Goal: Task Accomplishment & Management: Manage account settings

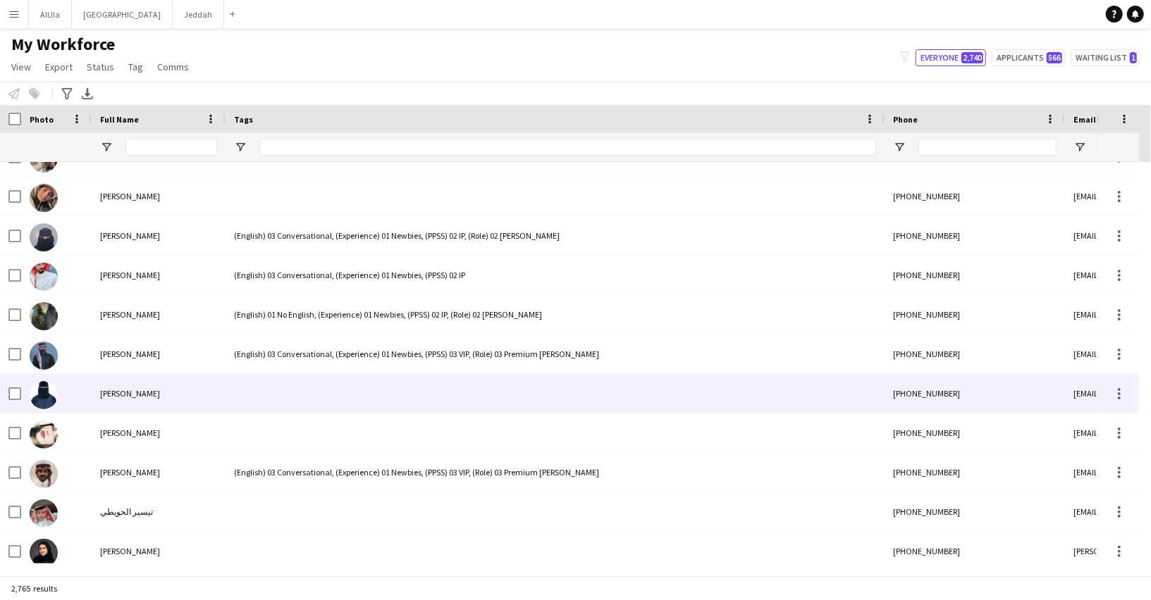
click at [197, 397] on div "[PERSON_NAME]" at bounding box center [159, 393] width 134 height 39
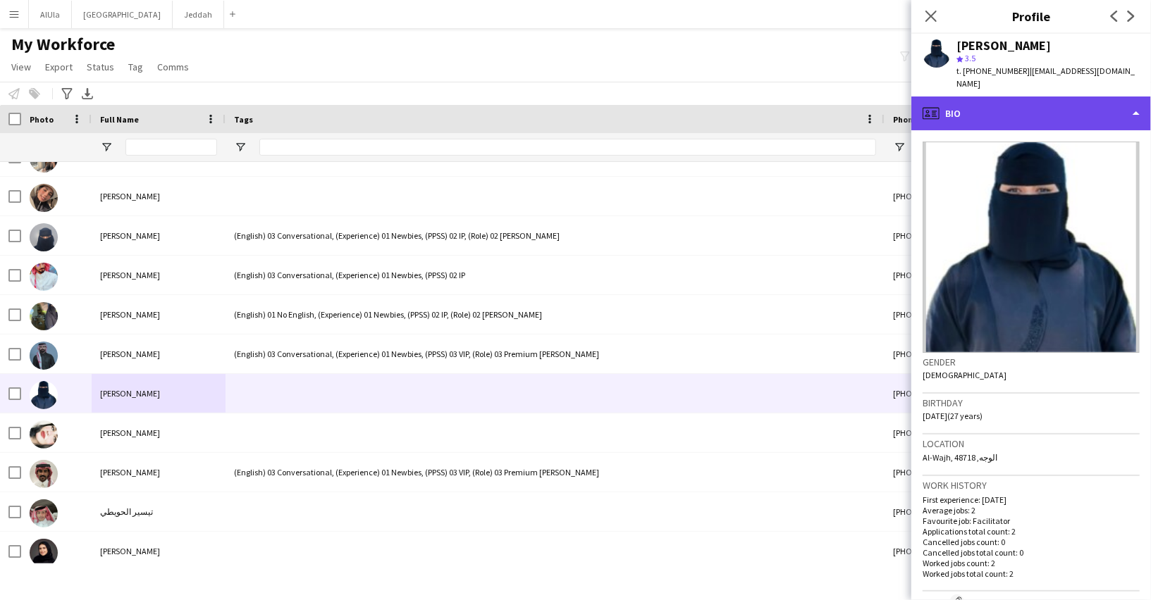
click at [990, 112] on div "profile Bio" at bounding box center [1031, 114] width 240 height 34
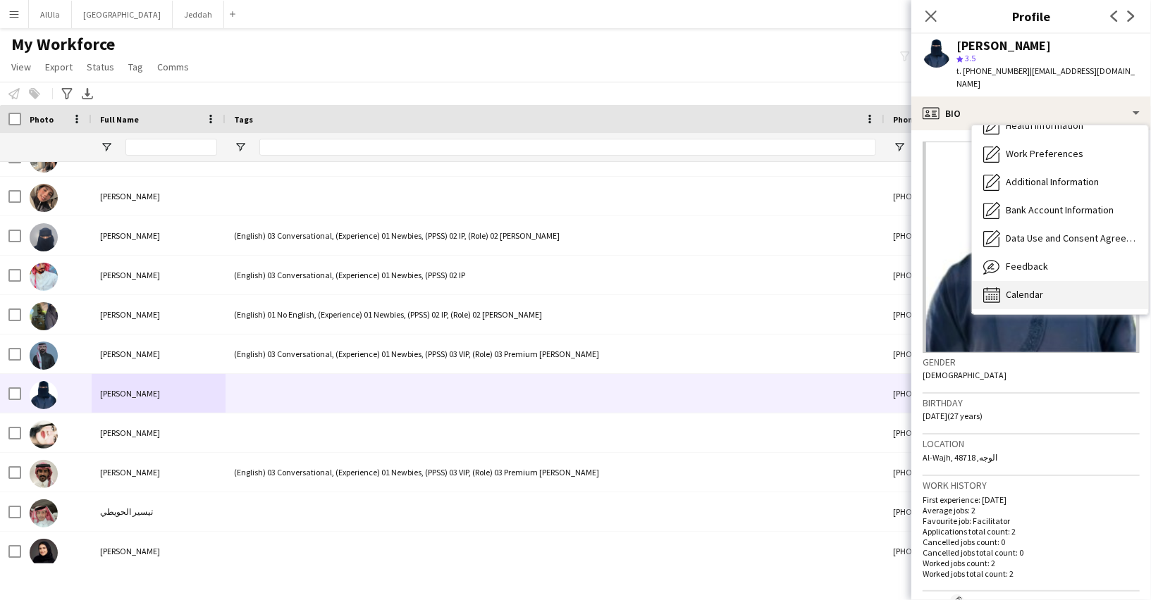
click at [1022, 288] on span "Calendar" at bounding box center [1024, 294] width 37 height 13
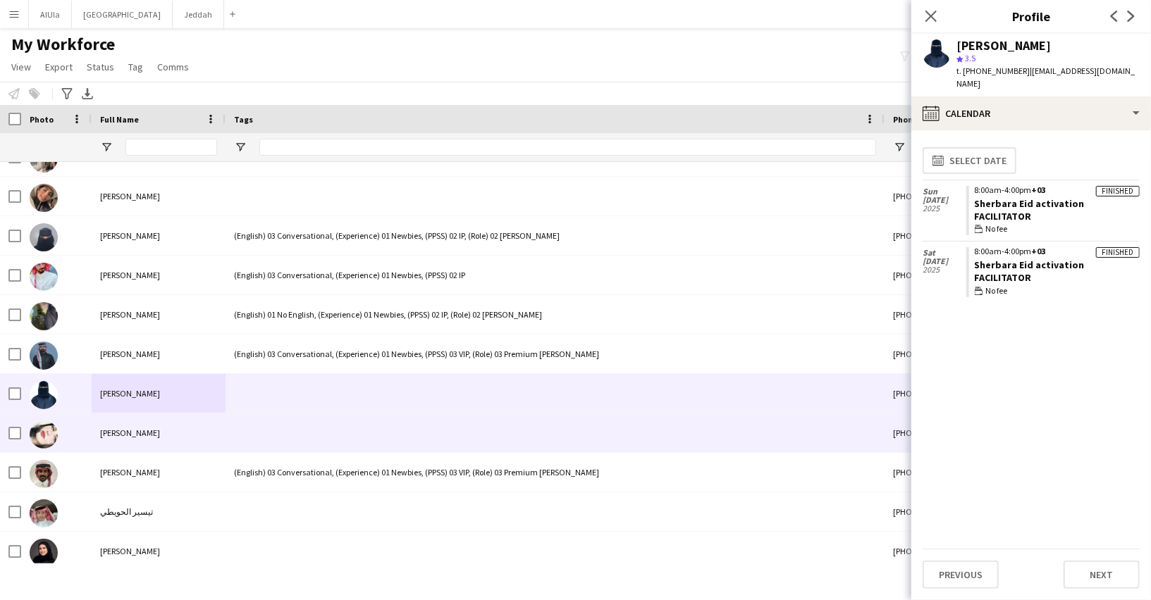
click at [312, 427] on div at bounding box center [554, 433] width 659 height 39
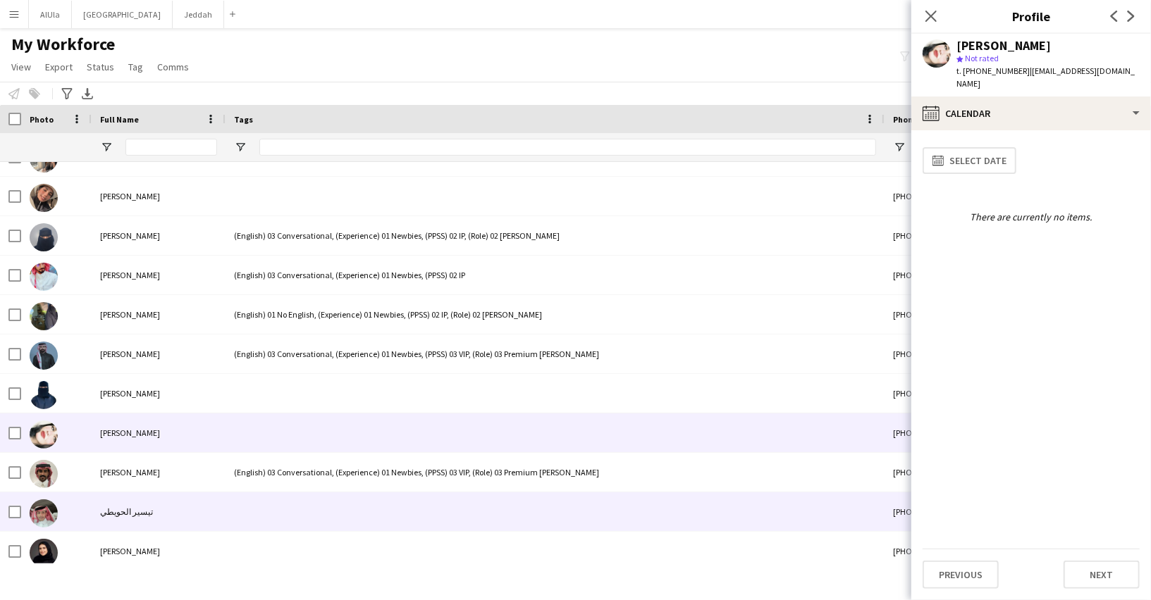
click at [271, 507] on div at bounding box center [554, 512] width 659 height 39
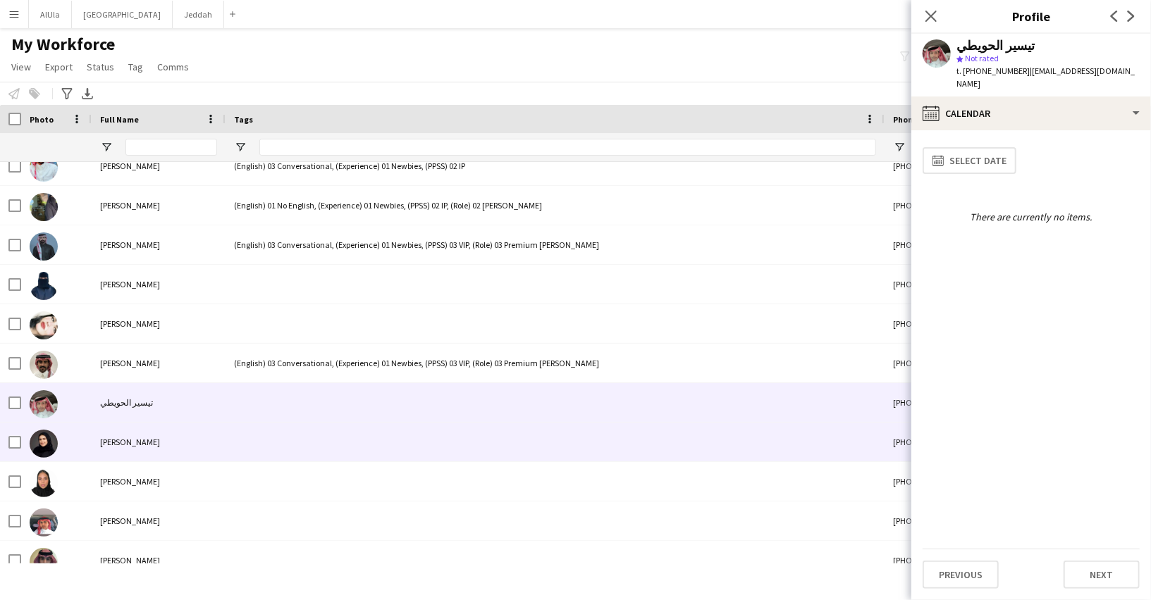
click at [265, 450] on div at bounding box center [554, 442] width 659 height 39
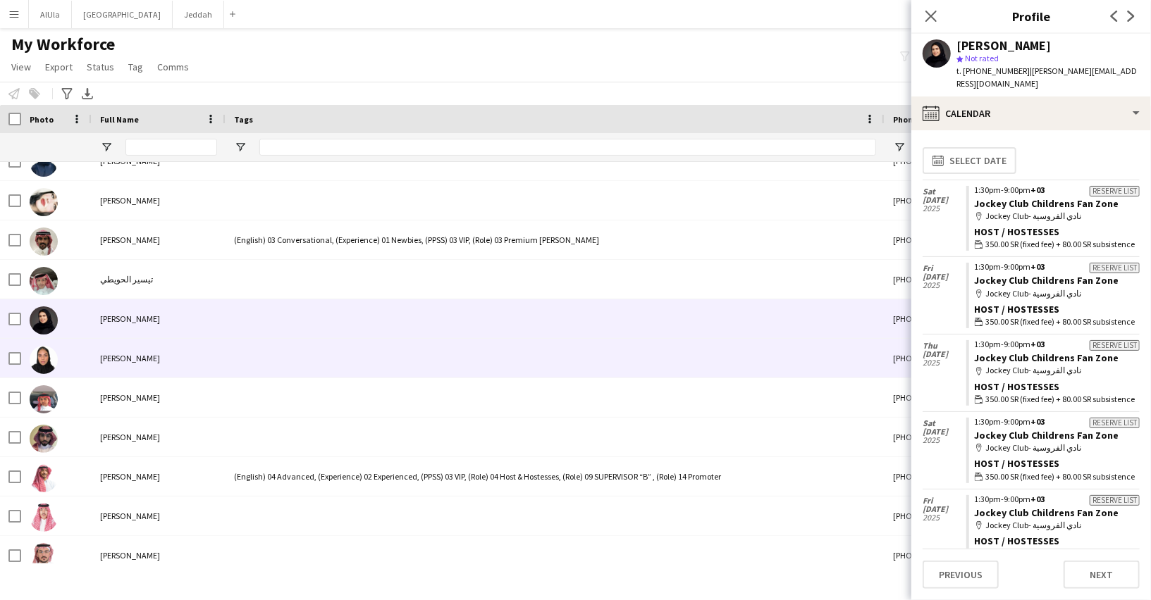
click at [240, 362] on div at bounding box center [554, 358] width 659 height 39
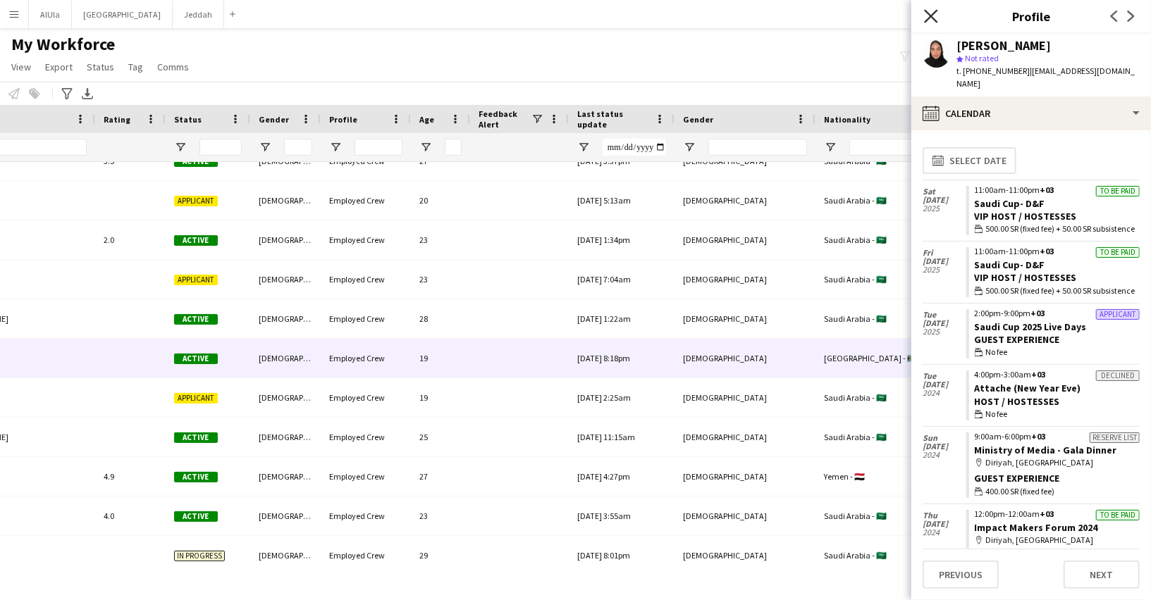
click at [932, 12] on icon "Close pop-in" at bounding box center [930, 15] width 13 height 13
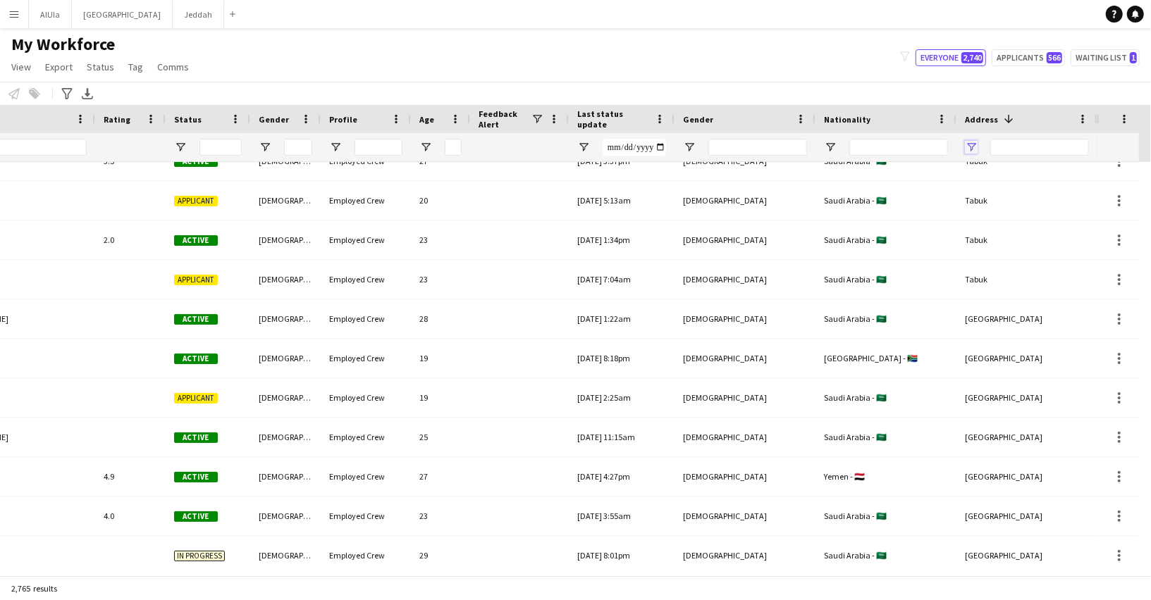
click at [969, 144] on span "Open Filter Menu" at bounding box center [971, 147] width 13 height 13
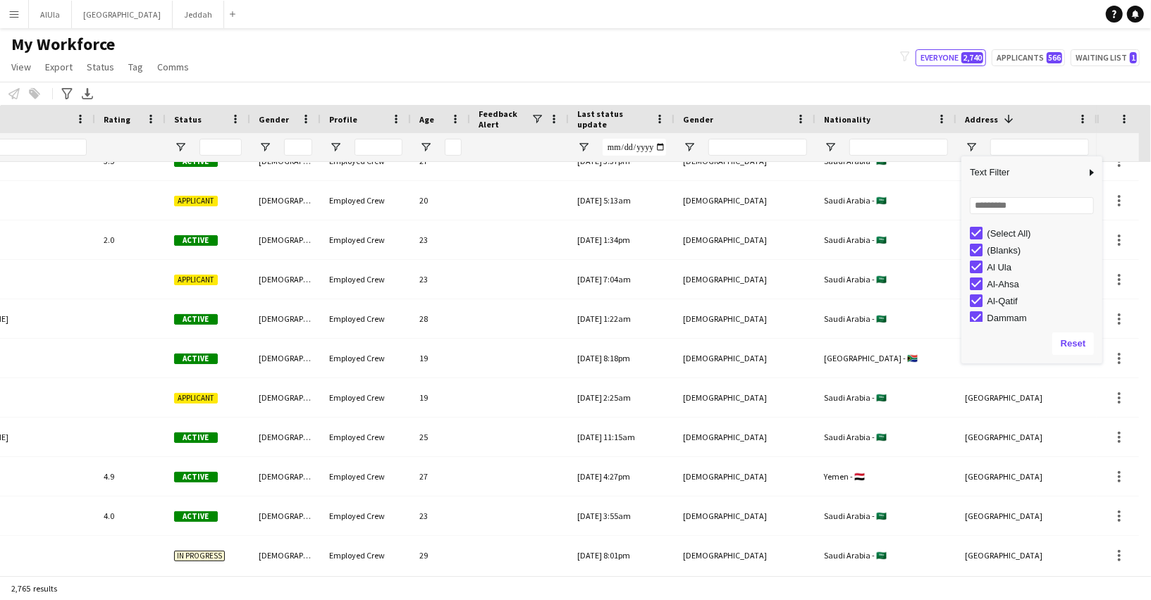
click at [982, 240] on div "(Select All)" at bounding box center [1036, 233] width 132 height 17
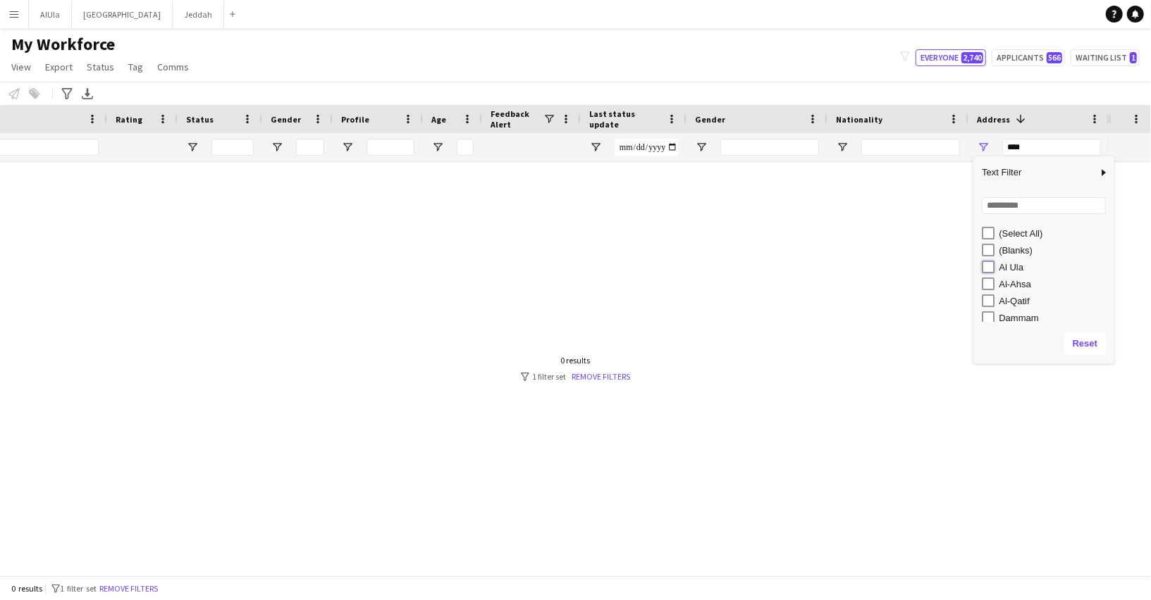
type input "**********"
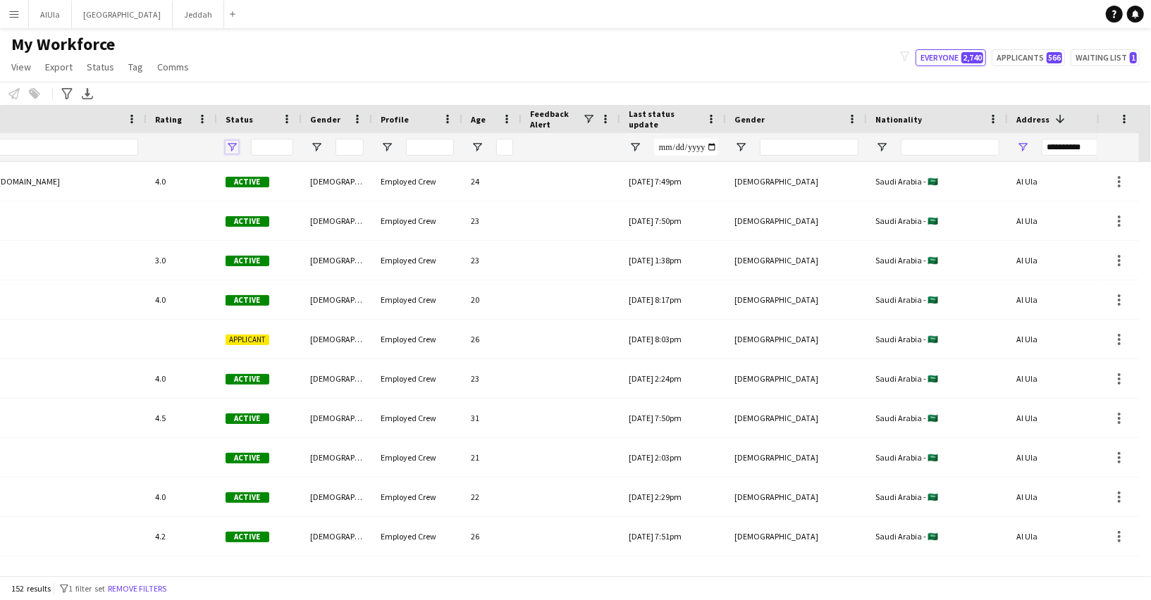
click at [231, 146] on span "Open Filter Menu" at bounding box center [231, 147] width 13 height 13
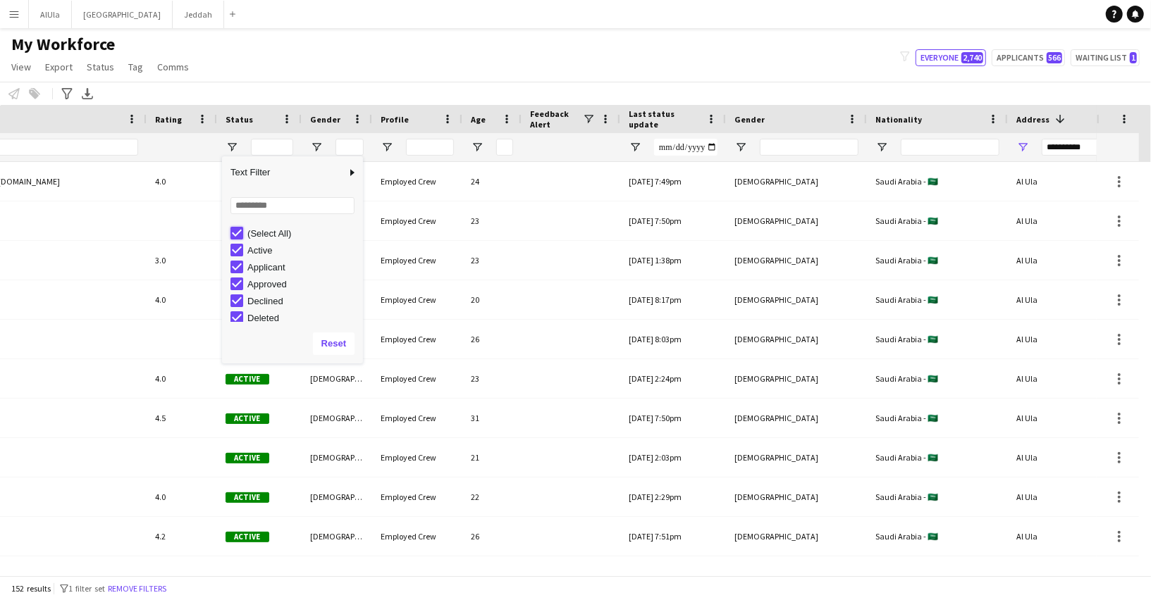
type input "***"
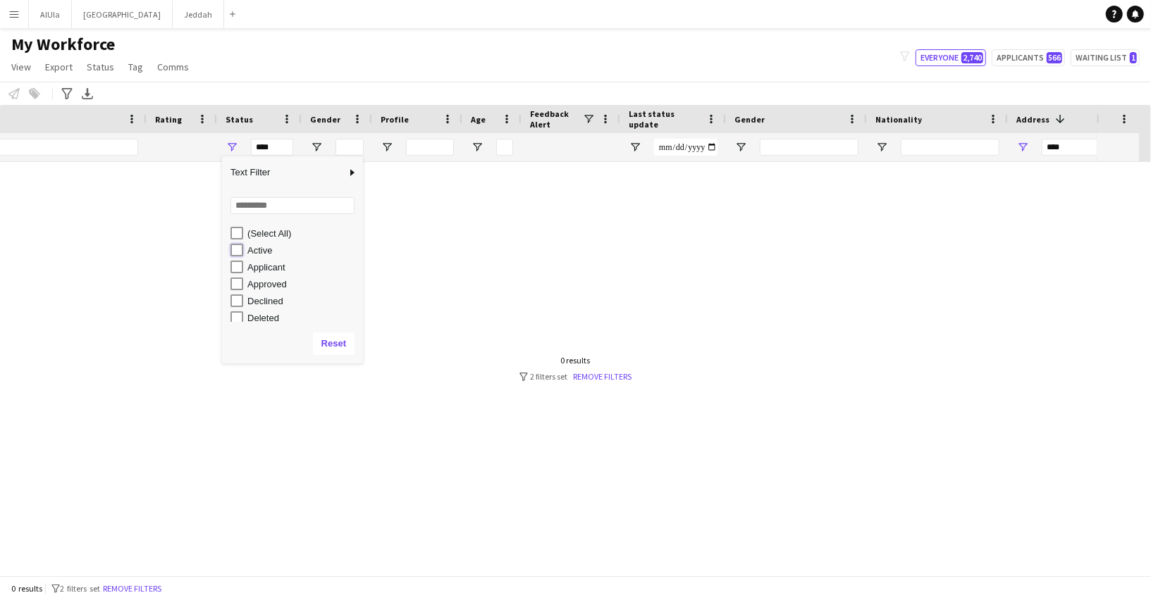
type input "**********"
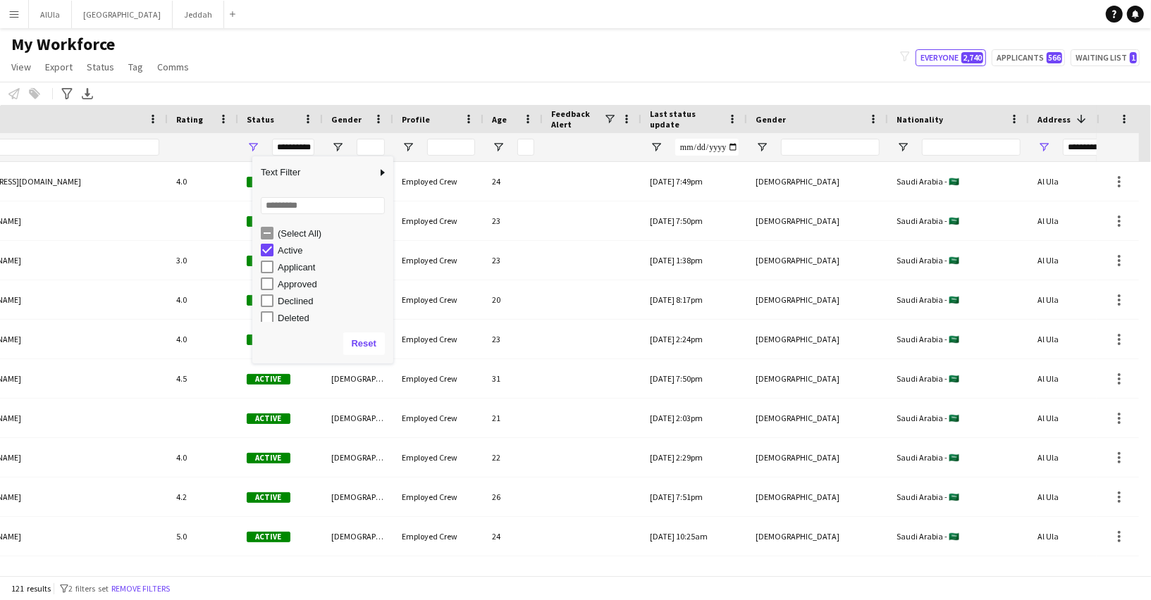
click at [232, 70] on div "My Workforce View Views Default view New view Update view Delete view Edit name…" at bounding box center [575, 58] width 1151 height 48
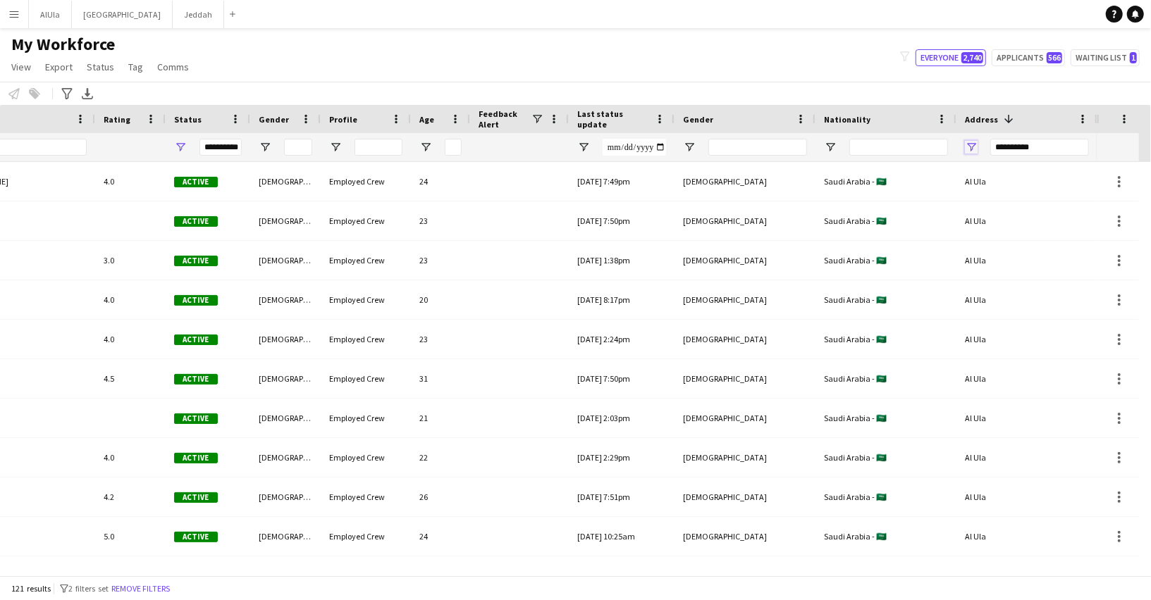
click at [975, 144] on span "Open Filter Menu" at bounding box center [971, 147] width 13 height 13
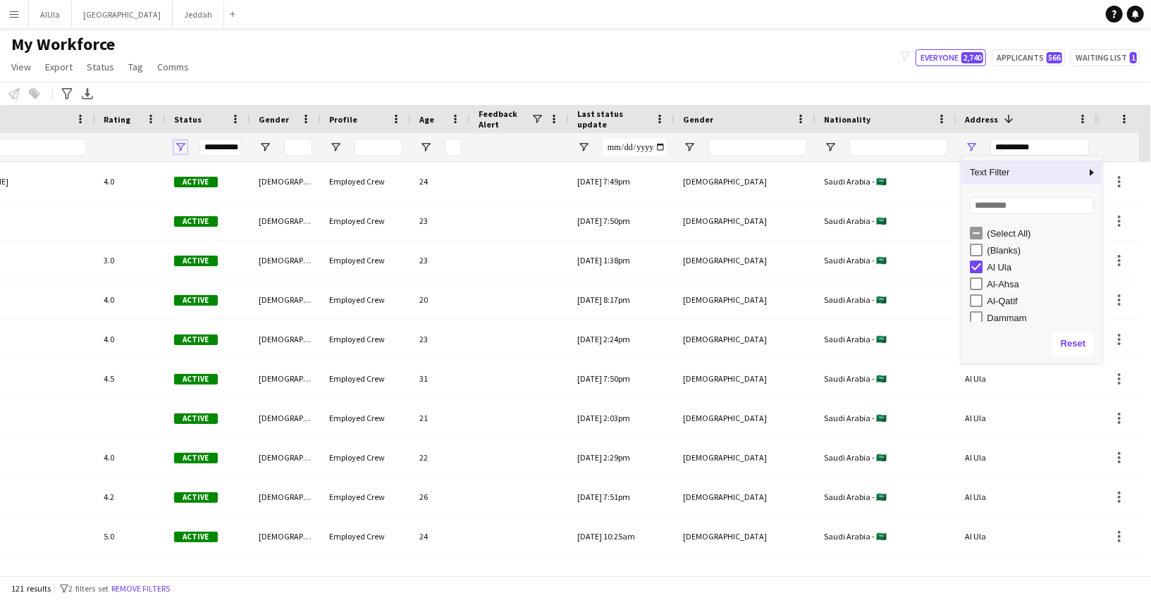
click at [180, 143] on span "Open Filter Menu" at bounding box center [180, 147] width 13 height 13
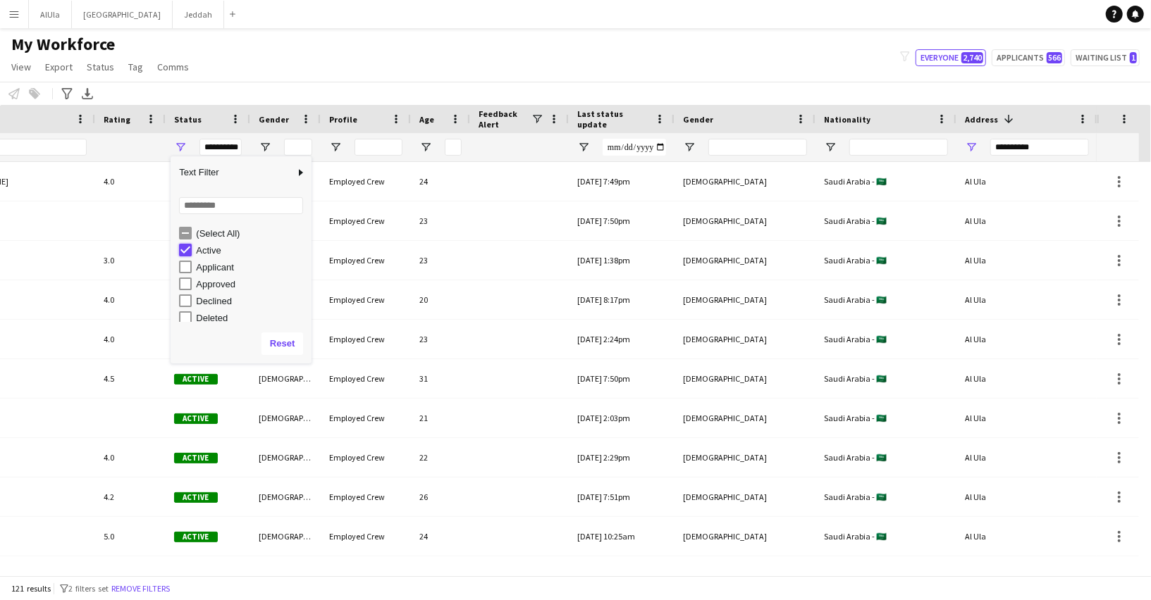
type input "***"
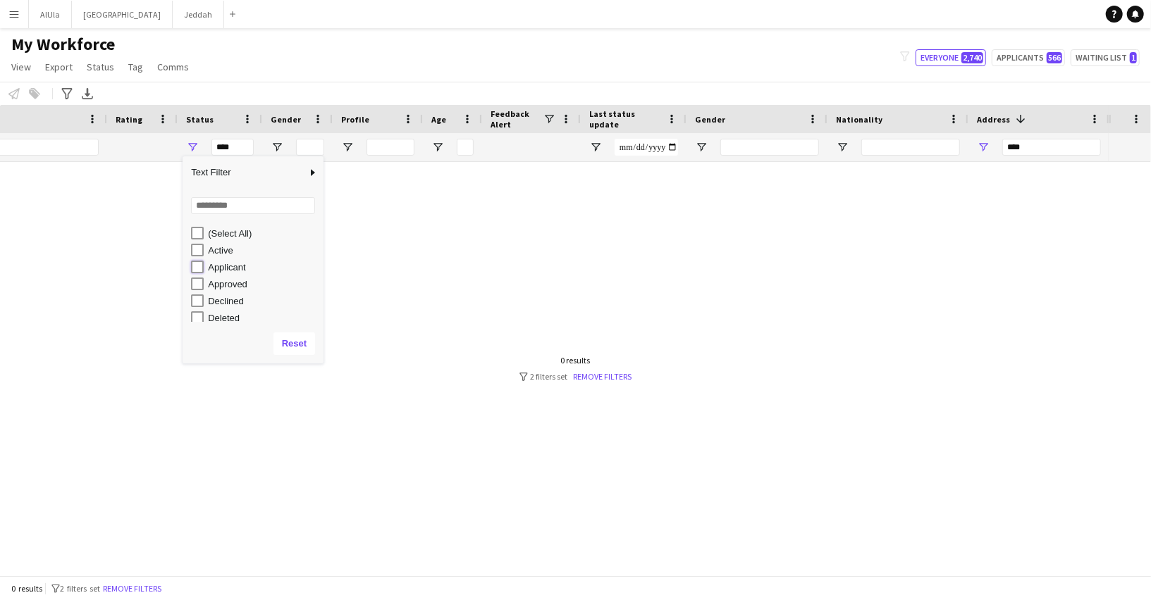
type input "**********"
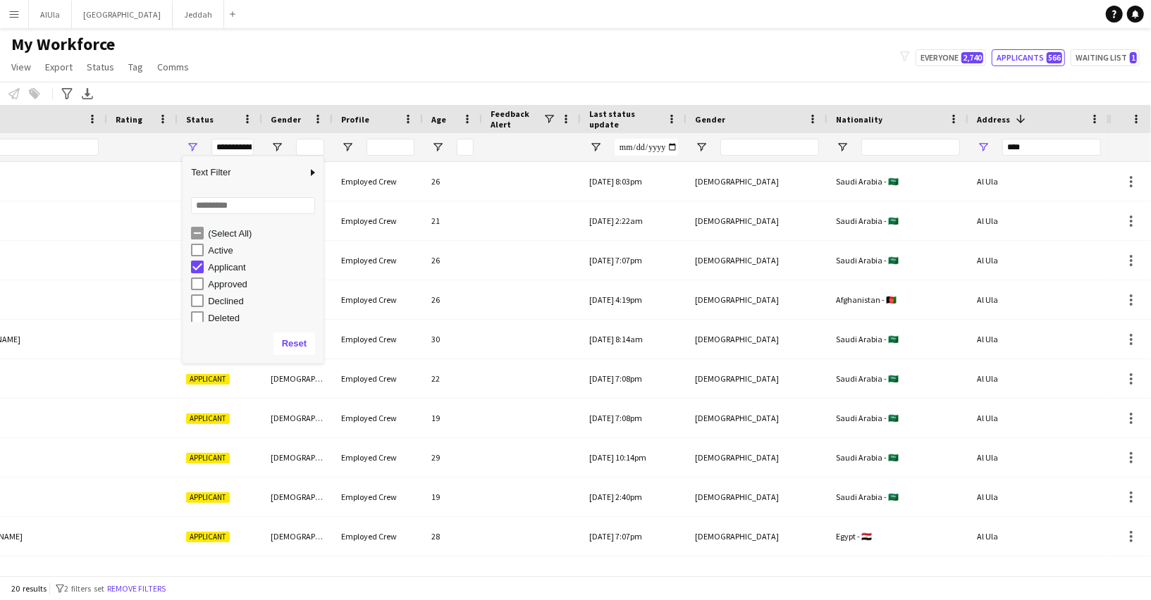
type input "**********"
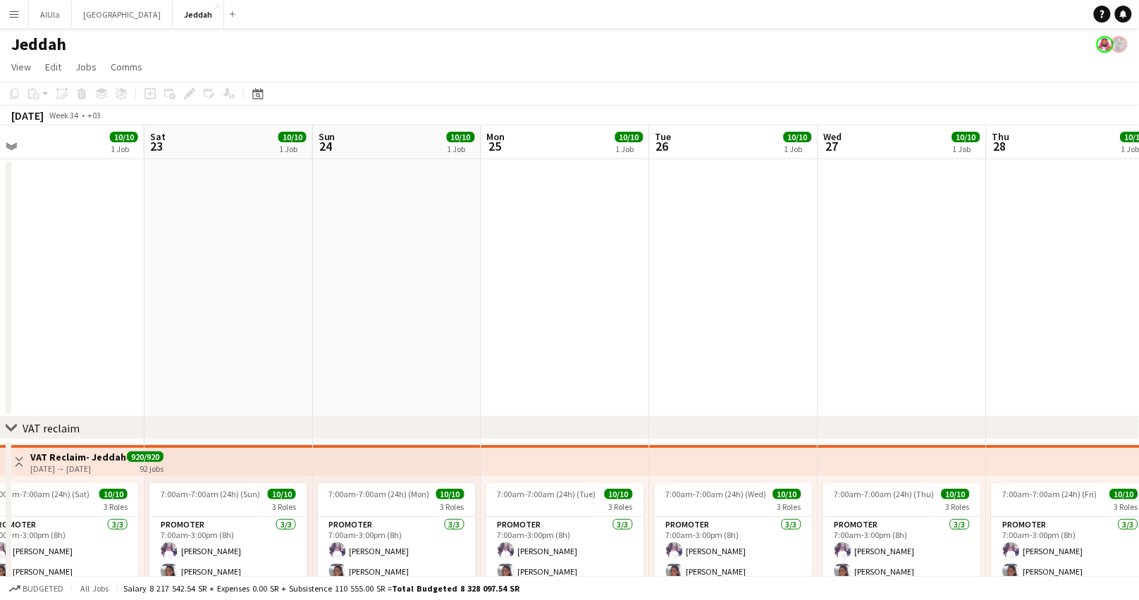
click at [16, 23] on button "Menu" at bounding box center [14, 14] width 28 height 28
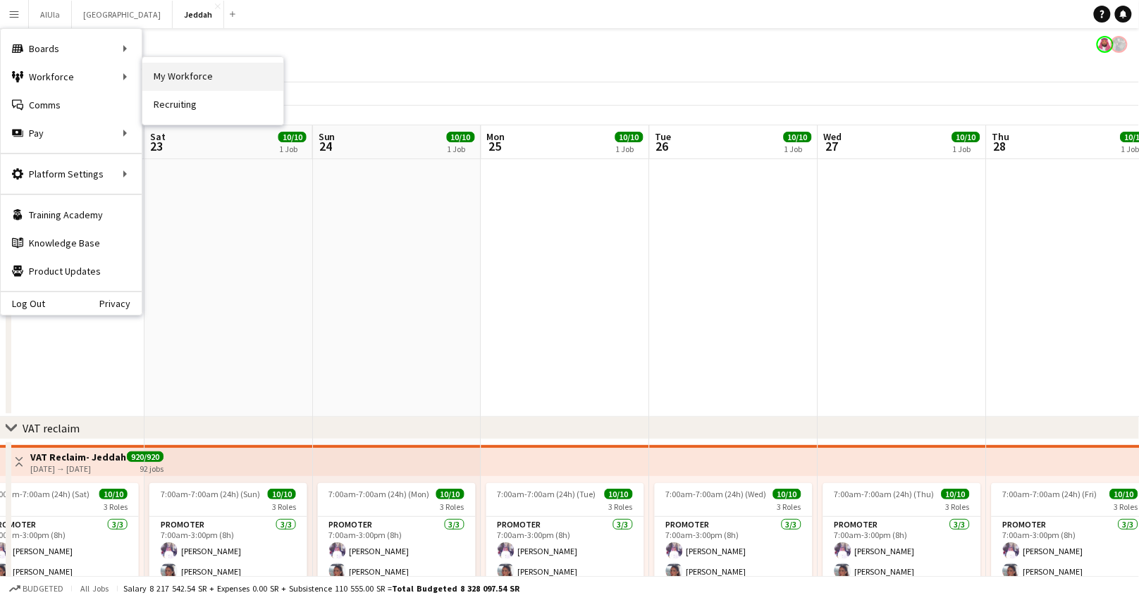
click at [226, 69] on link "My Workforce" at bounding box center [212, 77] width 141 height 28
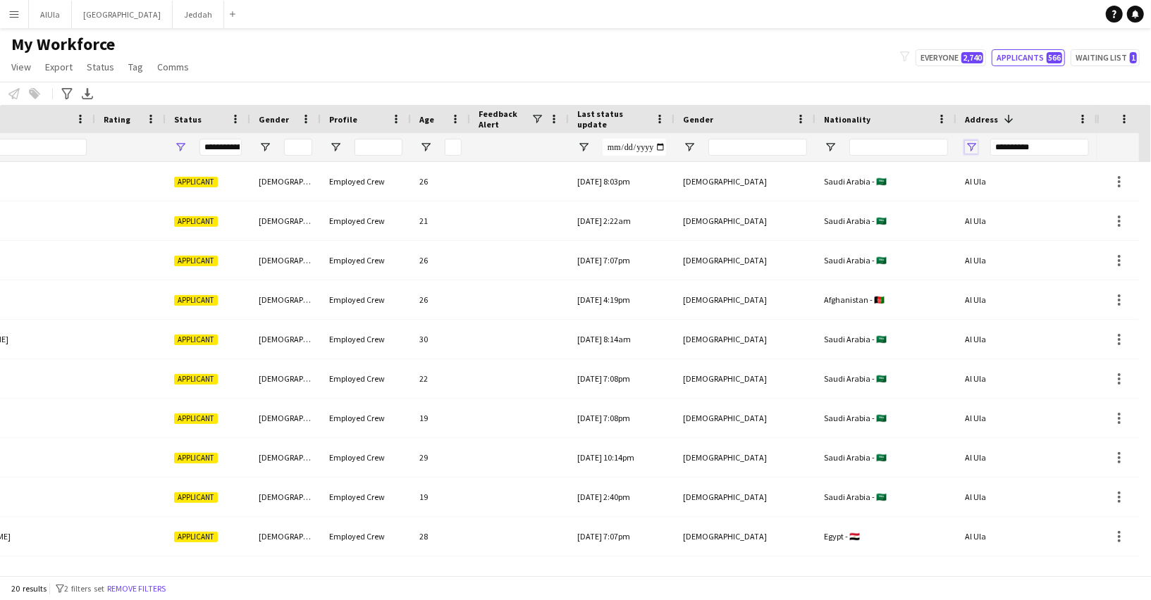
click at [972, 149] on span "Open Filter Menu" at bounding box center [971, 147] width 13 height 13
click at [784, 101] on div "Notify workforce Add to tag Select at least one crew to tag him or her. Advance…" at bounding box center [575, 93] width 1151 height 23
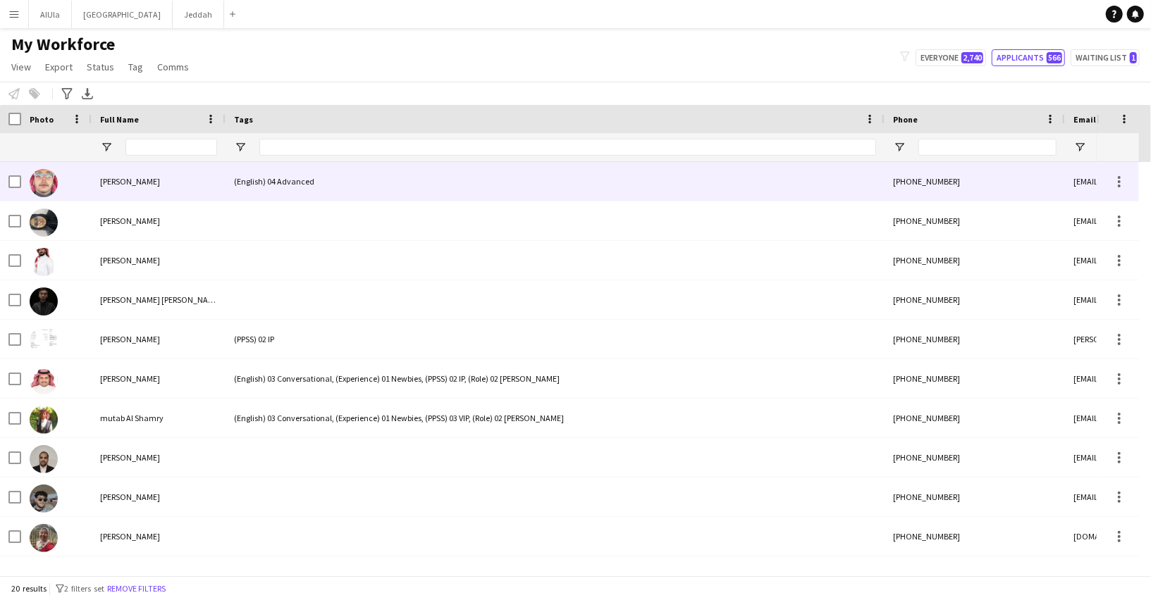
click at [115, 178] on span "[PERSON_NAME]" at bounding box center [130, 181] width 60 height 11
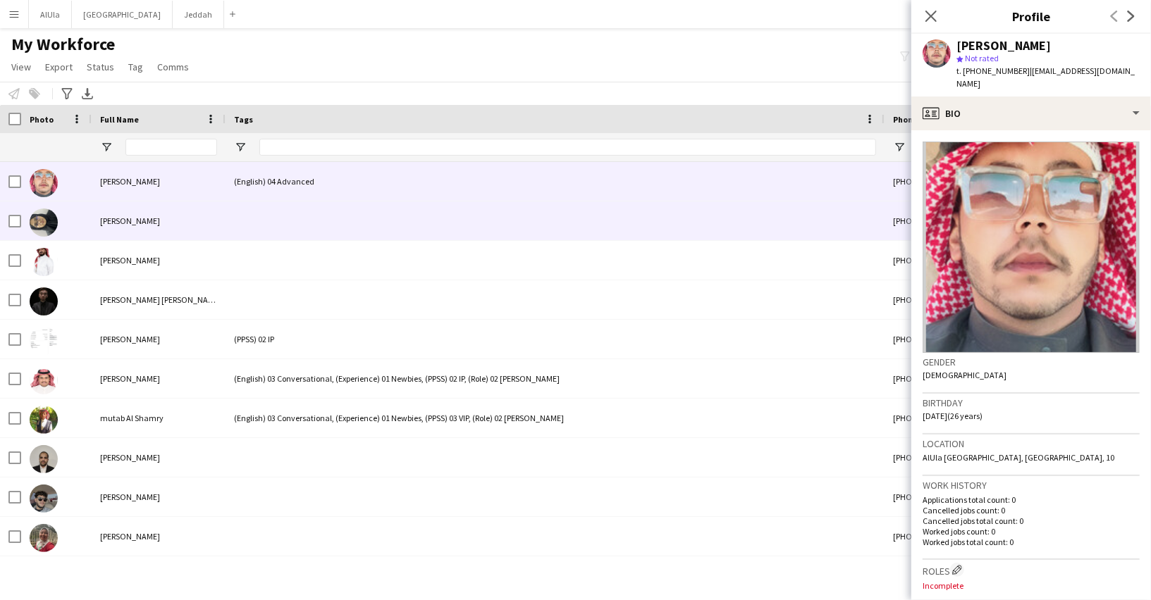
click at [100, 226] on div "[PERSON_NAME]" at bounding box center [159, 221] width 134 height 39
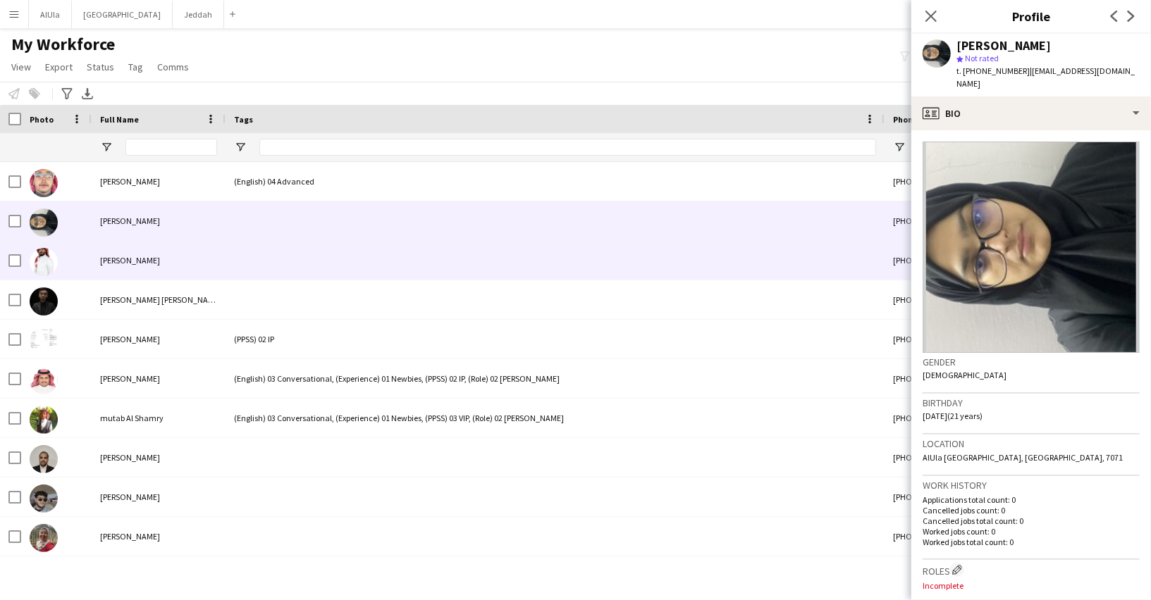
click at [96, 259] on div "[PERSON_NAME]" at bounding box center [159, 260] width 134 height 39
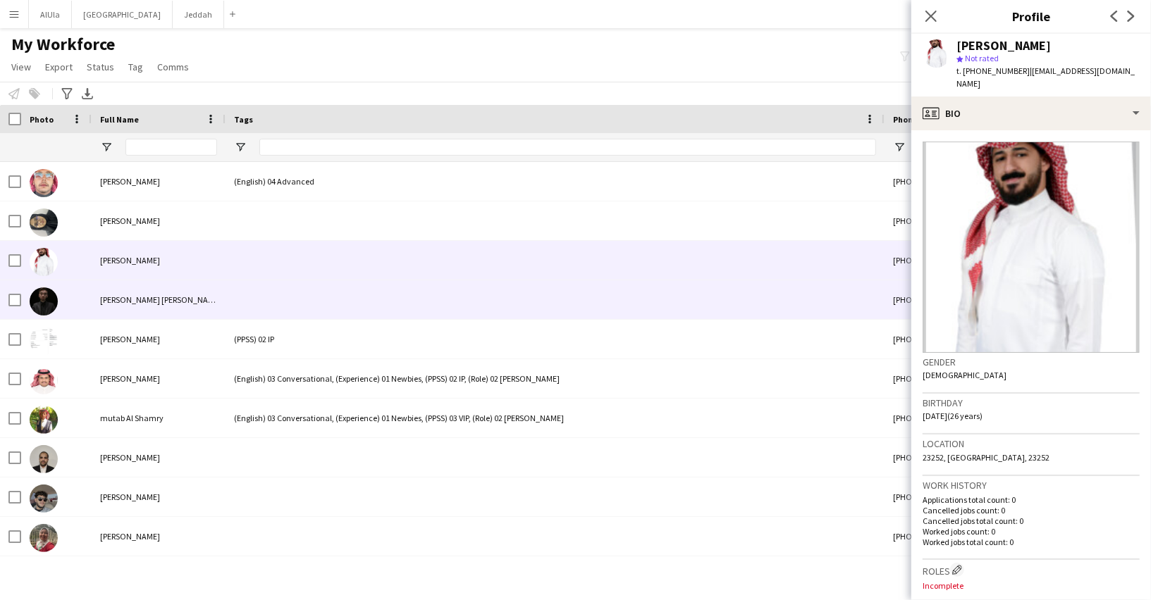
click at [86, 301] on div at bounding box center [56, 299] width 70 height 39
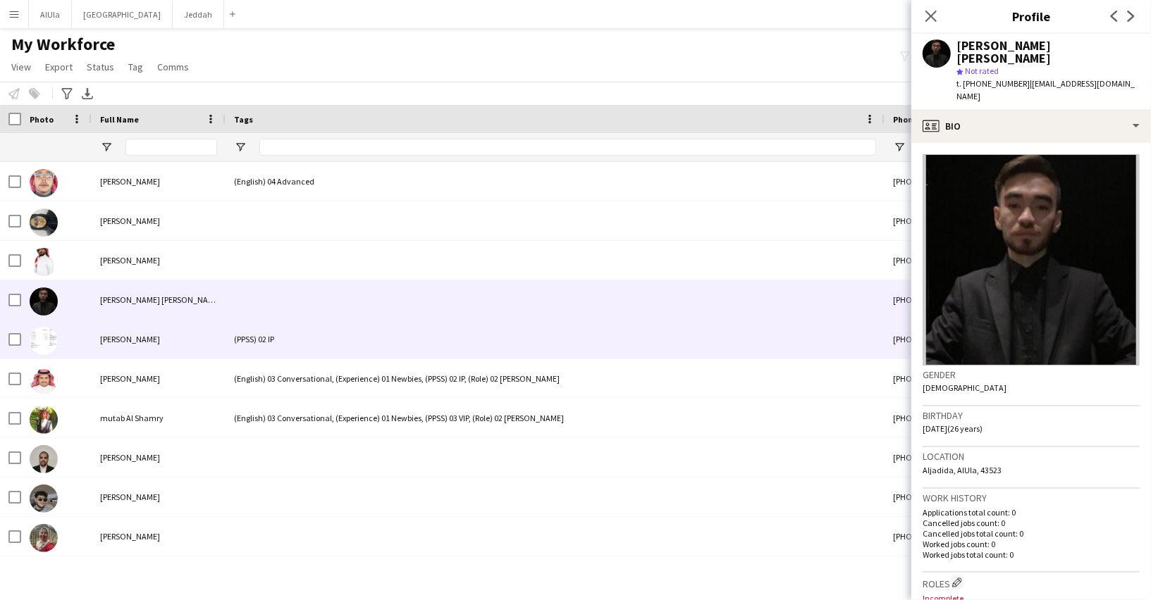
click at [89, 334] on div at bounding box center [56, 339] width 70 height 39
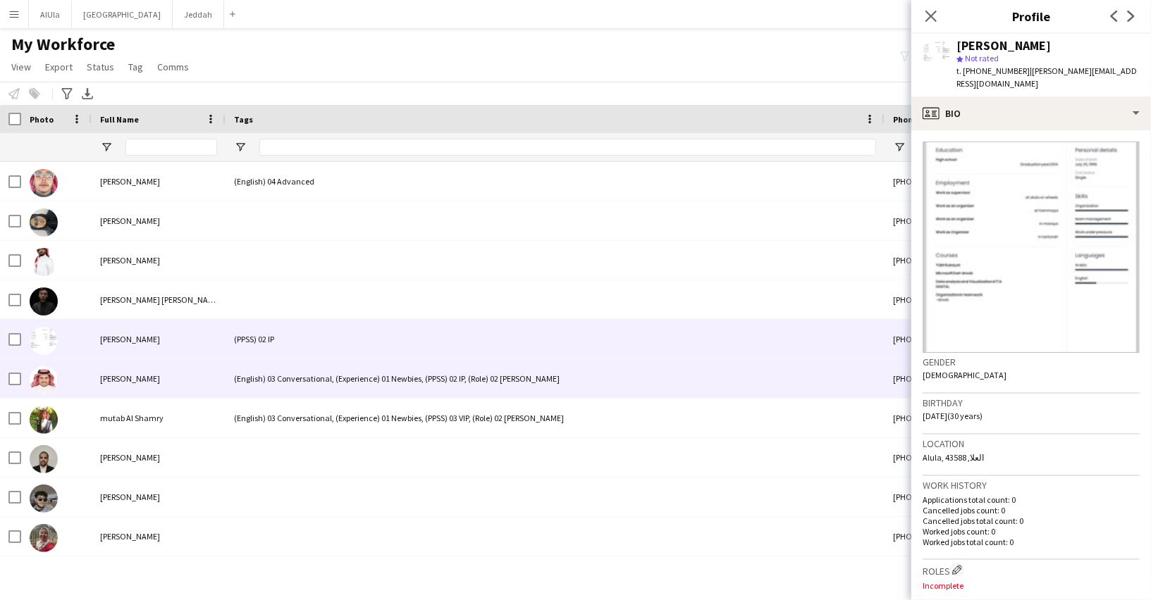
click at [94, 371] on div "[PERSON_NAME]" at bounding box center [159, 378] width 134 height 39
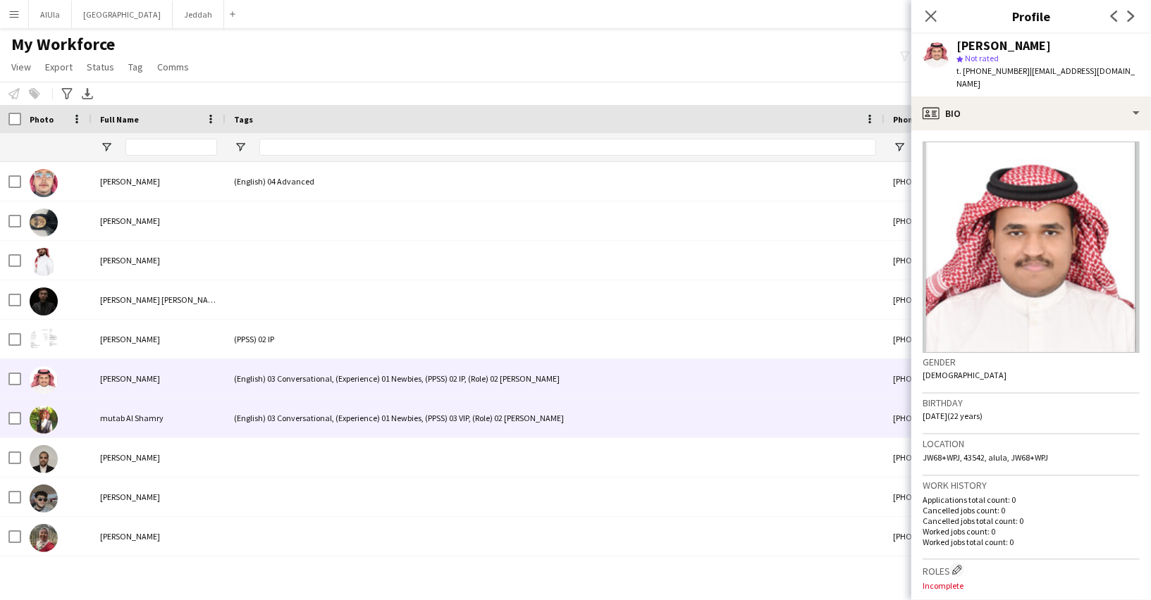
click at [89, 428] on div at bounding box center [56, 418] width 70 height 39
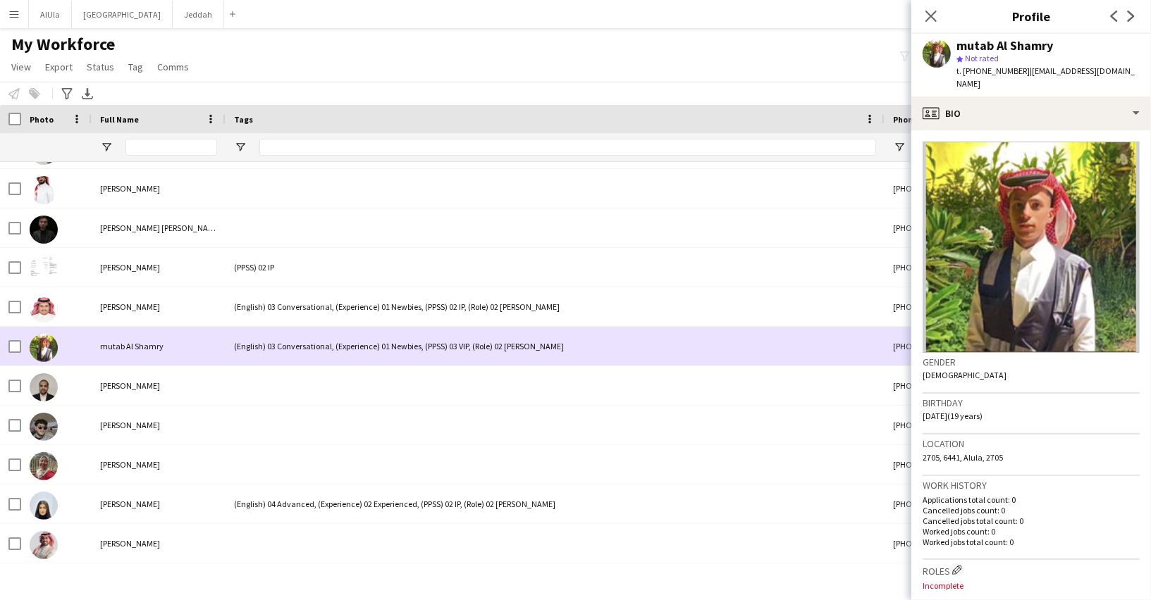
click at [80, 363] on div at bounding box center [56, 346] width 70 height 39
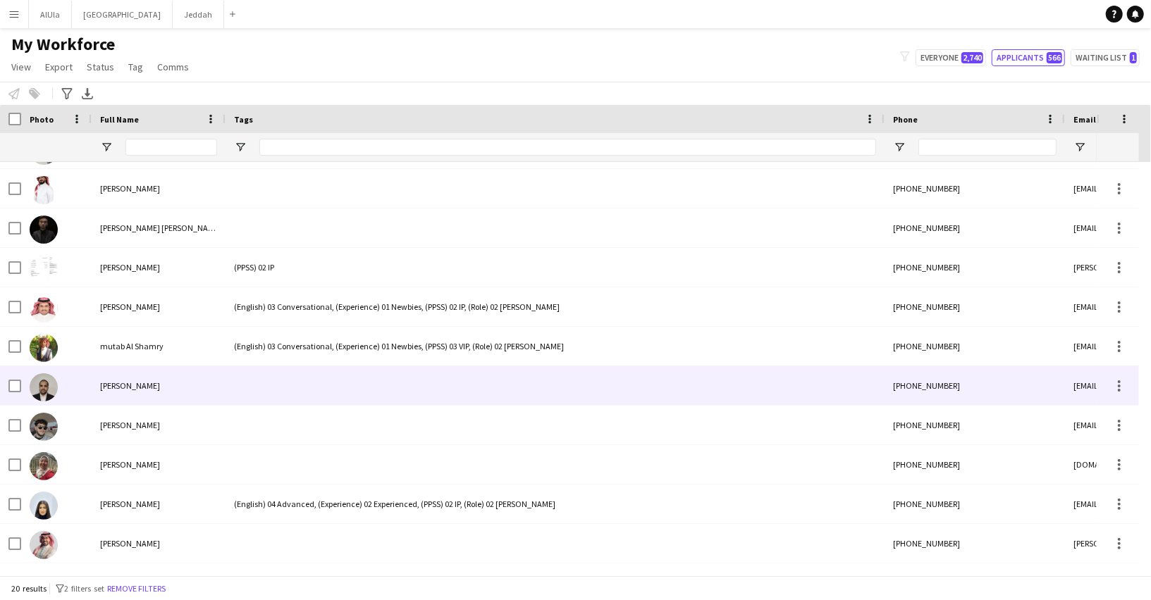
click at [85, 392] on div at bounding box center [56, 385] width 70 height 39
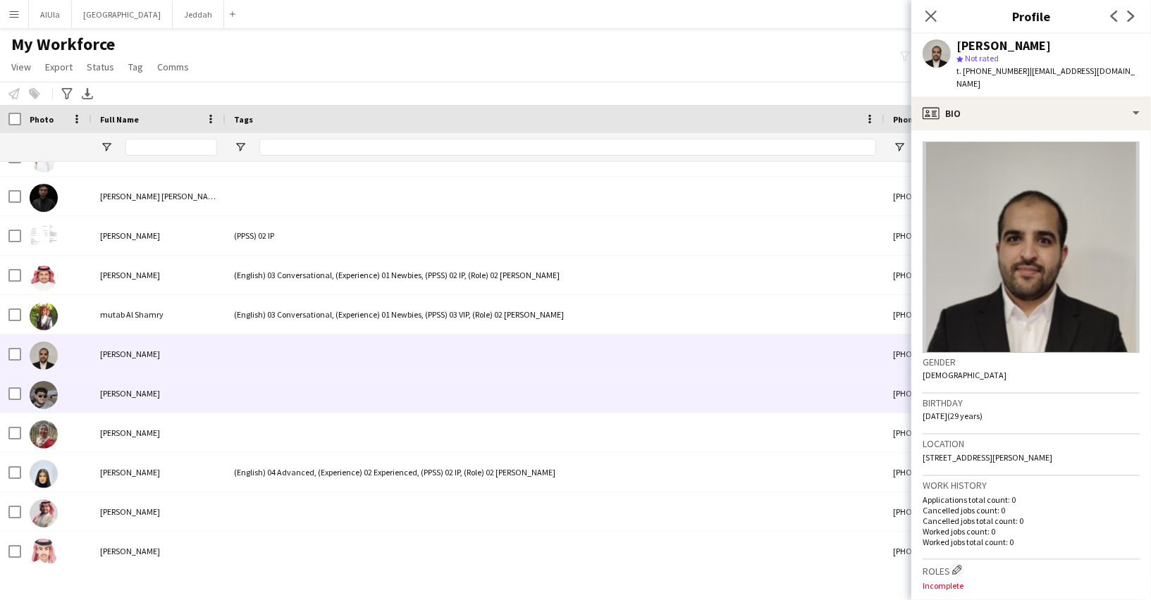
click at [98, 388] on div "[PERSON_NAME]" at bounding box center [159, 393] width 134 height 39
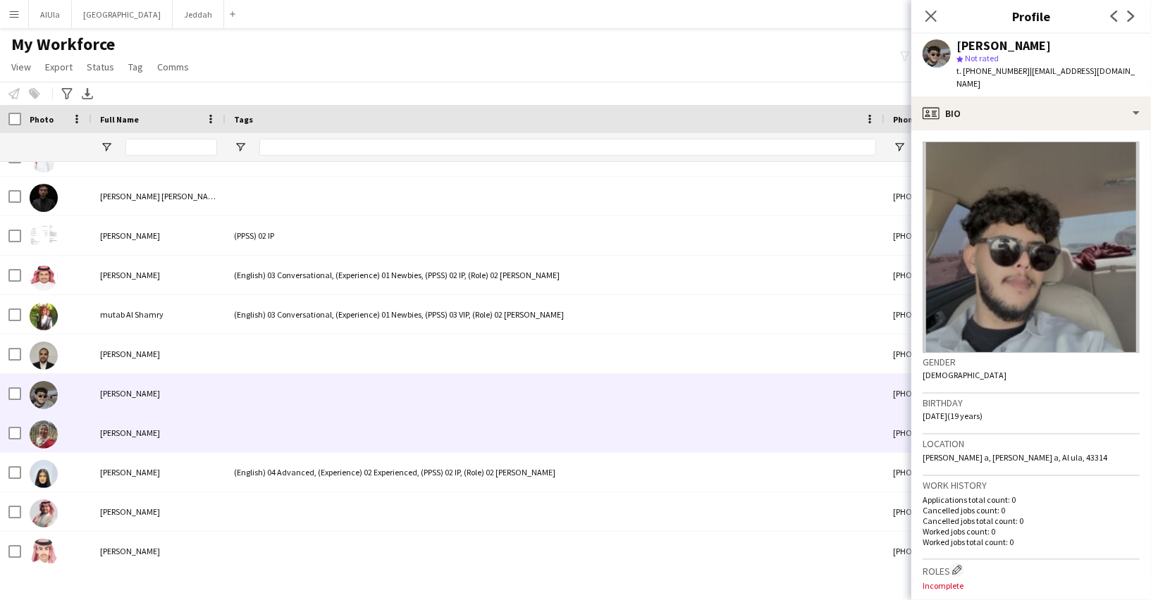
click at [106, 434] on span "[PERSON_NAME]" at bounding box center [130, 433] width 60 height 11
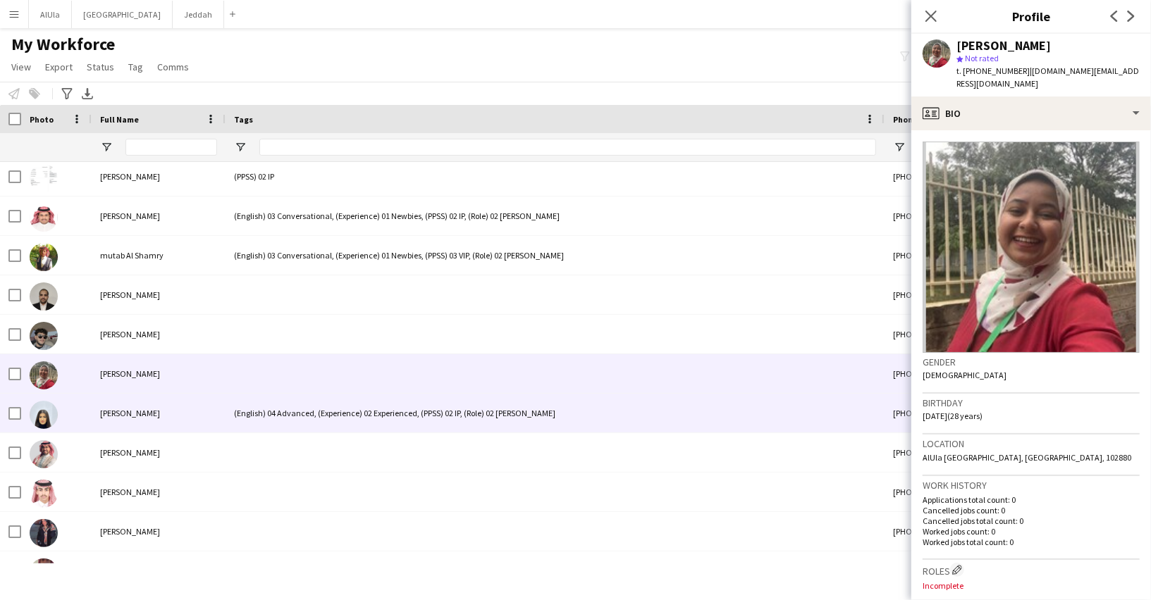
click at [101, 409] on span "[PERSON_NAME]" at bounding box center [130, 413] width 60 height 11
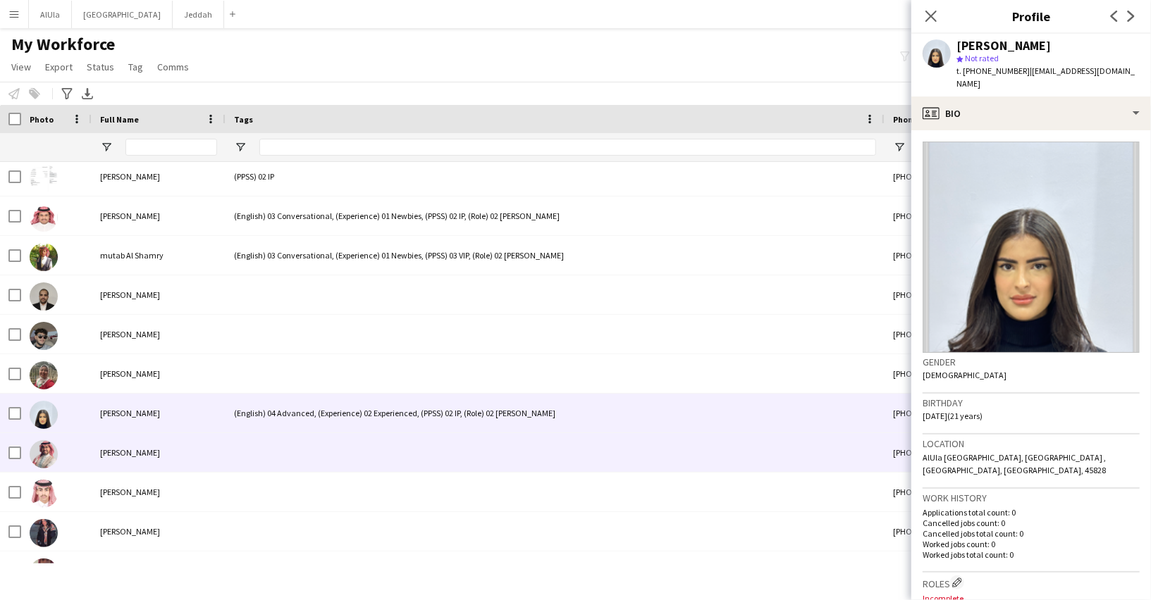
click at [97, 457] on div "[PERSON_NAME]" at bounding box center [159, 452] width 134 height 39
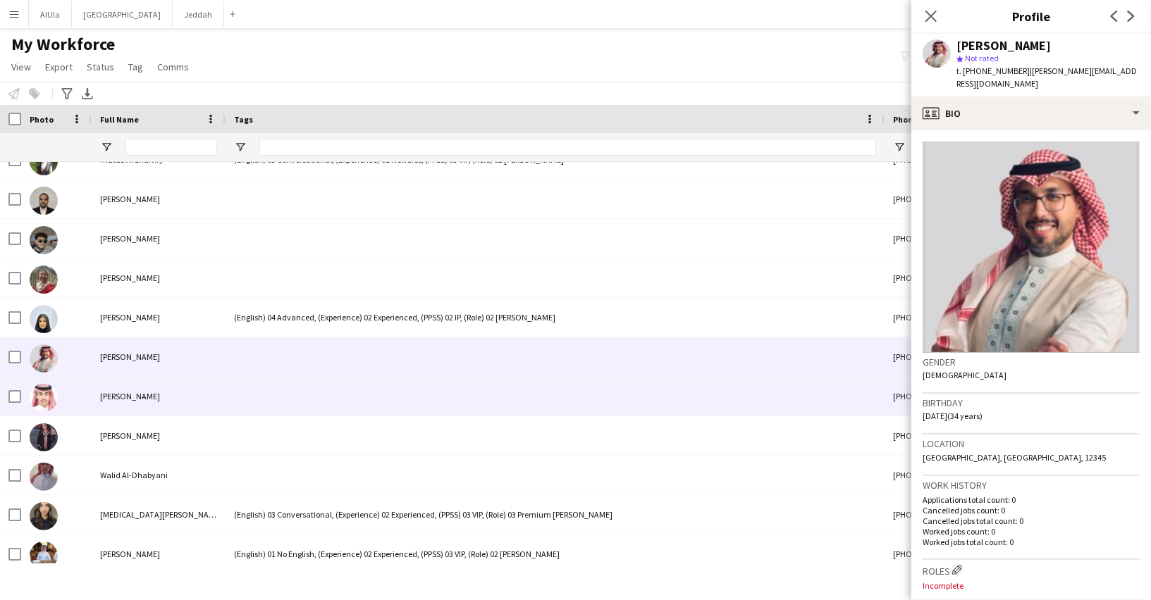
click at [95, 397] on div "[PERSON_NAME]" at bounding box center [159, 396] width 134 height 39
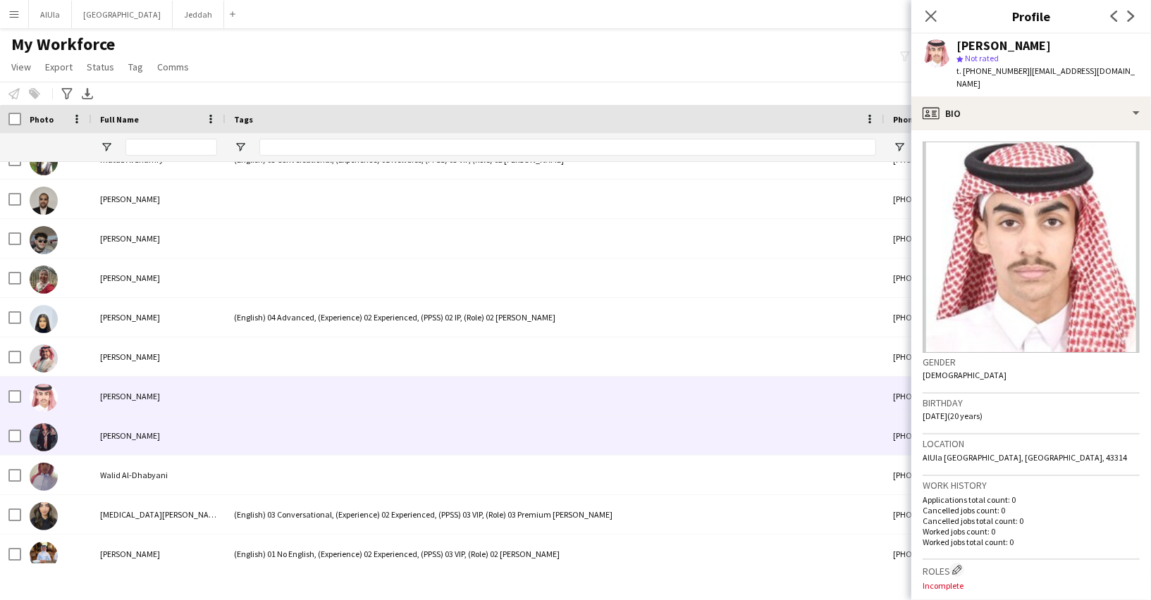
click at [92, 430] on div "[PERSON_NAME]" at bounding box center [159, 435] width 134 height 39
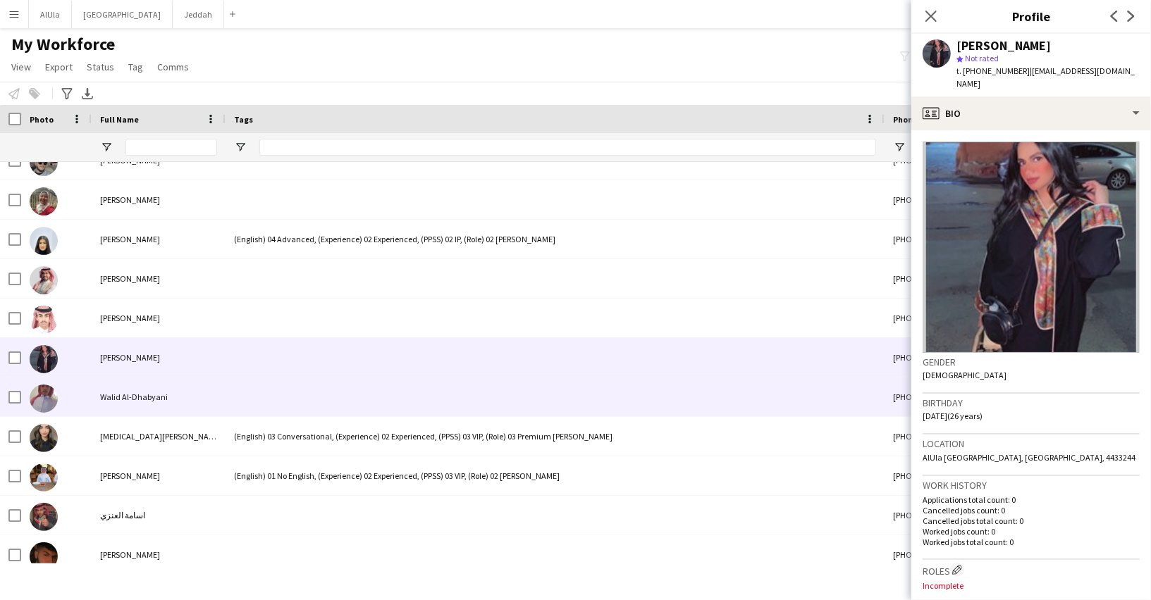
click at [97, 395] on div "Walid Al-Dhabyani" at bounding box center [159, 397] width 134 height 39
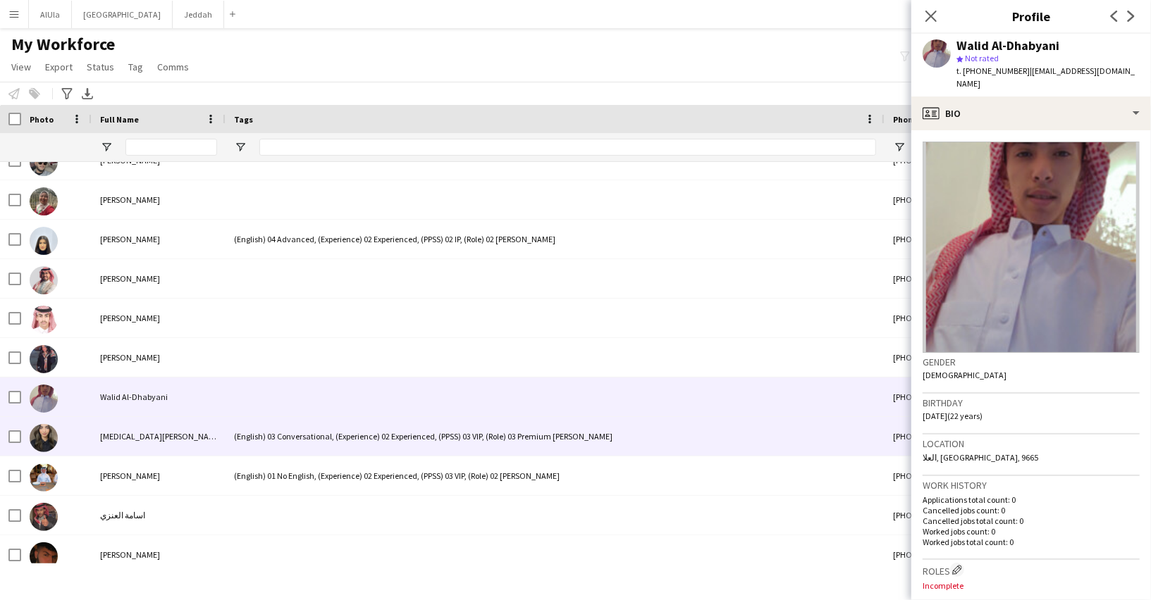
click at [120, 433] on span "[MEDICAL_DATA][PERSON_NAME]" at bounding box center [161, 436] width 122 height 11
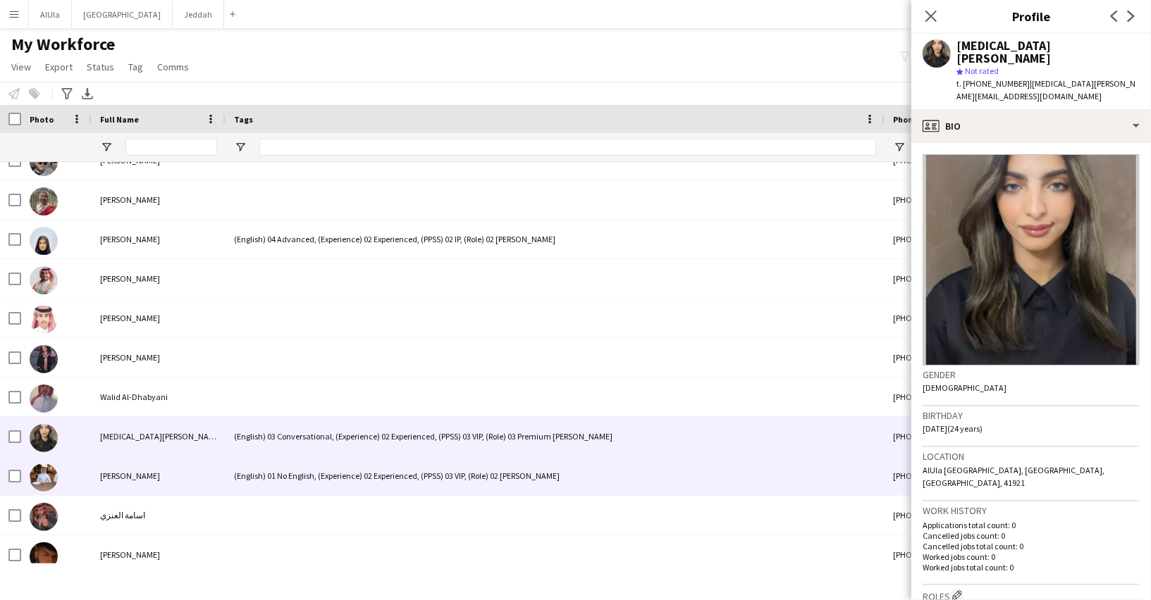
click at [152, 473] on div "[PERSON_NAME]" at bounding box center [159, 476] width 134 height 39
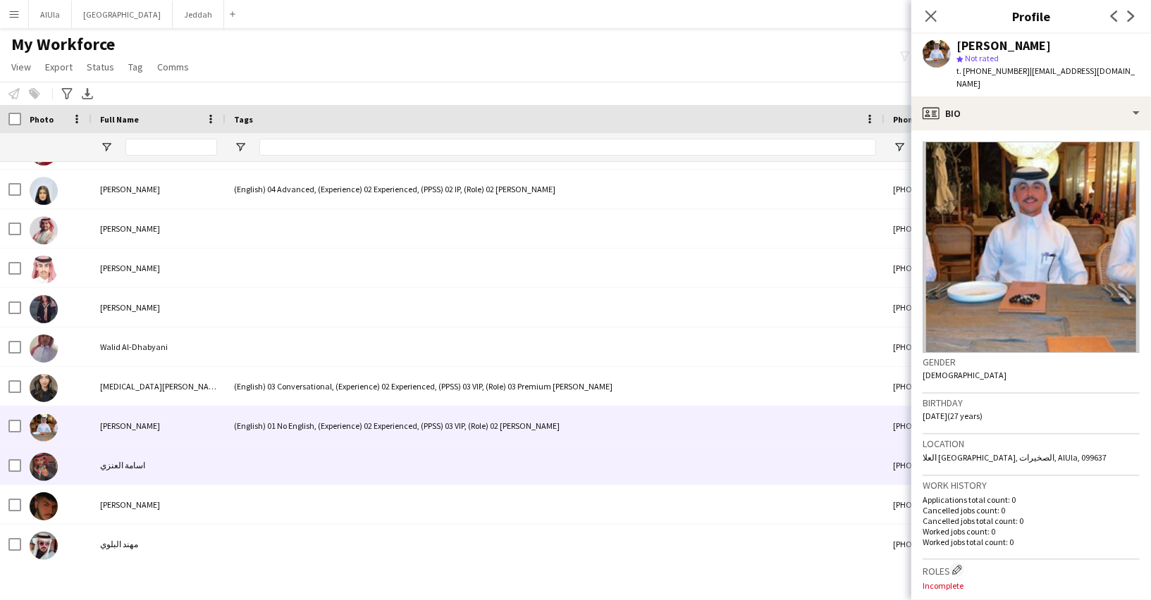
click at [137, 463] on span "اسامة العنزي" at bounding box center [122, 465] width 45 height 11
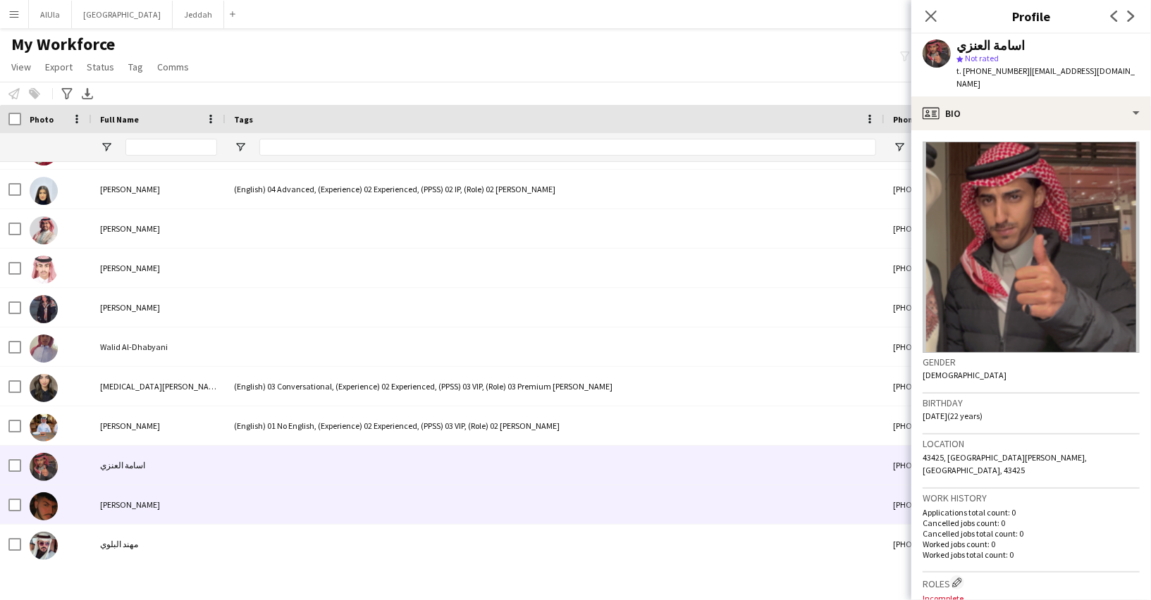
click at [137, 505] on span "[PERSON_NAME]" at bounding box center [130, 505] width 60 height 11
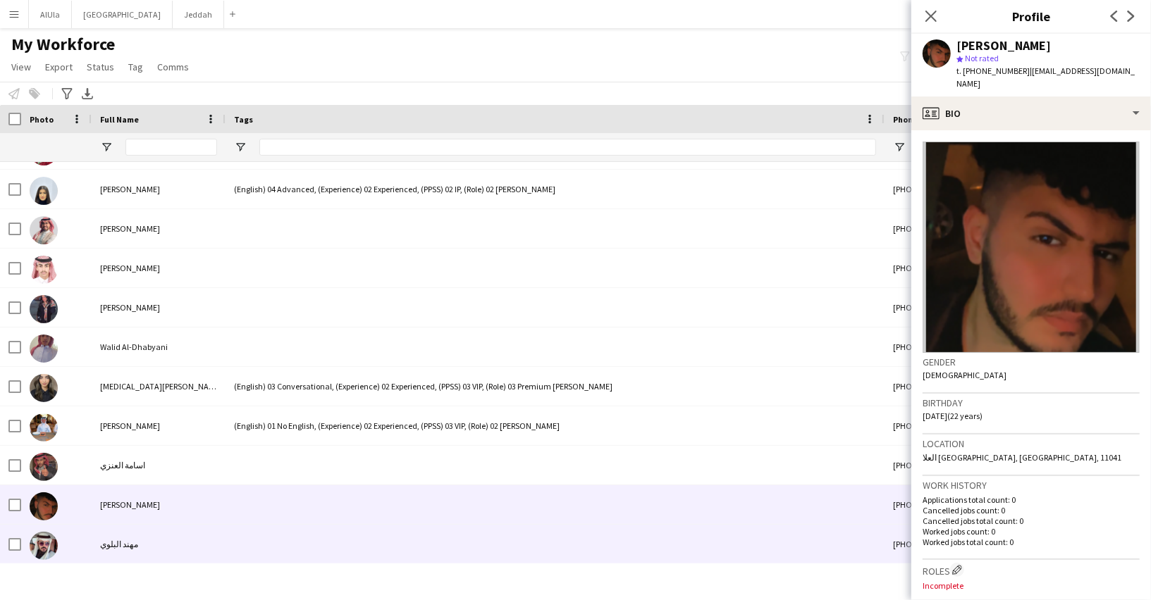
click at [133, 543] on div "مهند البلوي" at bounding box center [159, 544] width 134 height 39
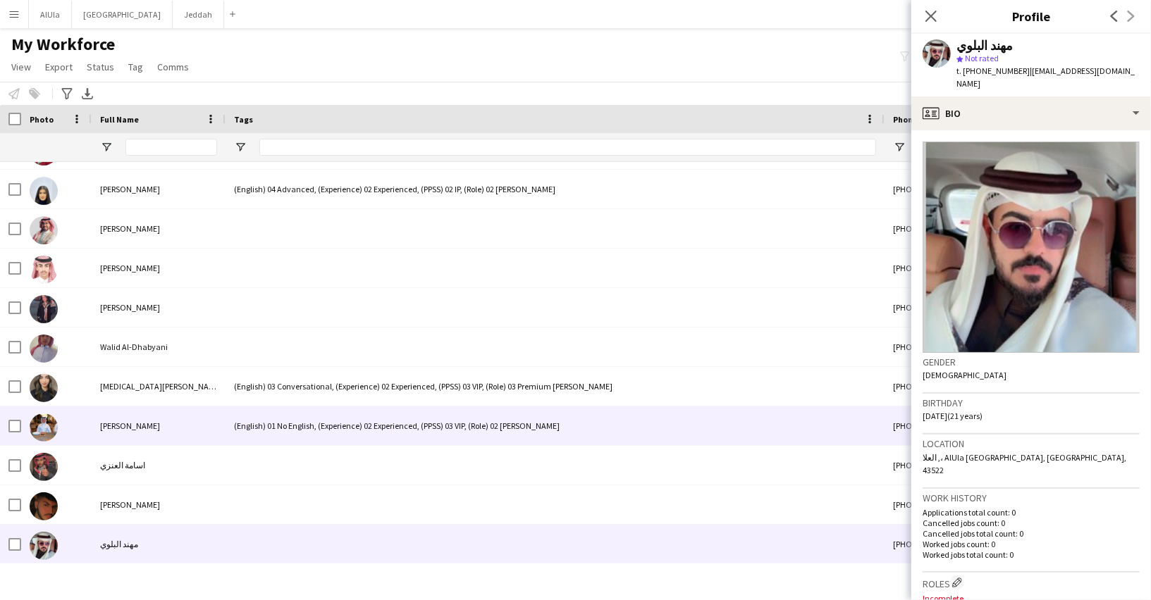
click at [148, 421] on div "[PERSON_NAME]" at bounding box center [159, 426] width 134 height 39
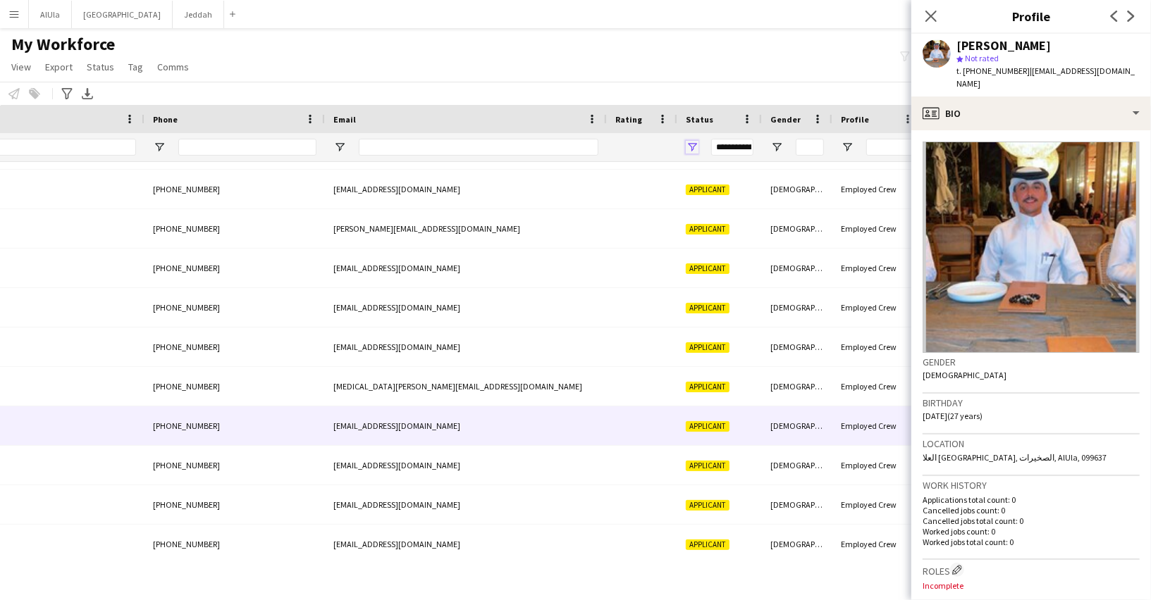
click at [693, 145] on span "Open Filter Menu" at bounding box center [692, 147] width 13 height 13
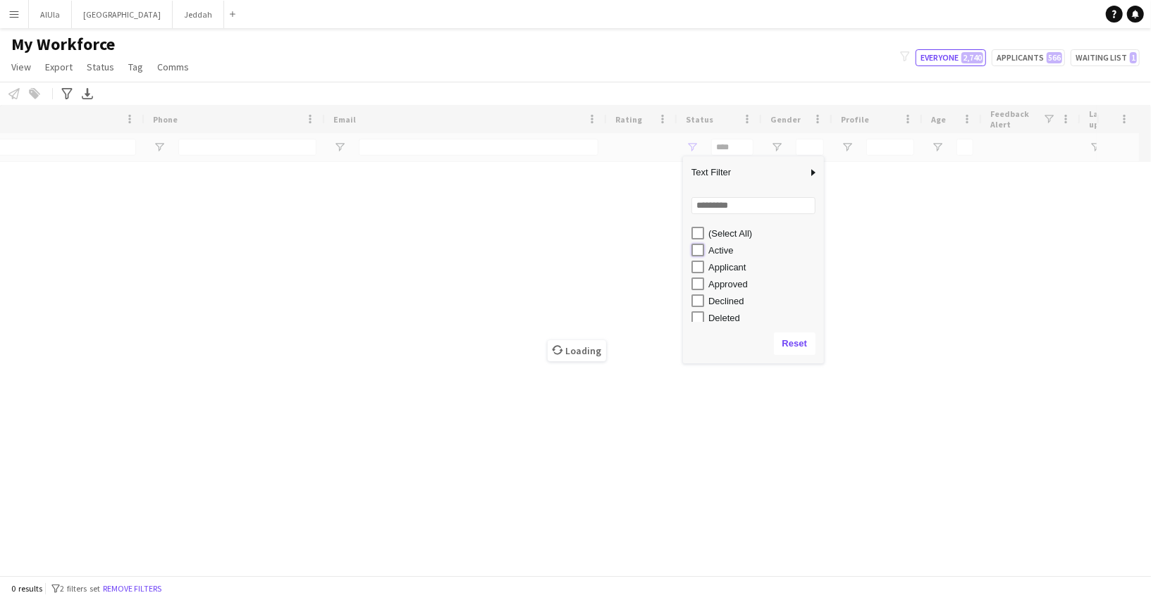
type input "**********"
click at [548, 54] on div "My Workforce View Views Default view New view Update view Delete view Edit name…" at bounding box center [575, 58] width 1151 height 48
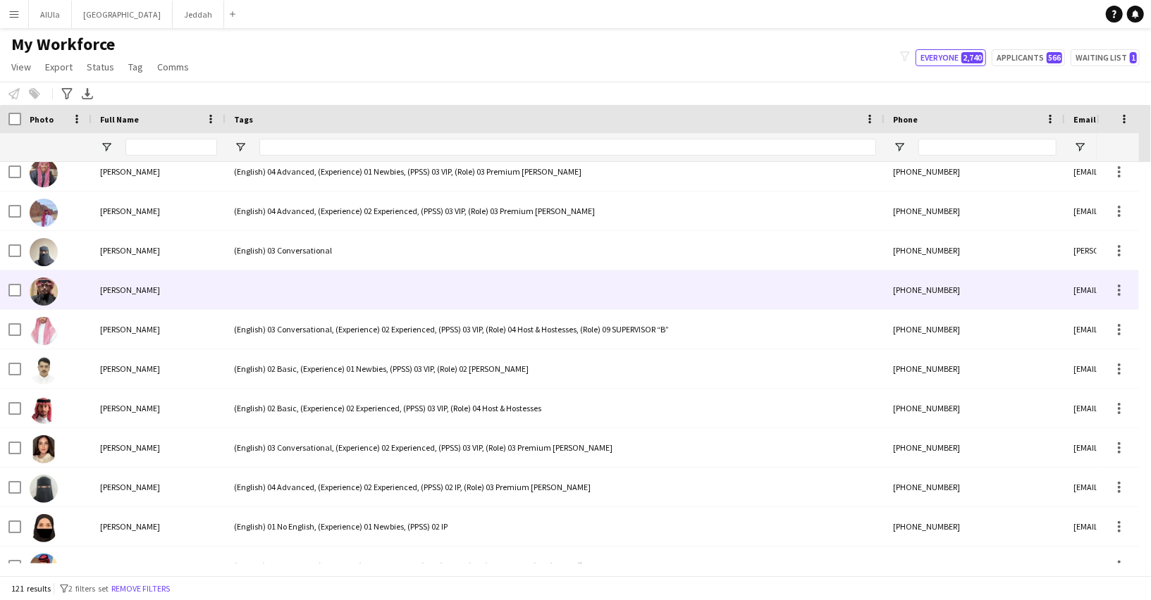
click at [299, 272] on div at bounding box center [554, 290] width 659 height 39
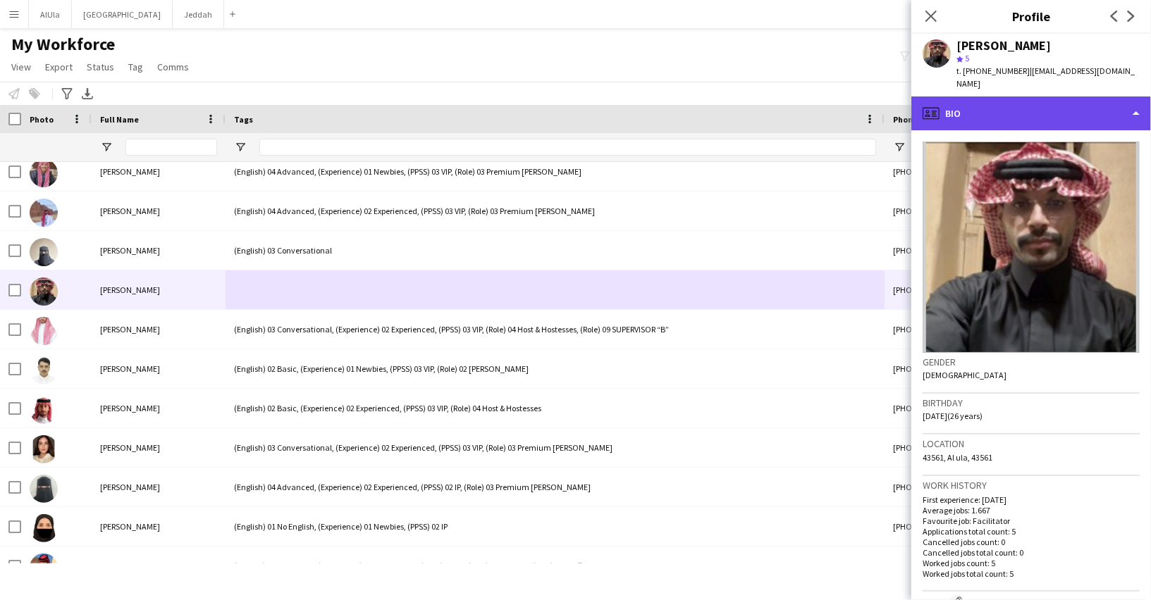
click at [997, 101] on div "profile Bio" at bounding box center [1031, 114] width 240 height 34
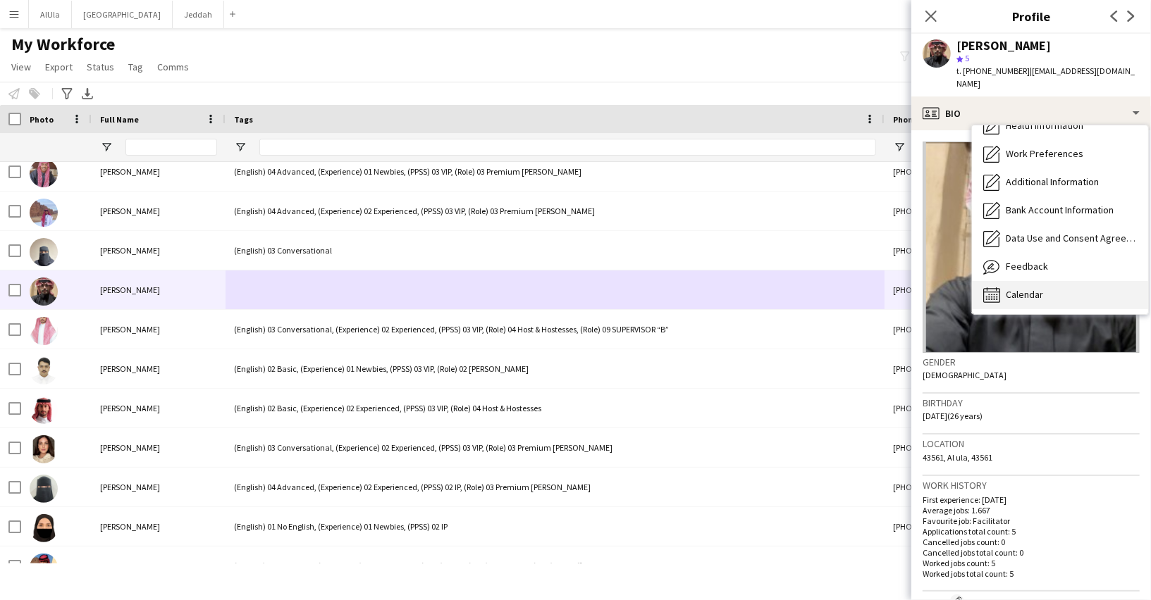
click at [1031, 288] on span "Calendar" at bounding box center [1024, 294] width 37 height 13
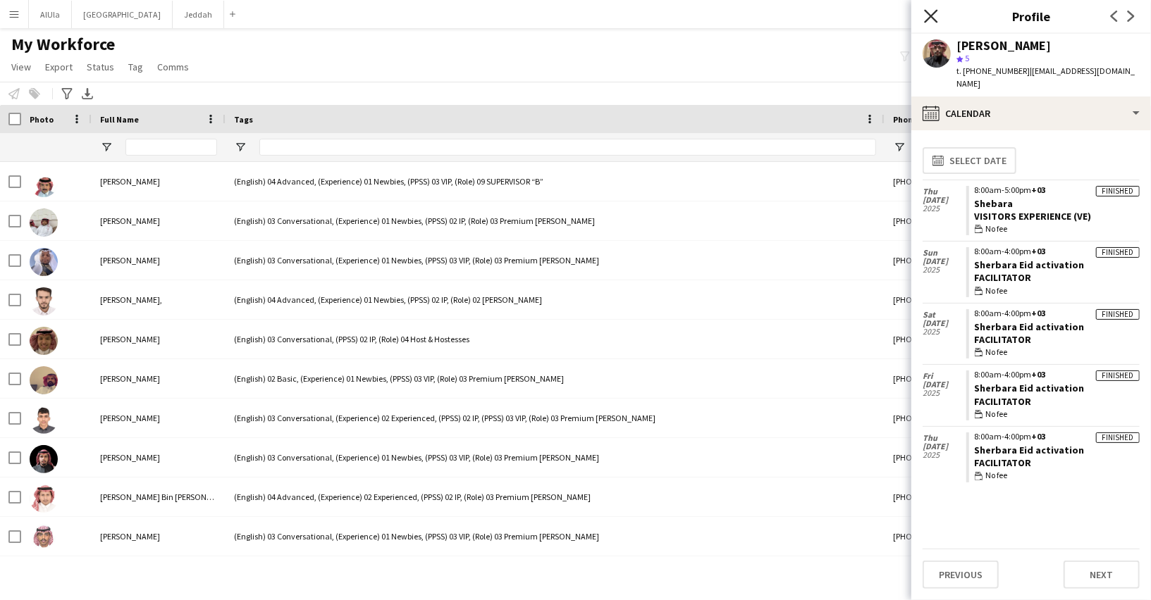
click at [932, 15] on icon at bounding box center [930, 15] width 13 height 13
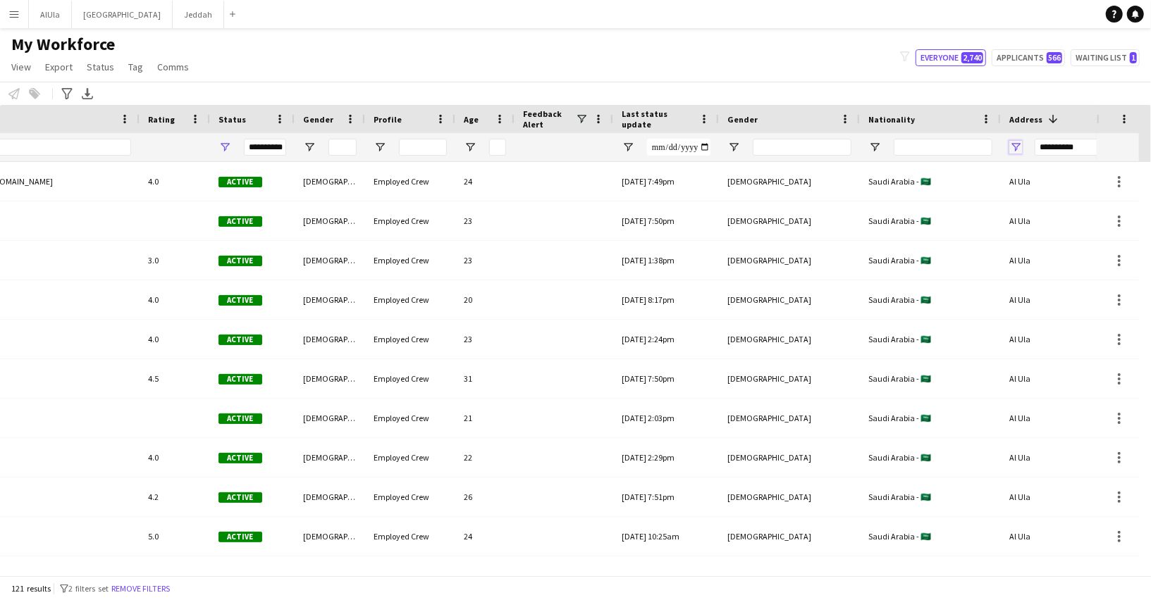
click at [1013, 145] on span "Open Filter Menu" at bounding box center [1015, 147] width 13 height 13
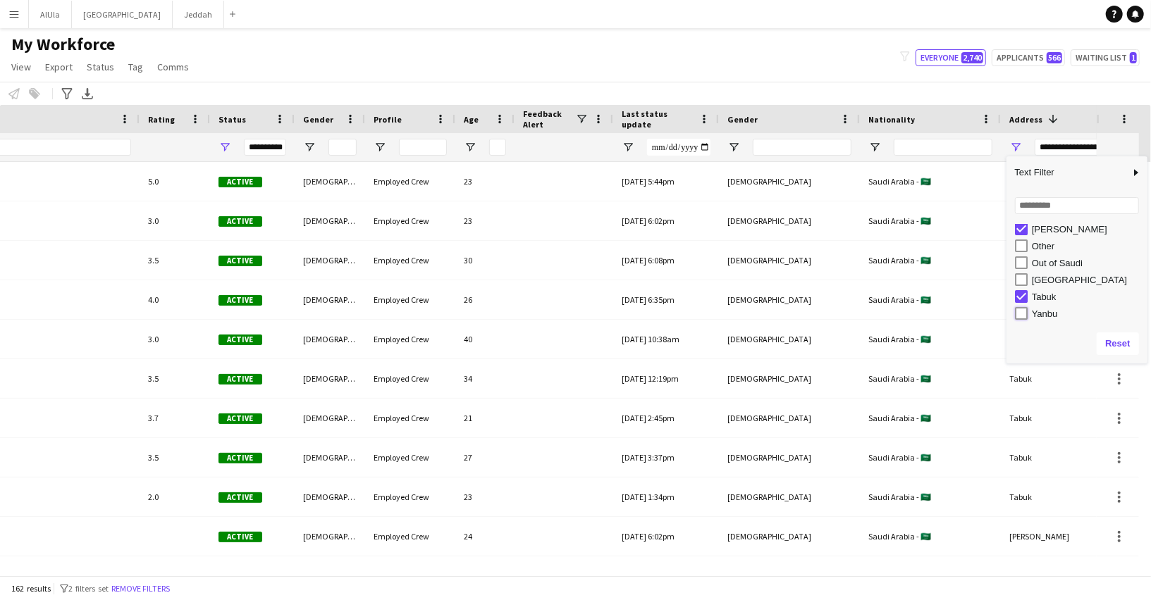
type input "**********"
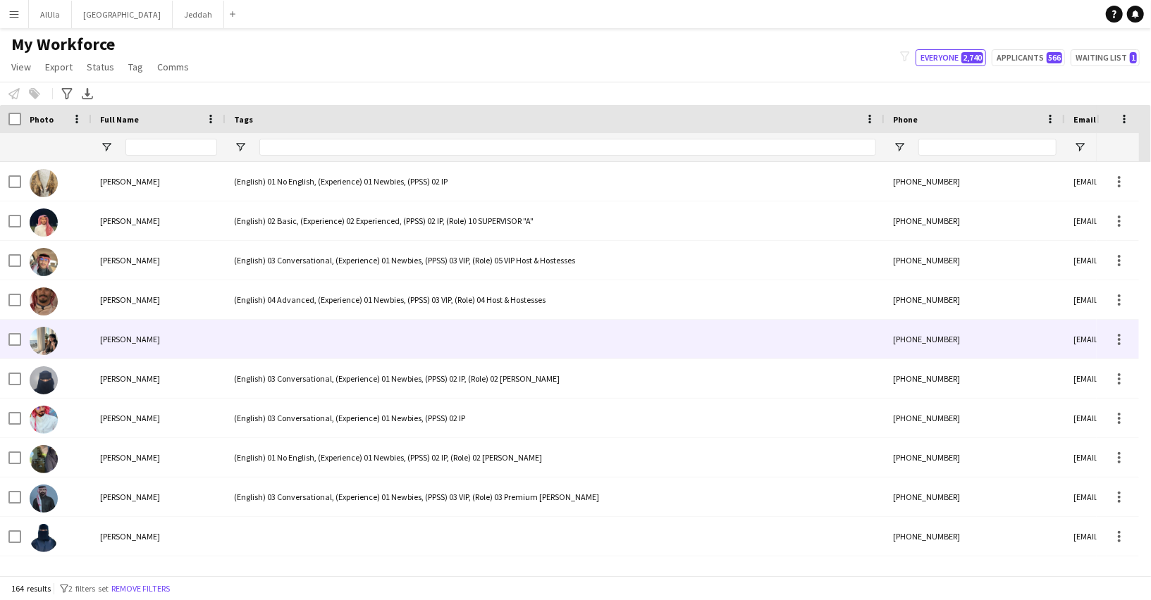
click at [297, 338] on div at bounding box center [554, 339] width 659 height 39
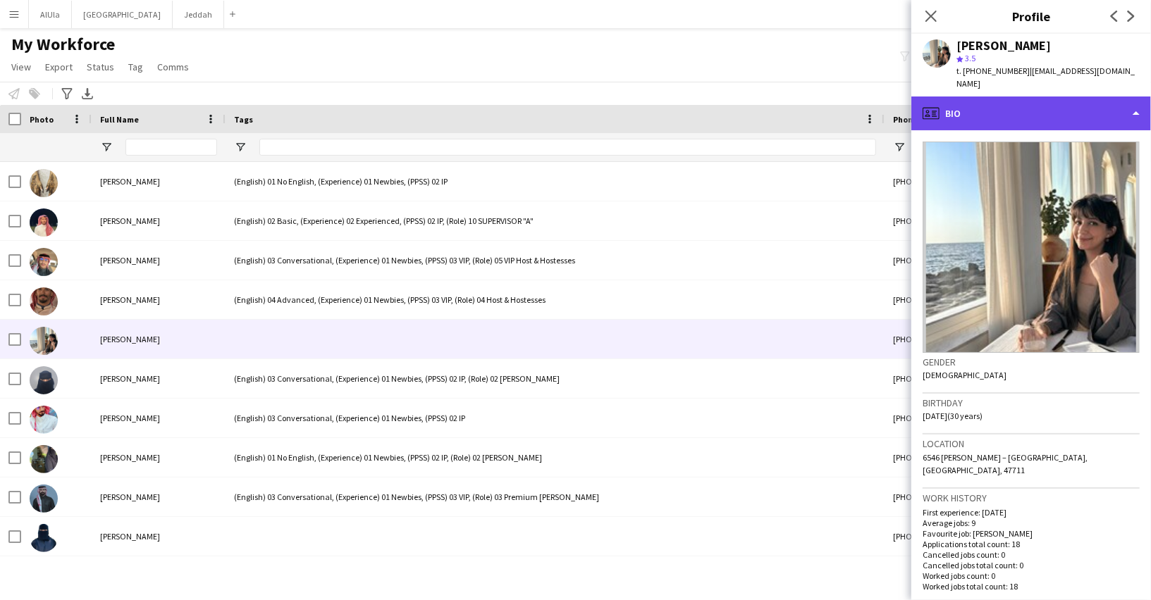
click at [989, 97] on div "profile Bio" at bounding box center [1031, 114] width 240 height 34
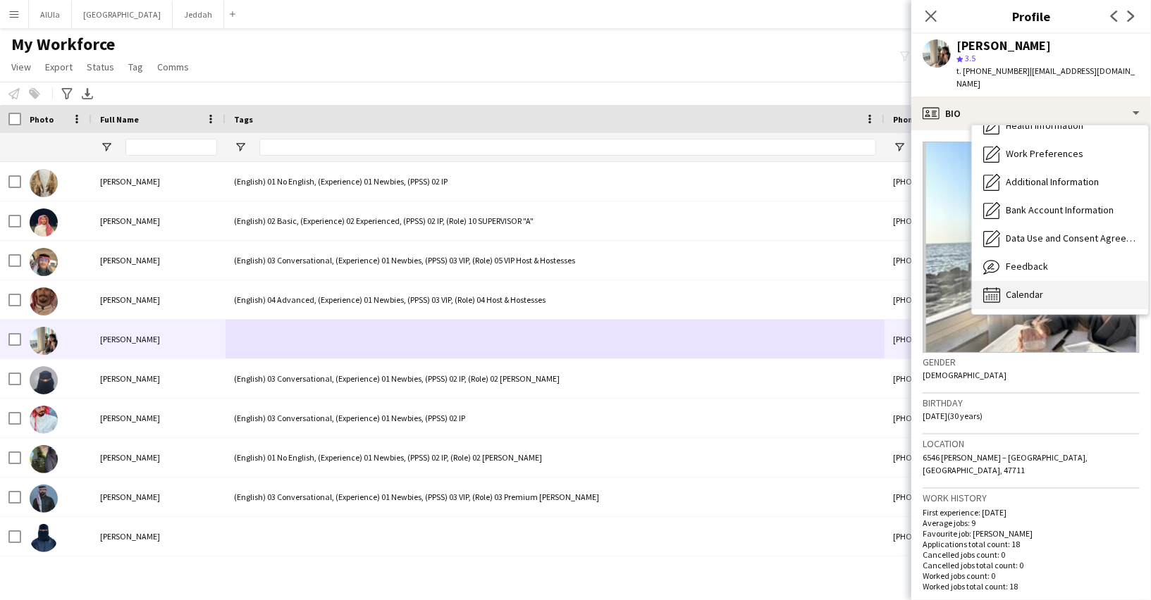
click at [1024, 288] on span "Calendar" at bounding box center [1024, 294] width 37 height 13
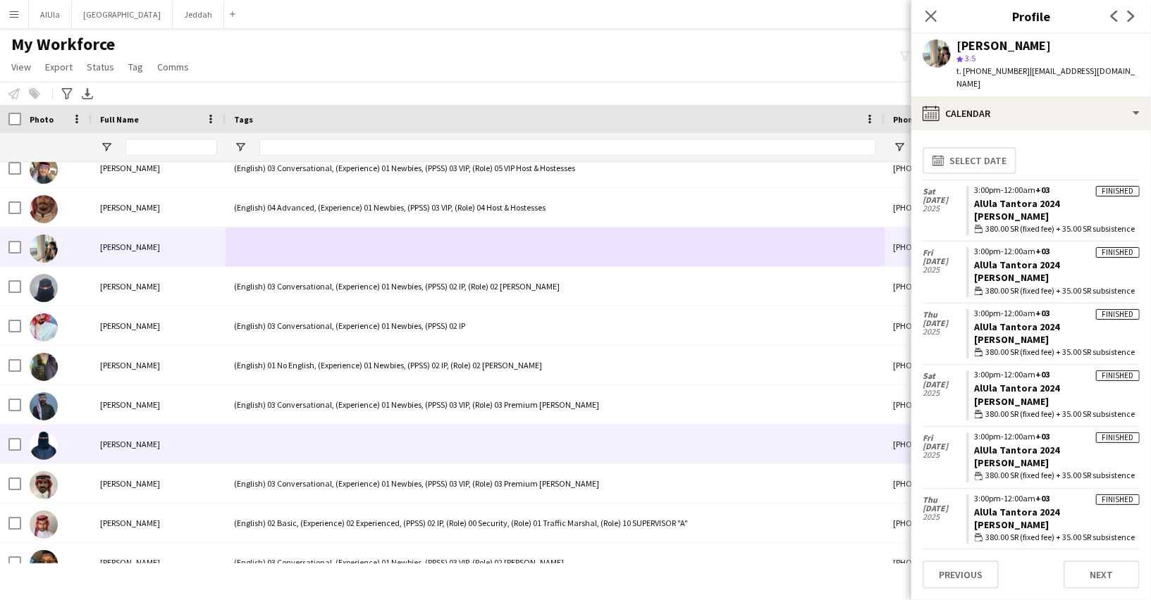
click at [420, 442] on div at bounding box center [554, 444] width 659 height 39
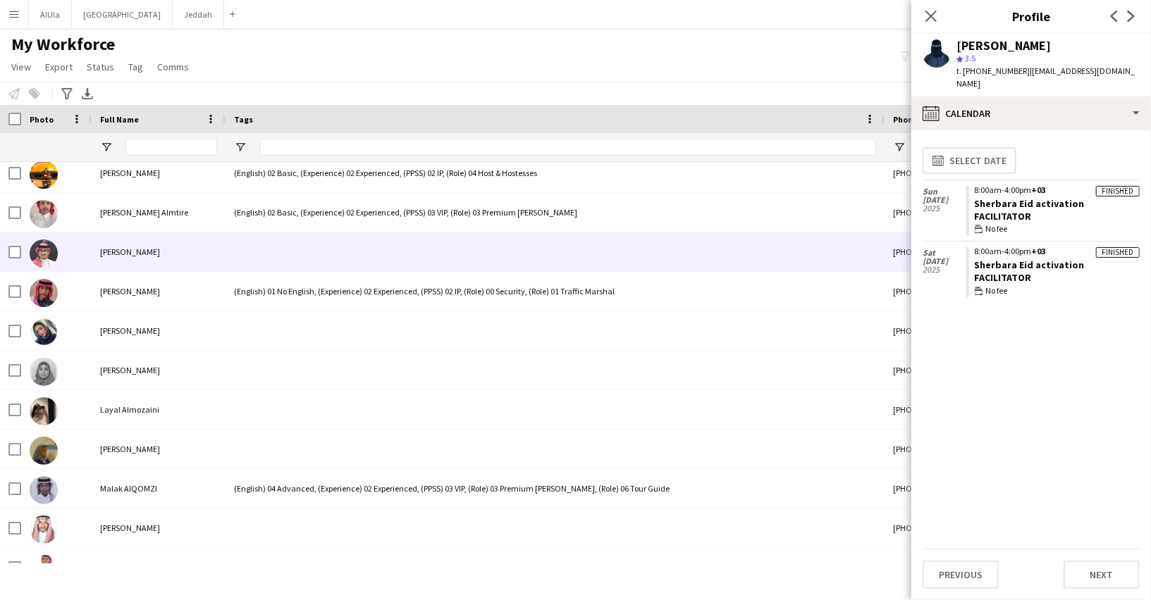
click at [328, 250] on div at bounding box center [554, 252] width 659 height 39
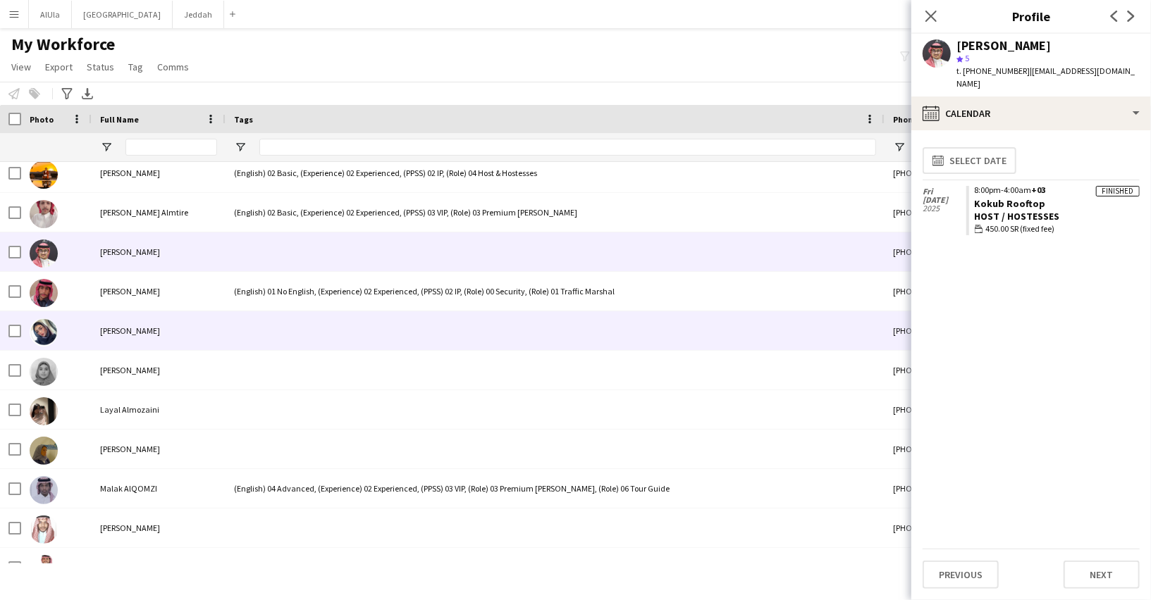
click at [323, 338] on div at bounding box center [554, 330] width 659 height 39
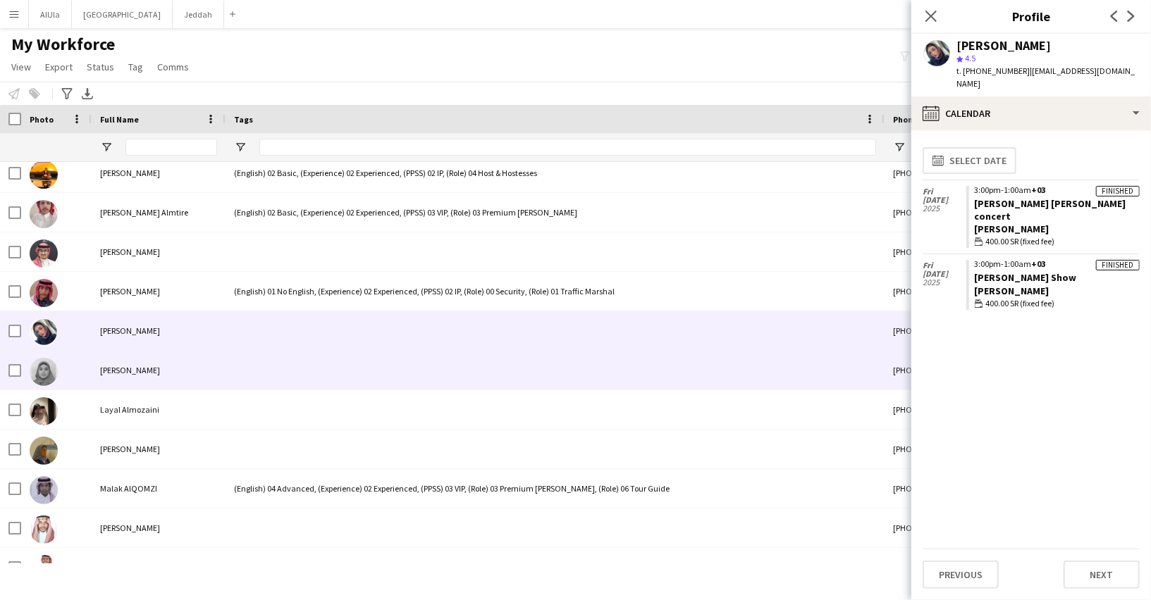
click at [326, 366] on div at bounding box center [554, 370] width 659 height 39
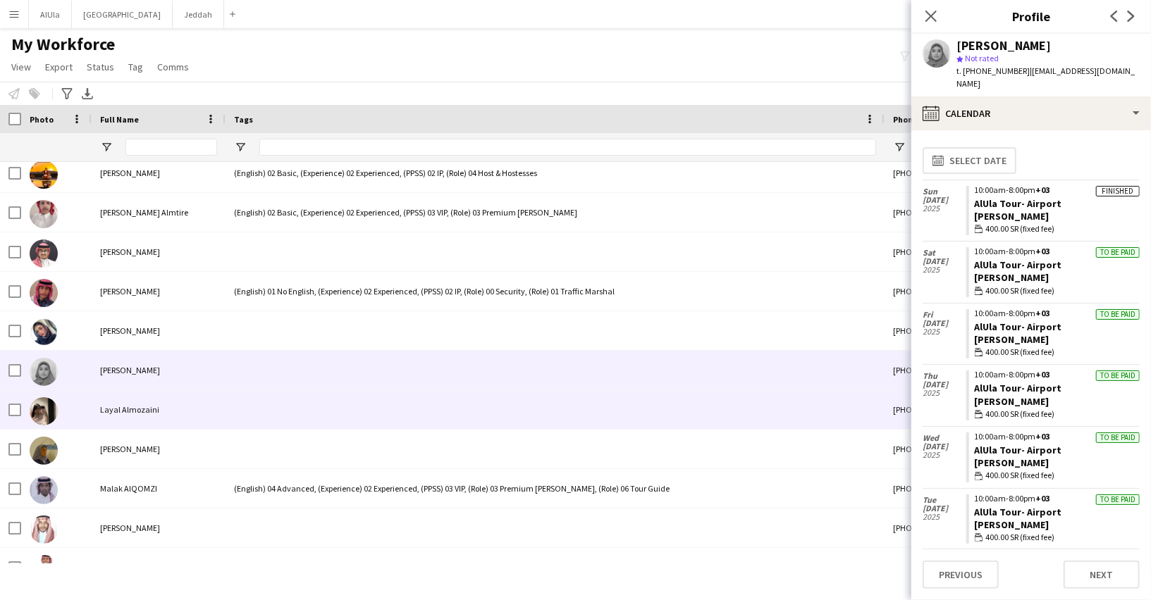
click at [325, 404] on div at bounding box center [554, 409] width 659 height 39
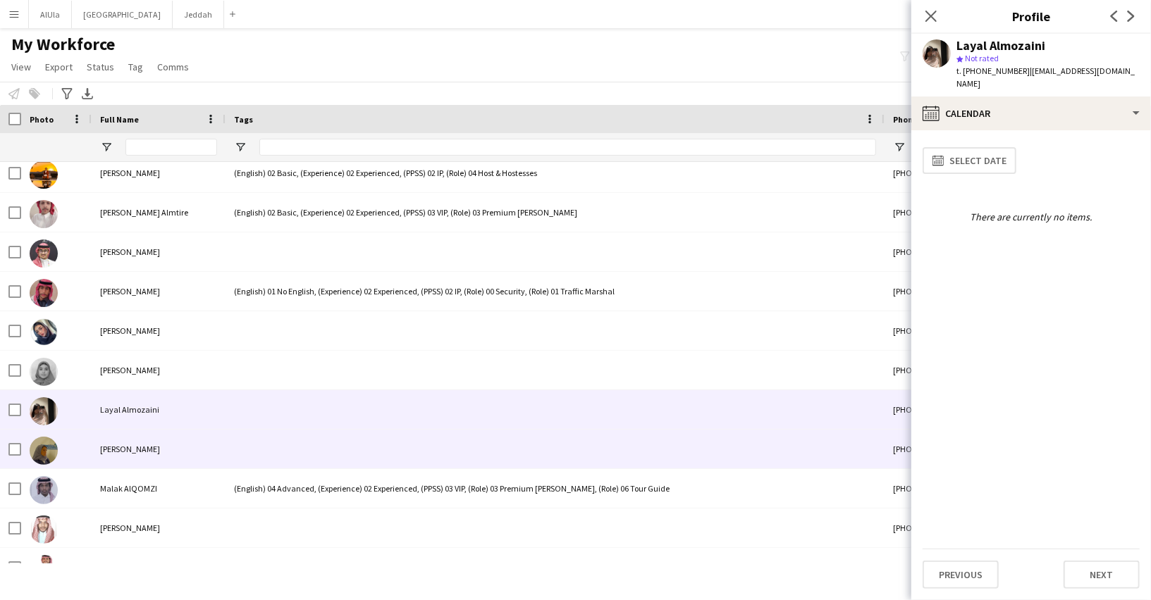
click at [319, 445] on div at bounding box center [554, 449] width 659 height 39
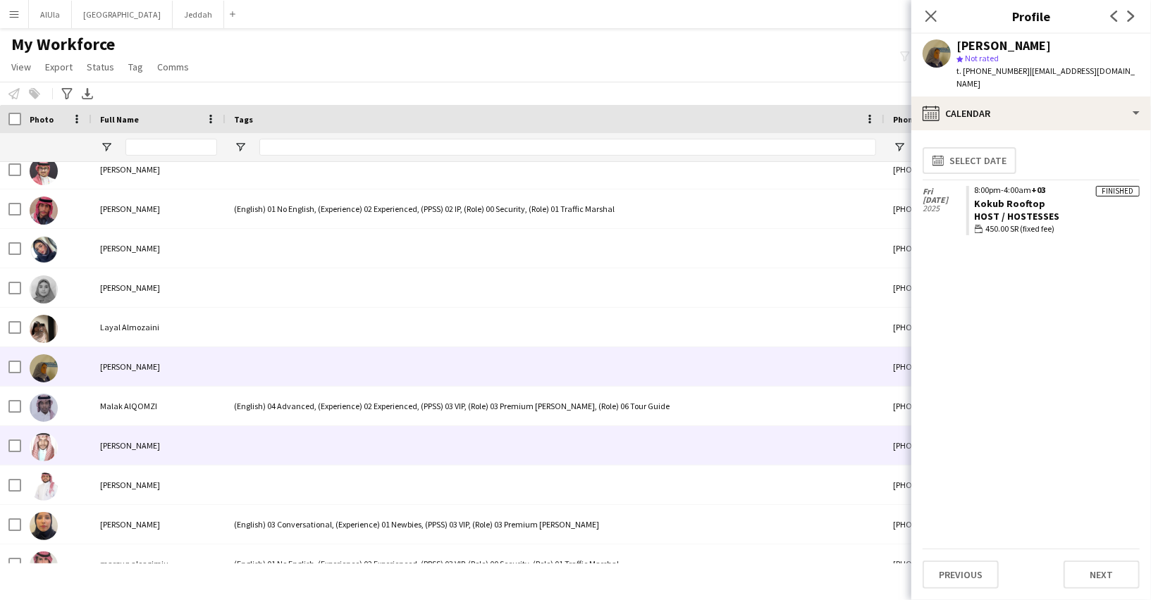
click at [317, 447] on div at bounding box center [554, 445] width 659 height 39
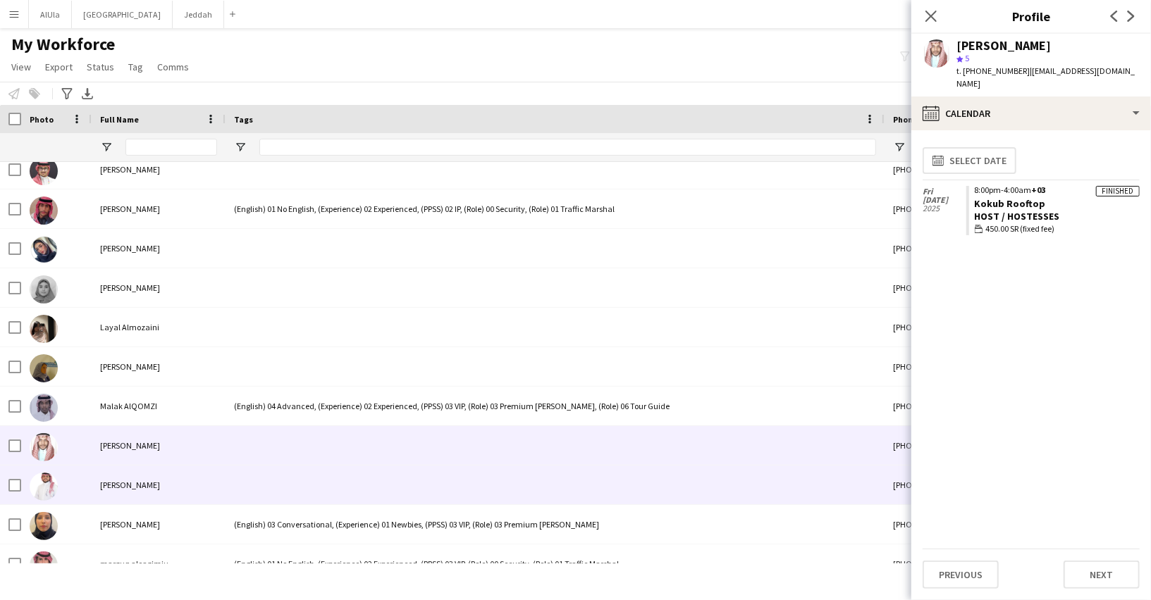
click at [307, 482] on div at bounding box center [554, 485] width 659 height 39
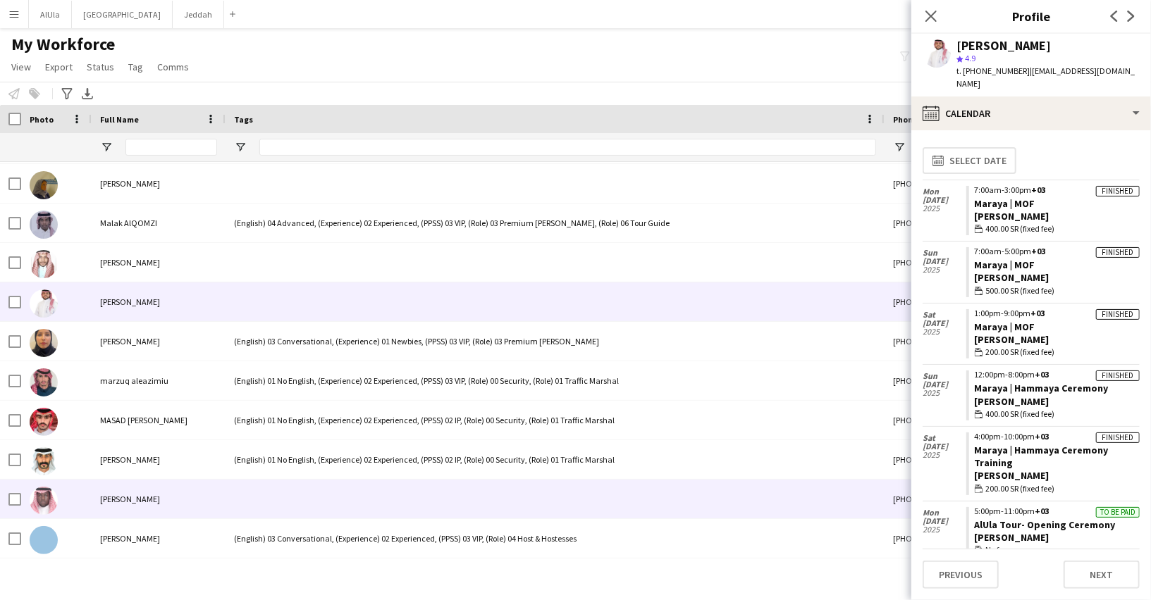
click at [299, 487] on div at bounding box center [554, 499] width 659 height 39
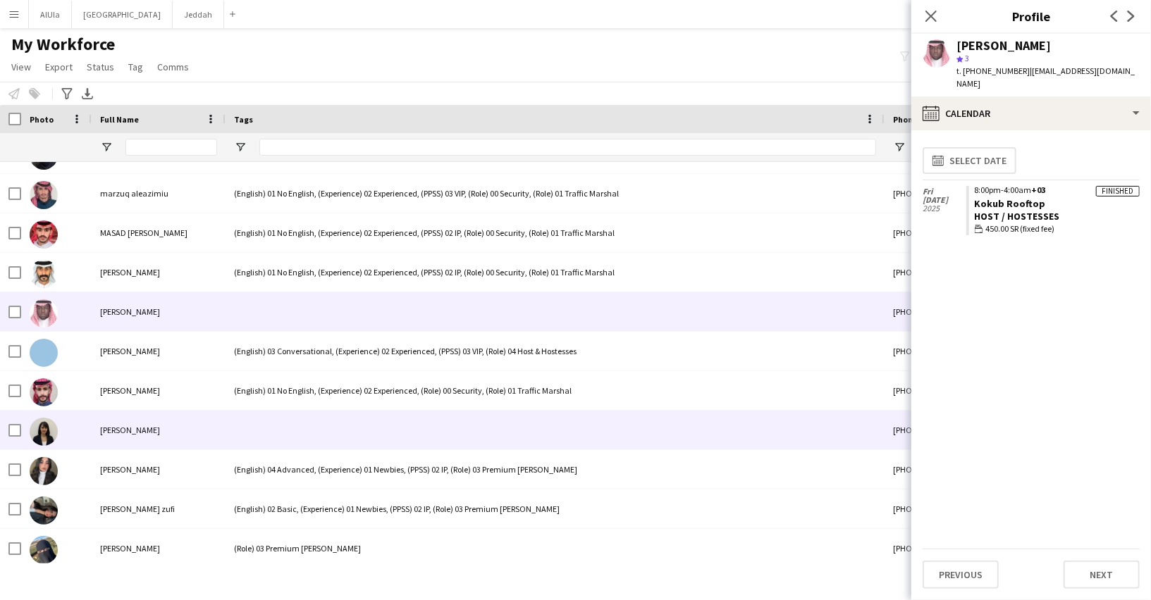
click at [275, 432] on div at bounding box center [554, 430] width 659 height 39
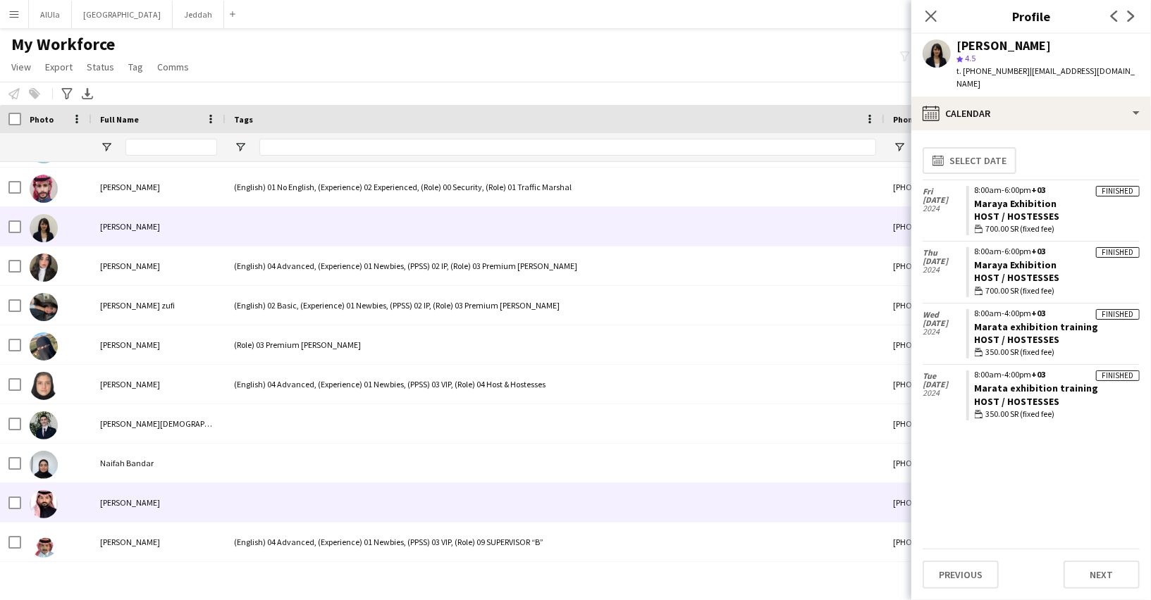
click at [264, 502] on div at bounding box center [554, 502] width 659 height 39
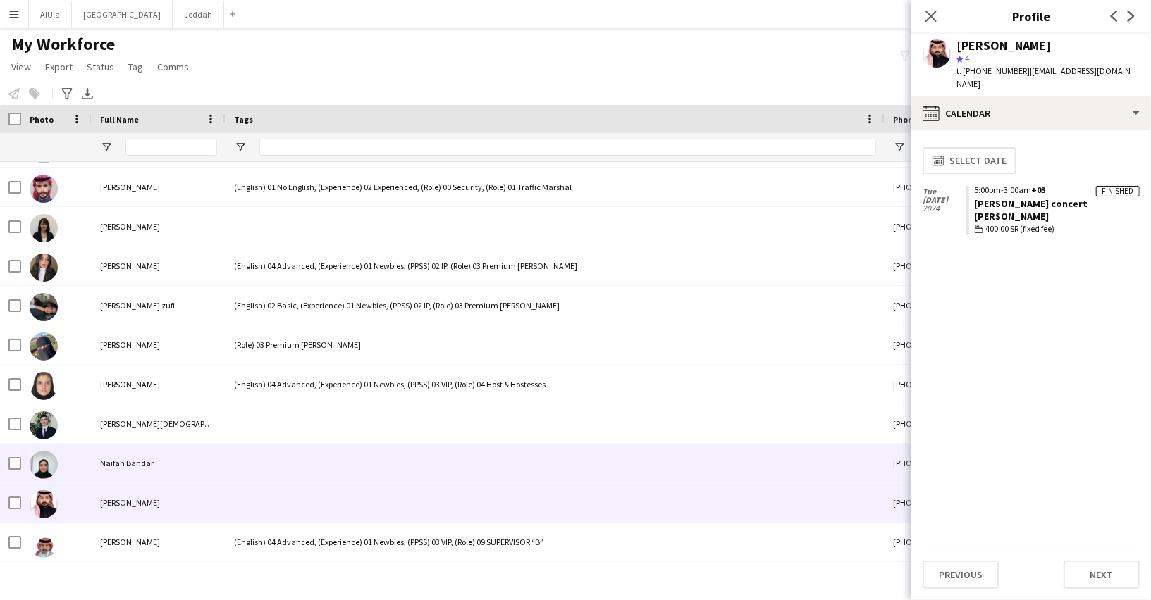
click at [275, 460] on div at bounding box center [554, 463] width 659 height 39
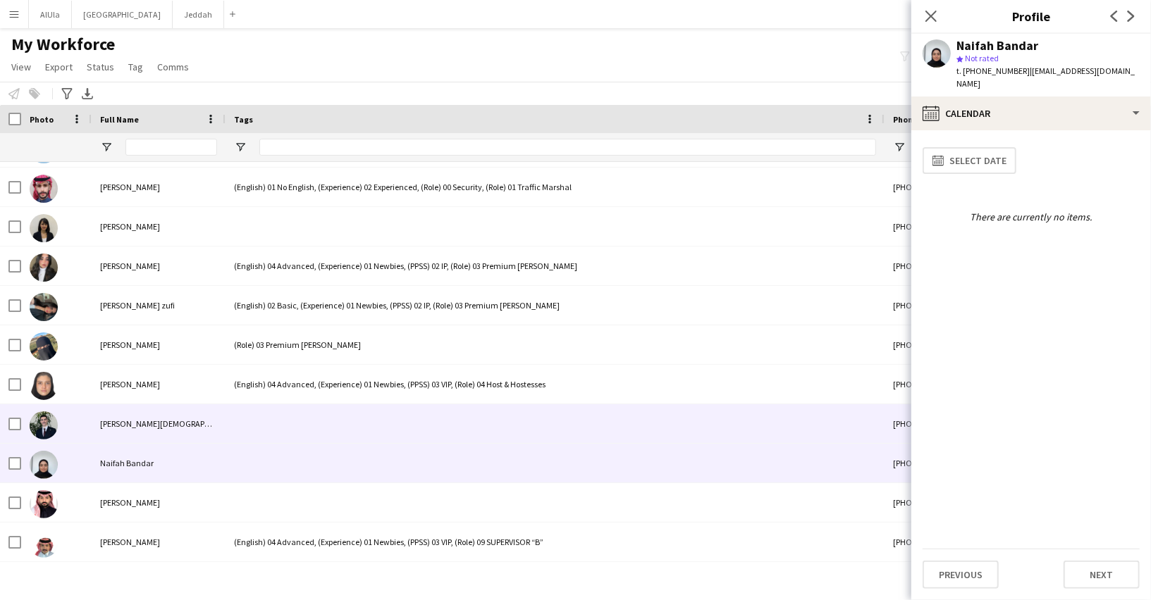
click at [280, 421] on div at bounding box center [554, 423] width 659 height 39
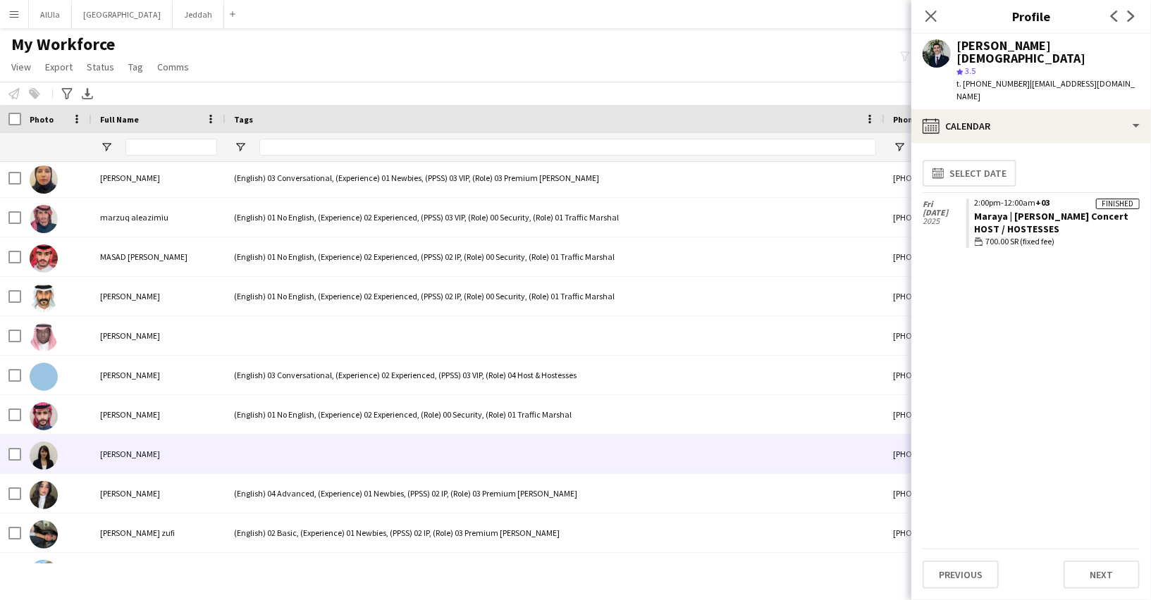
click at [264, 445] on div at bounding box center [554, 454] width 659 height 39
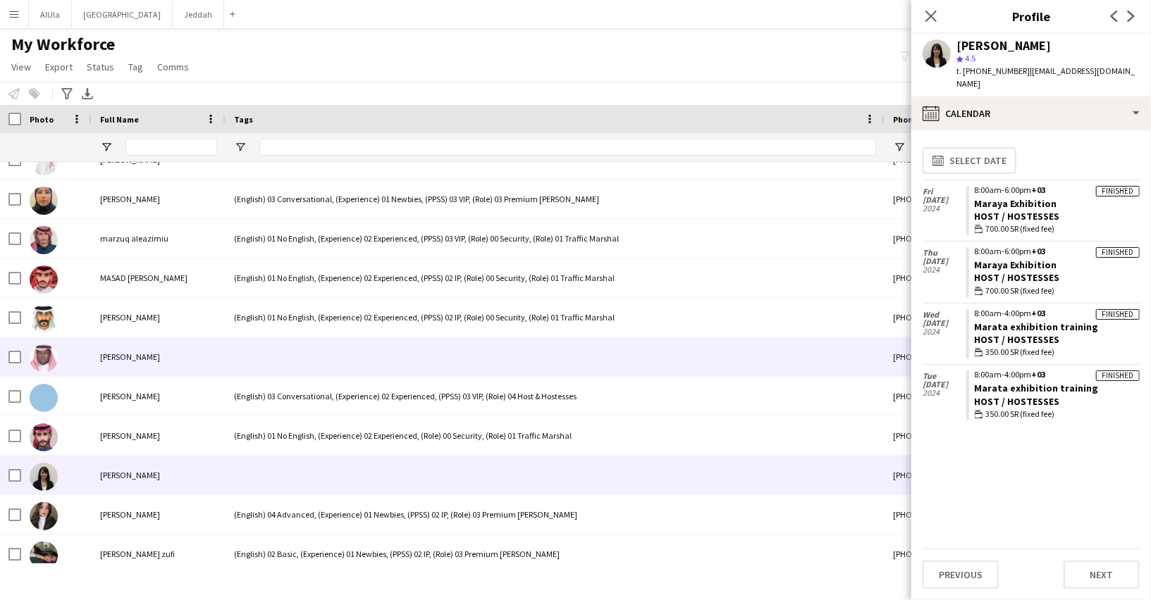
click at [264, 369] on div at bounding box center [554, 357] width 659 height 39
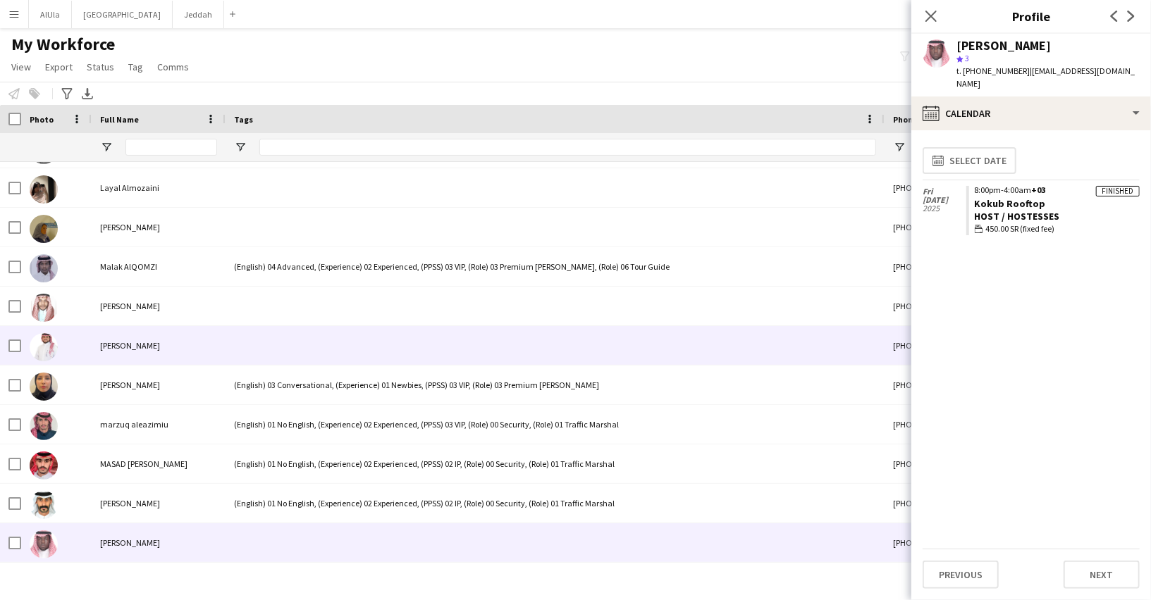
click at [260, 348] on div at bounding box center [554, 345] width 659 height 39
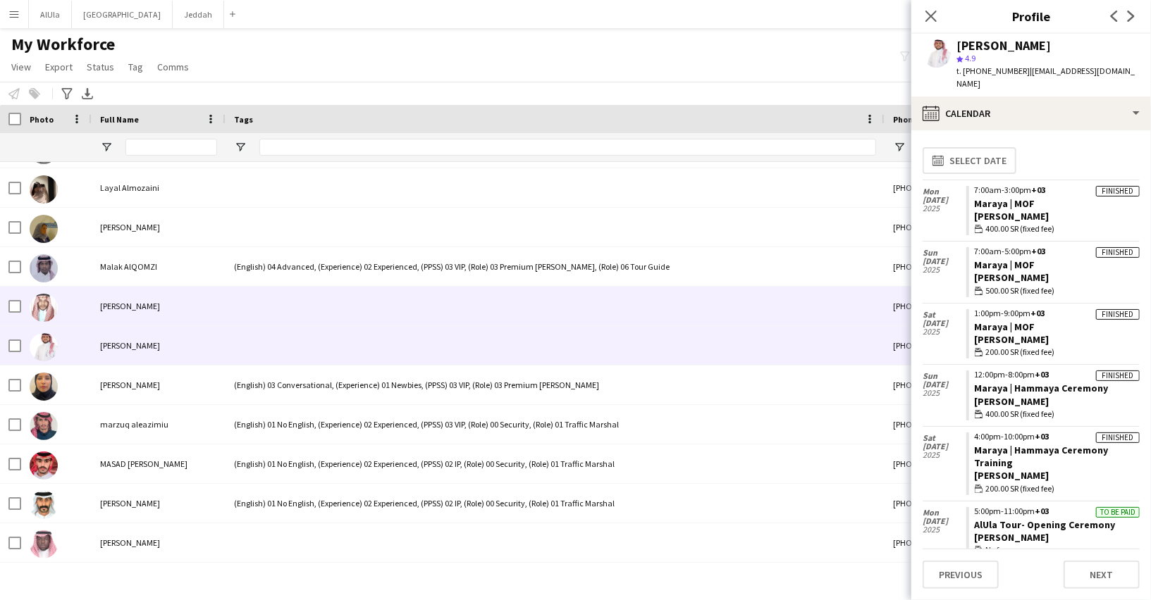
click at [264, 312] on div at bounding box center [554, 306] width 659 height 39
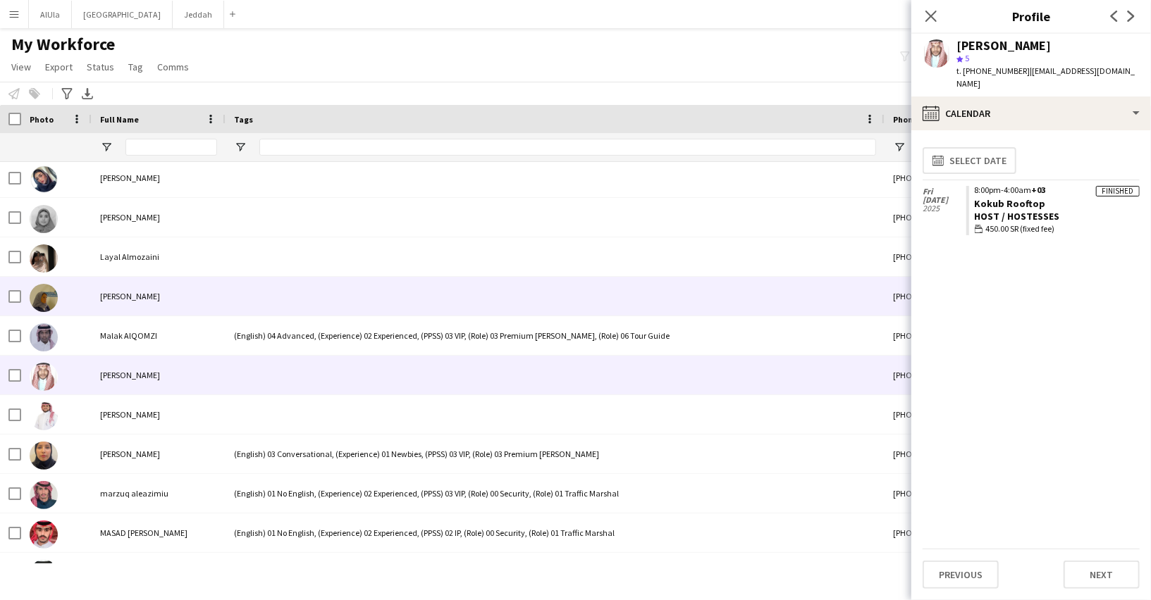
click at [266, 303] on div at bounding box center [554, 296] width 659 height 39
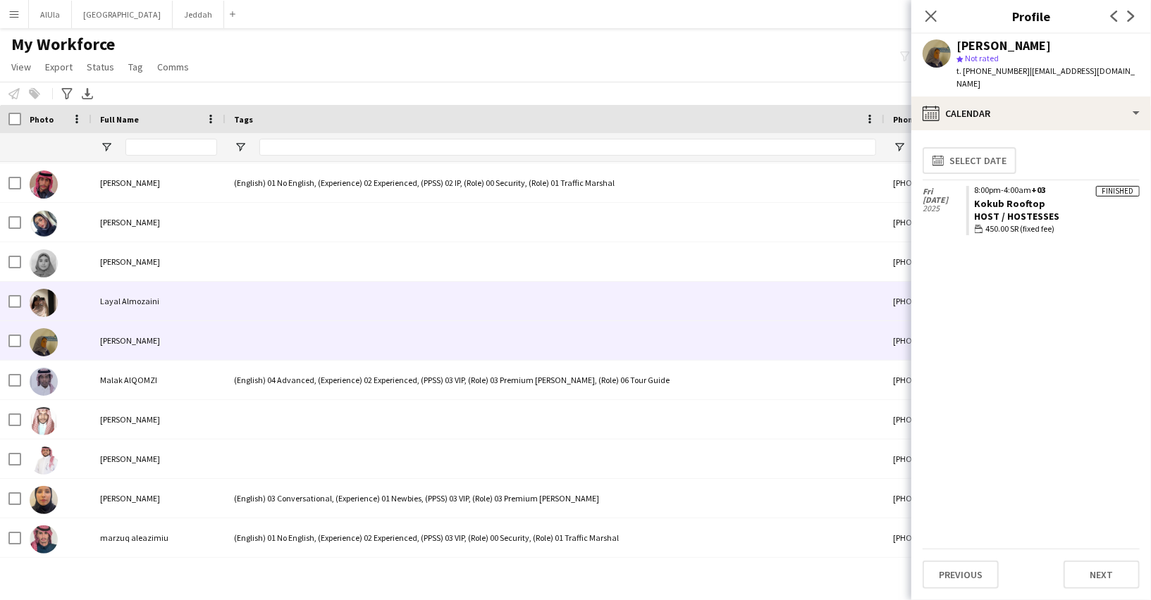
click at [266, 302] on div at bounding box center [554, 301] width 659 height 39
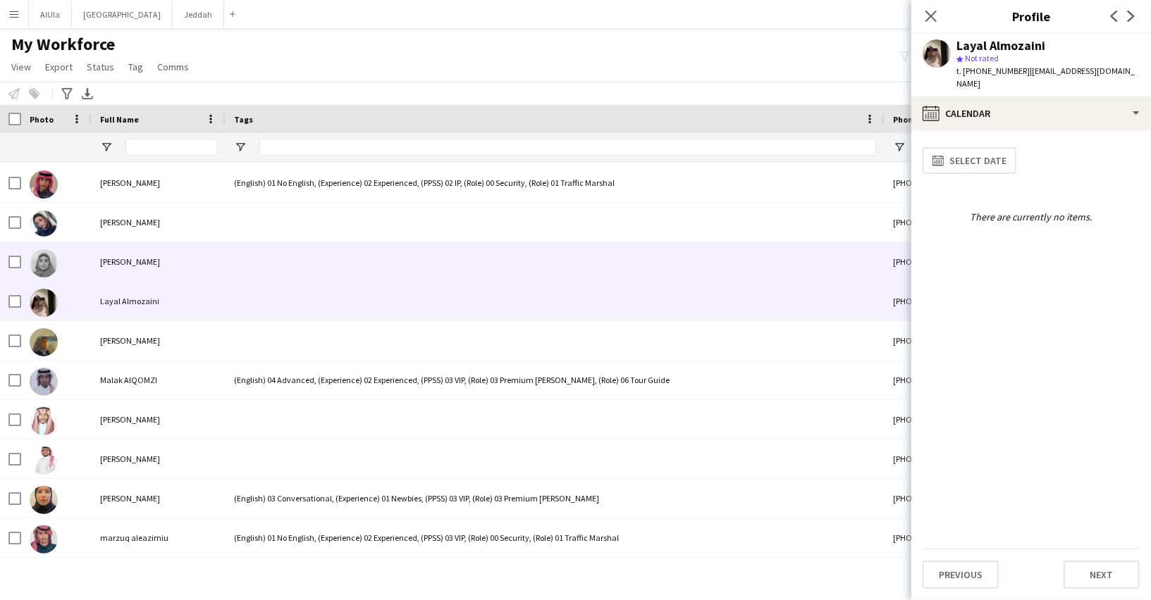
click at [261, 272] on div at bounding box center [554, 261] width 659 height 39
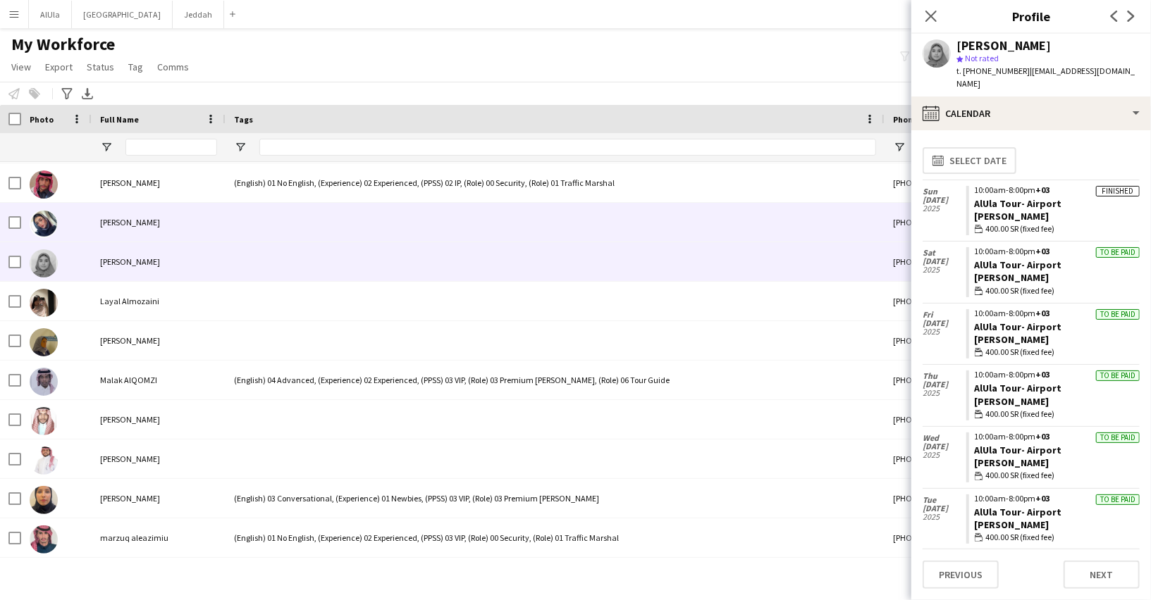
click at [280, 230] on div at bounding box center [554, 222] width 659 height 39
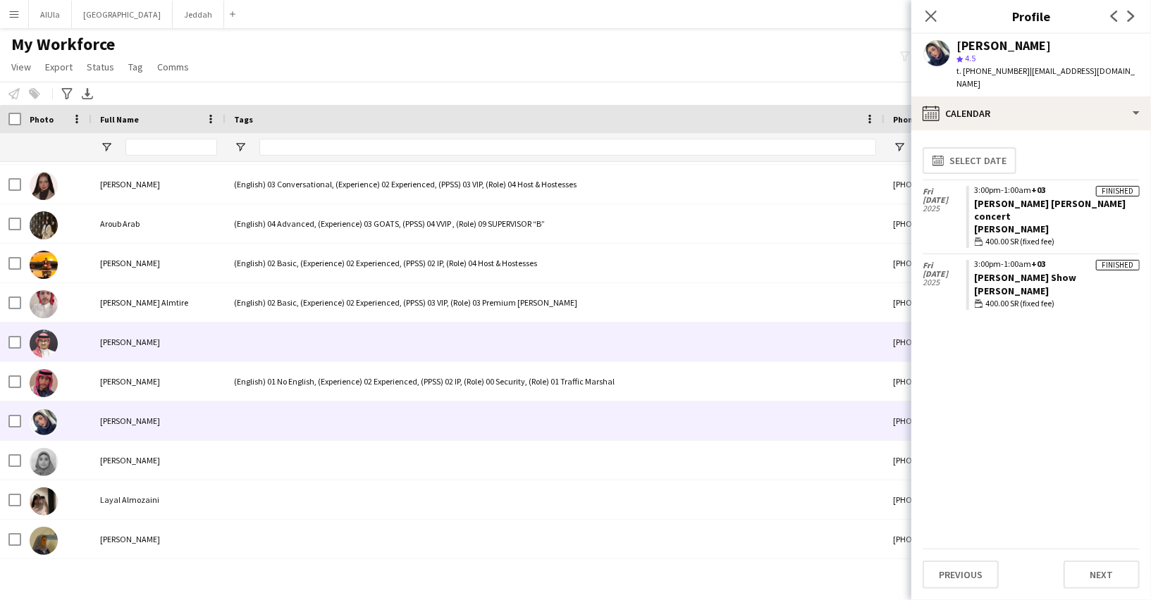
click at [275, 340] on div at bounding box center [554, 342] width 659 height 39
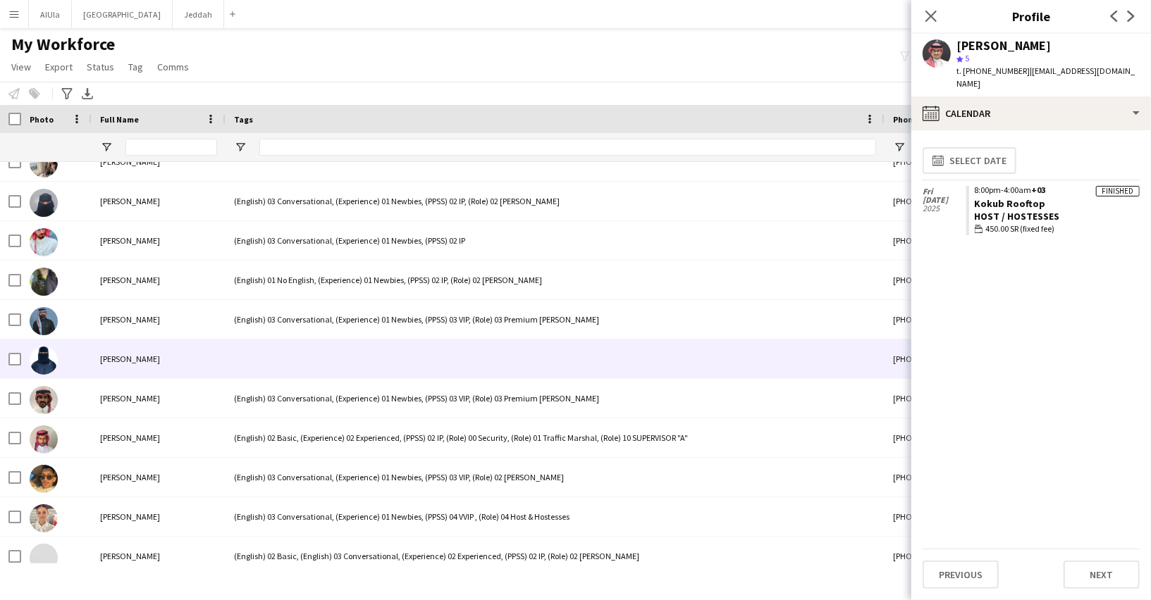
click at [271, 353] on div at bounding box center [554, 359] width 659 height 39
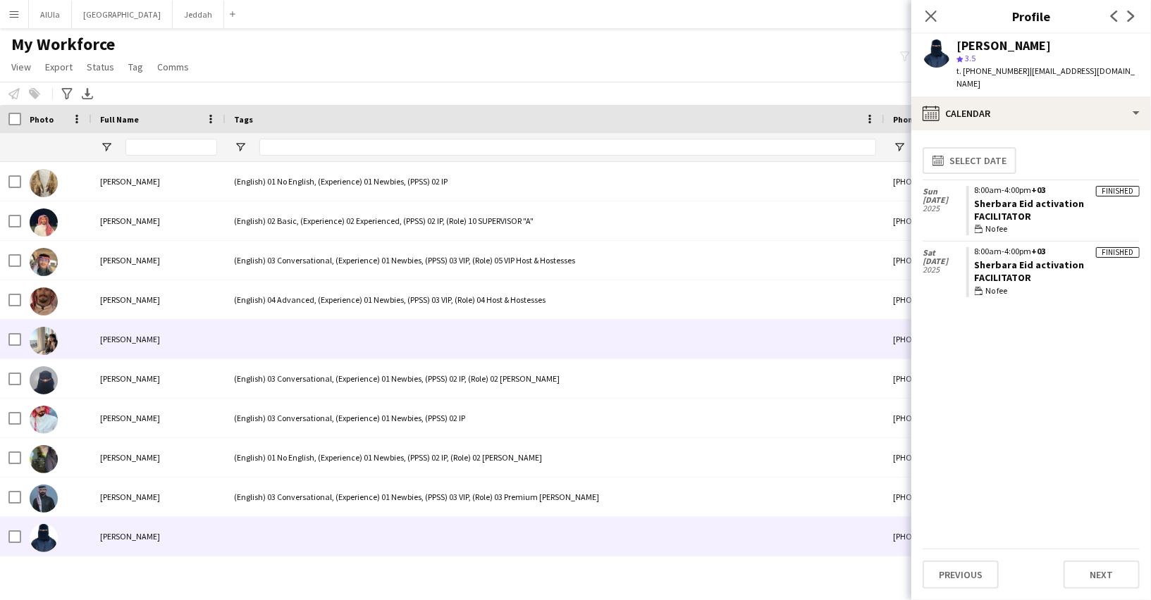
click at [271, 353] on div at bounding box center [554, 339] width 659 height 39
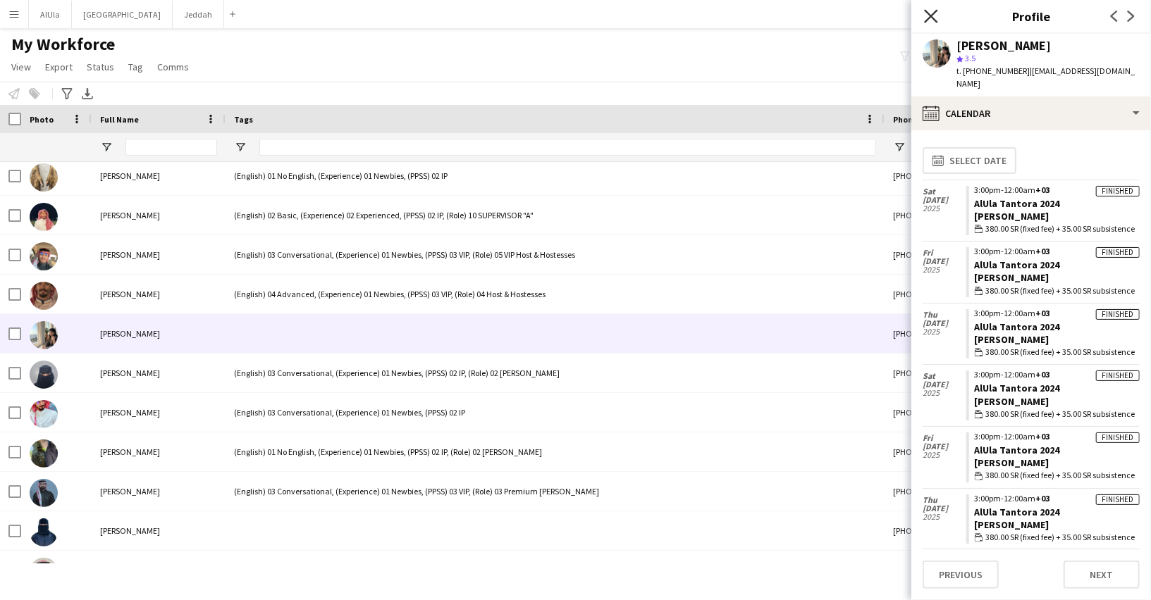
click at [926, 16] on icon "Close pop-in" at bounding box center [930, 15] width 13 height 13
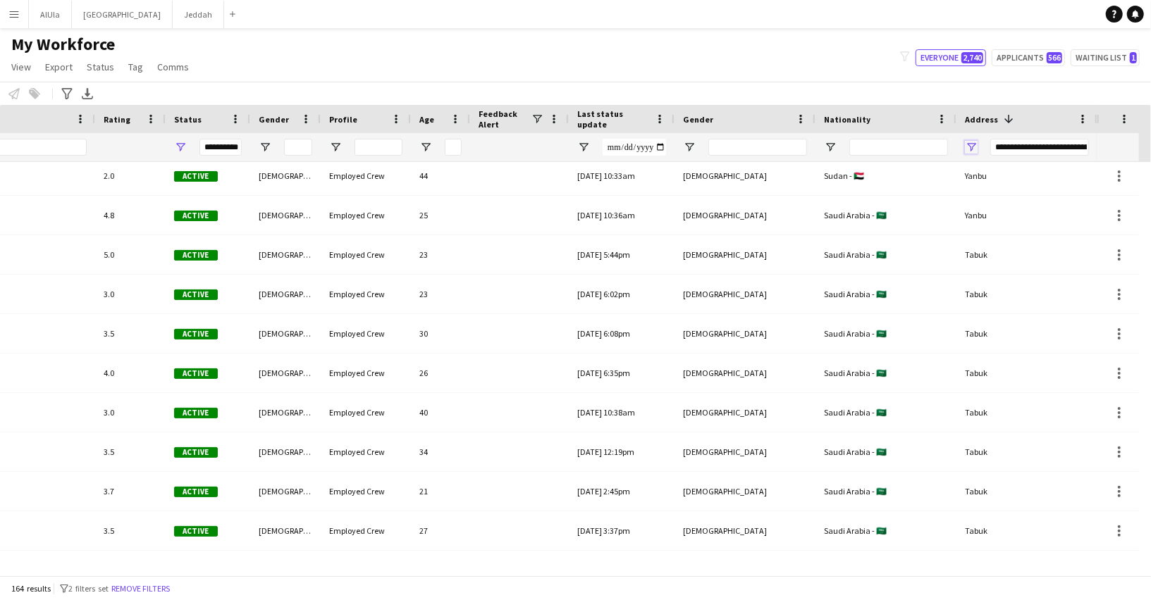
click at [974, 144] on span "Open Filter Menu" at bounding box center [971, 147] width 13 height 13
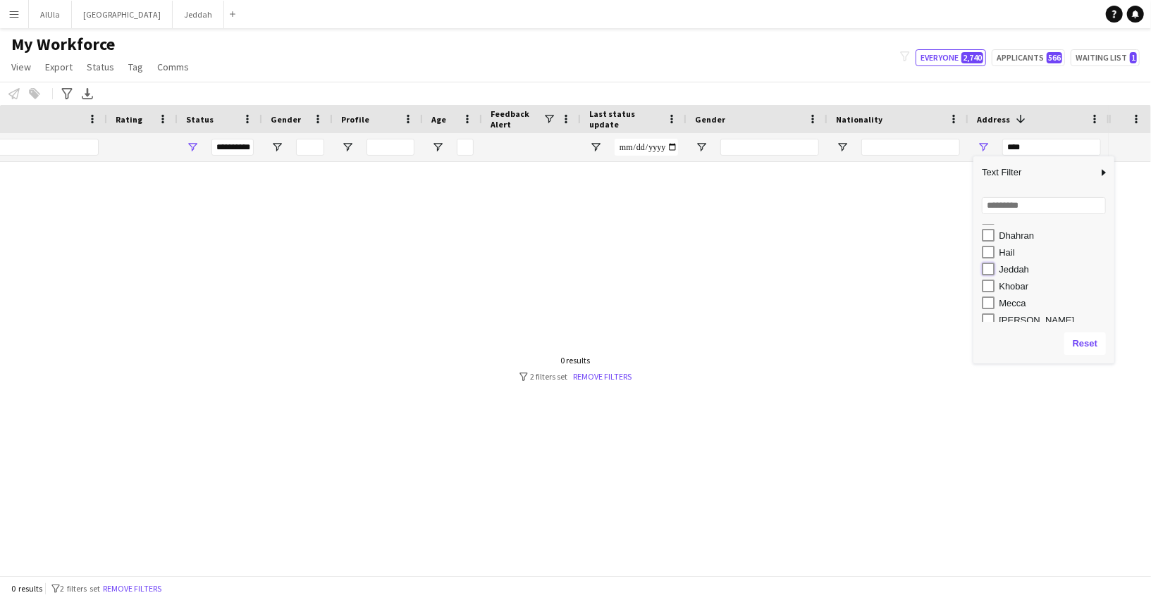
type input "**********"
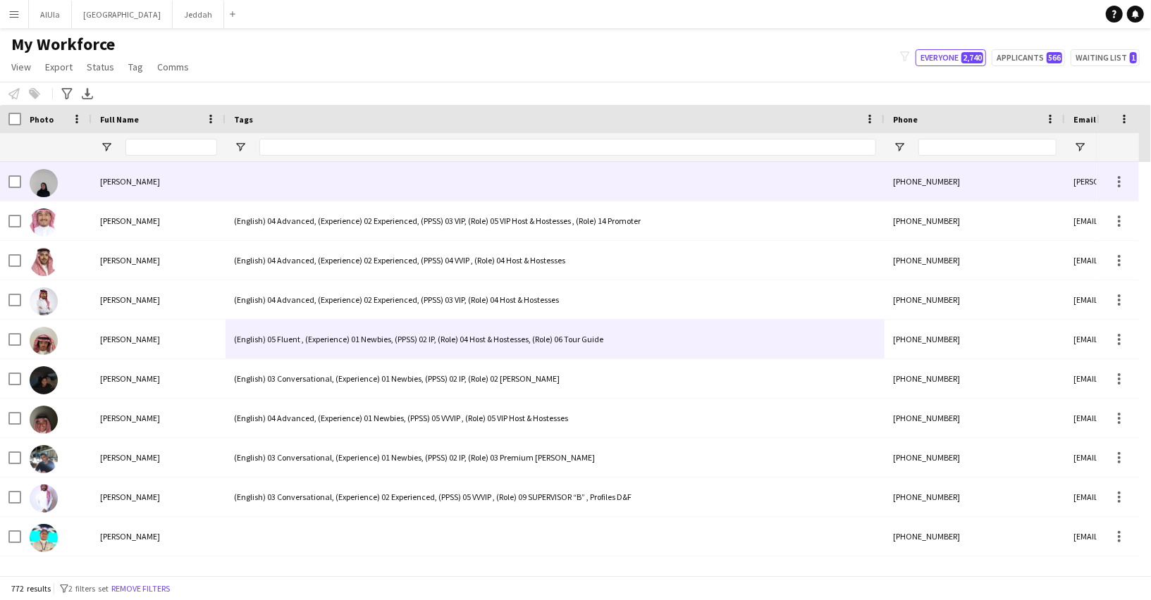
click at [332, 178] on div at bounding box center [554, 181] width 659 height 39
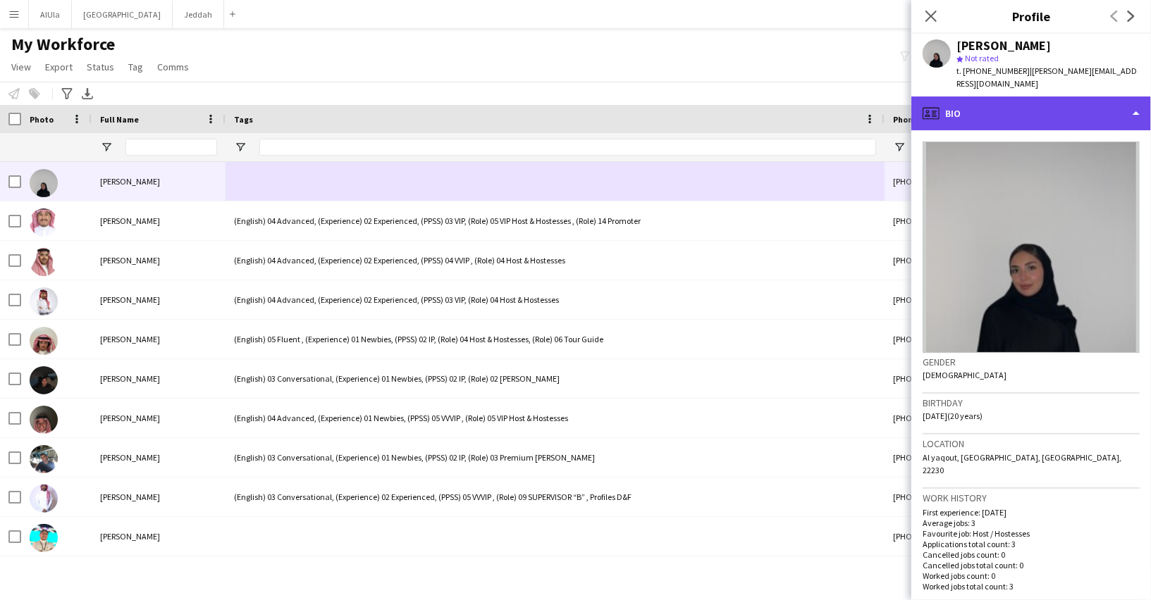
click at [1058, 97] on div "profile Bio" at bounding box center [1031, 114] width 240 height 34
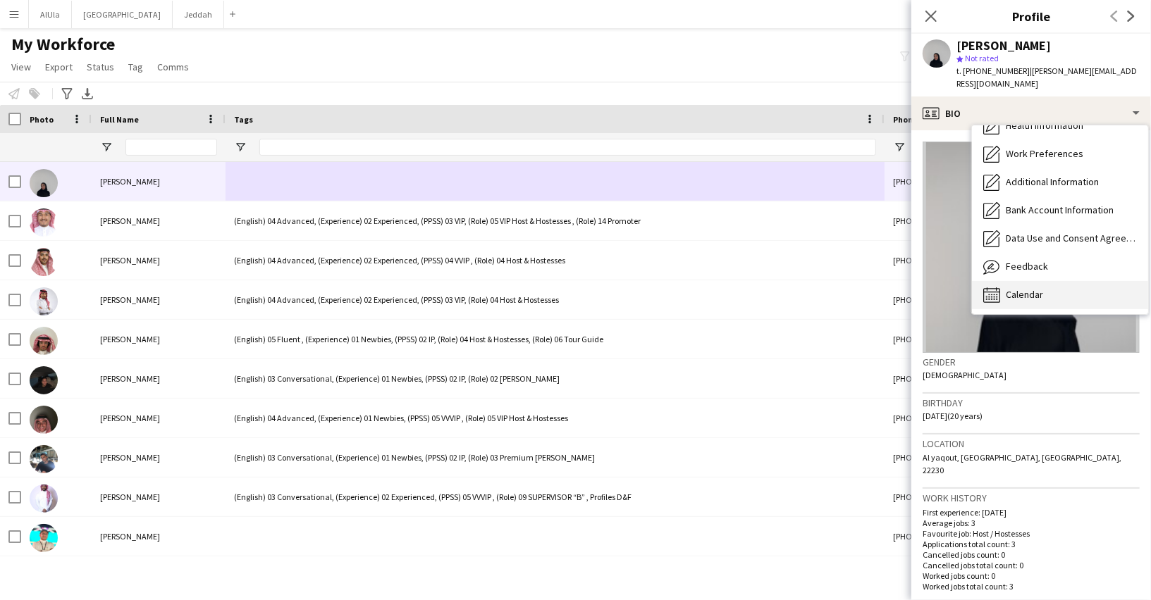
click at [1030, 289] on div "Calendar Calendar" at bounding box center [1060, 295] width 176 height 28
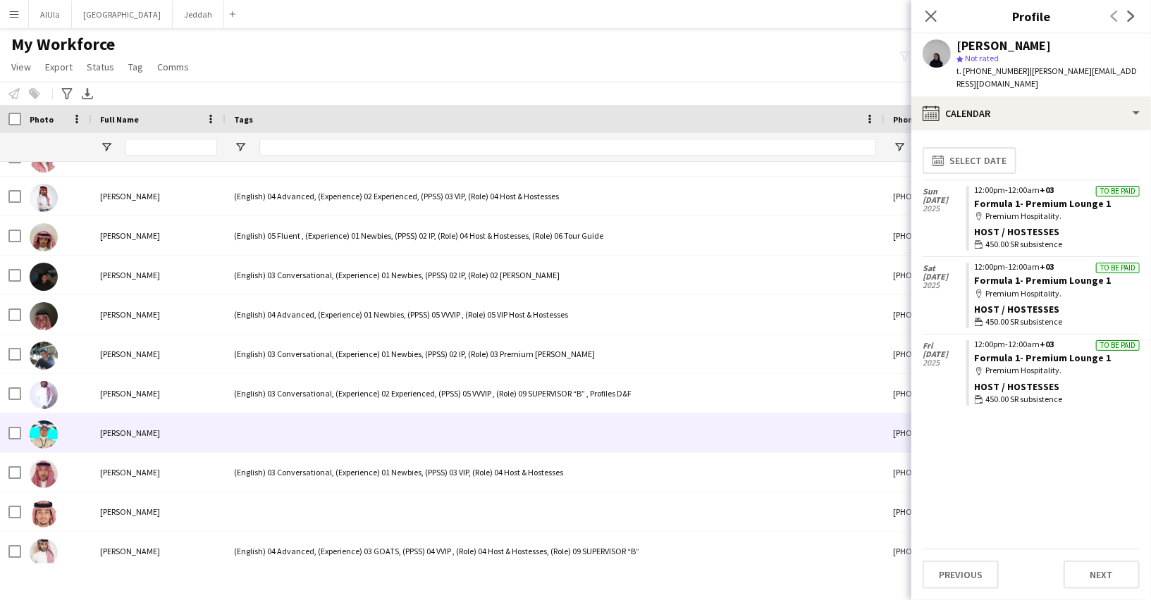
click at [425, 429] on div at bounding box center [554, 433] width 659 height 39
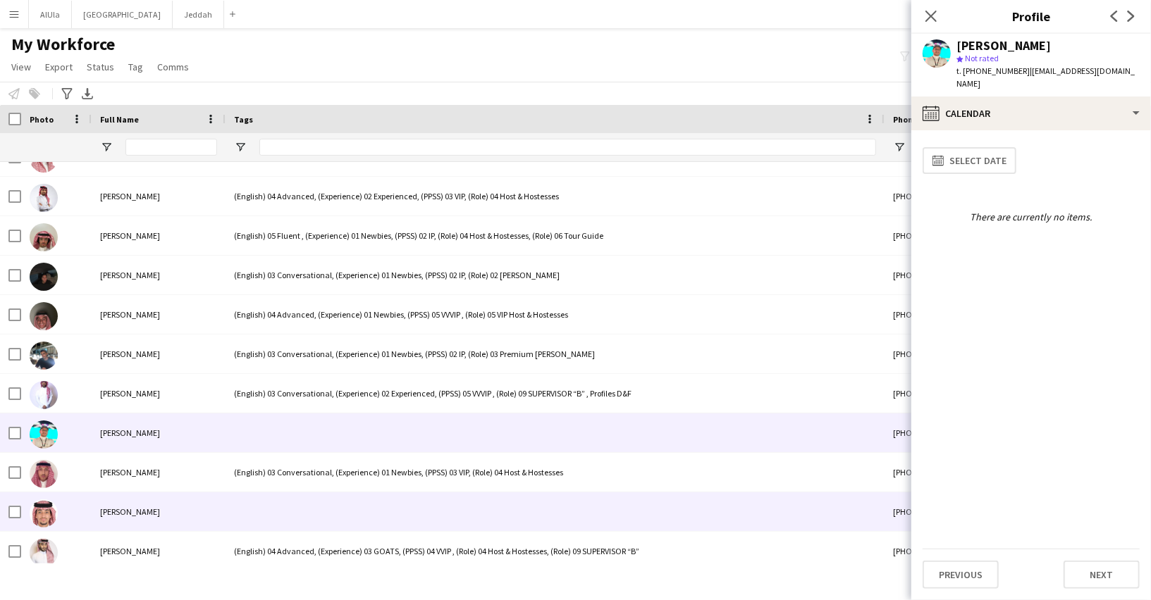
click at [372, 504] on div at bounding box center [554, 512] width 659 height 39
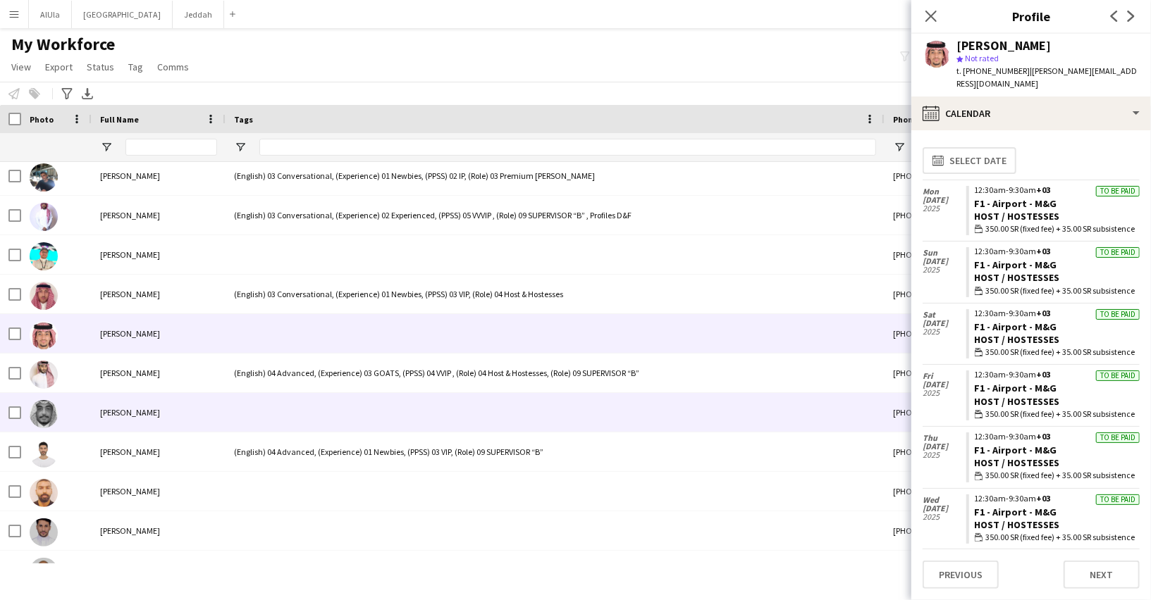
click at [298, 397] on div at bounding box center [554, 412] width 659 height 39
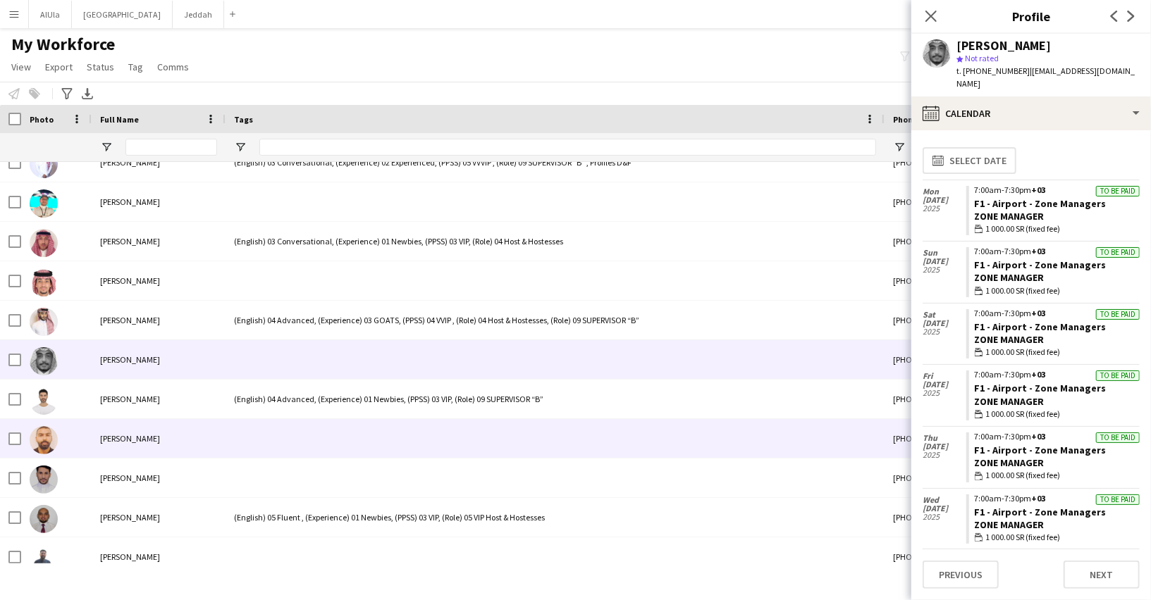
click at [269, 450] on div at bounding box center [554, 438] width 659 height 39
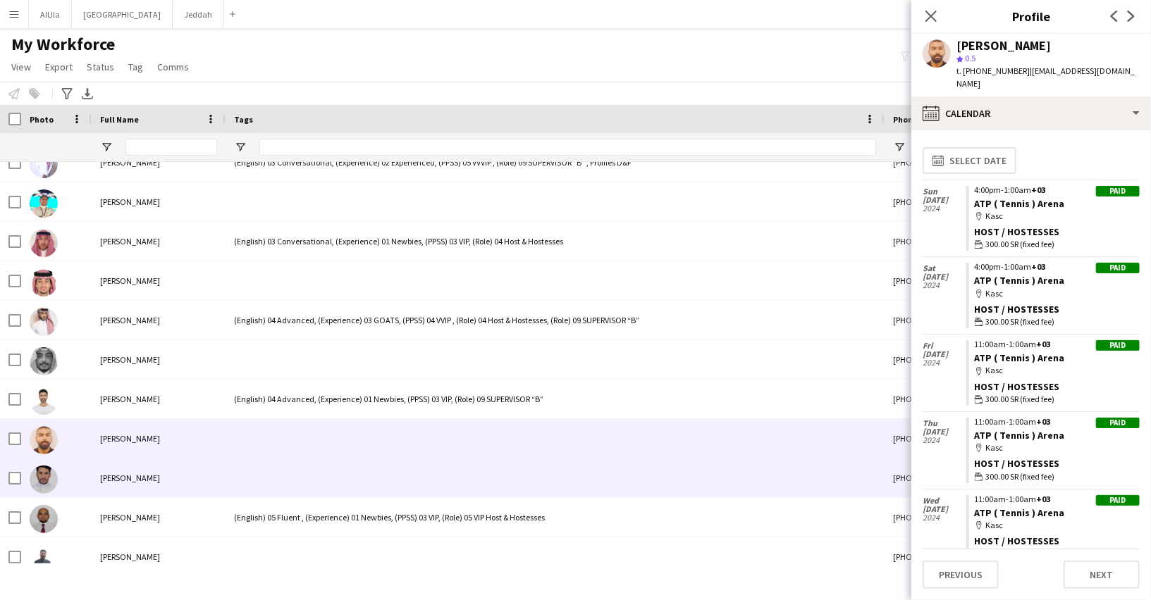
click at [271, 485] on div at bounding box center [554, 478] width 659 height 39
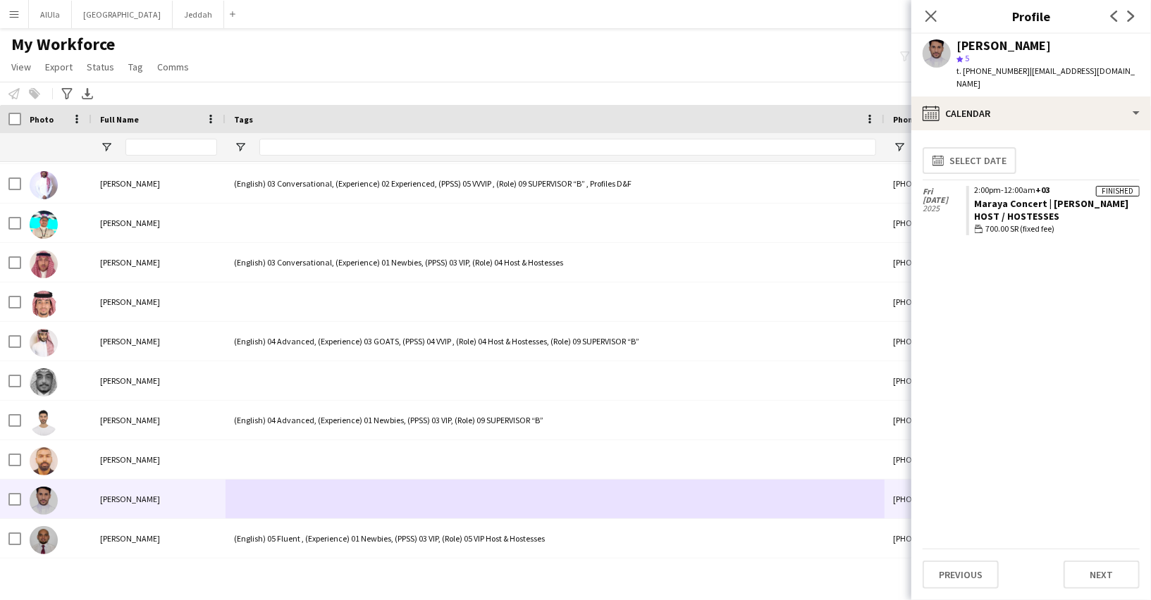
click at [16, 126] on div at bounding box center [10, 119] width 21 height 28
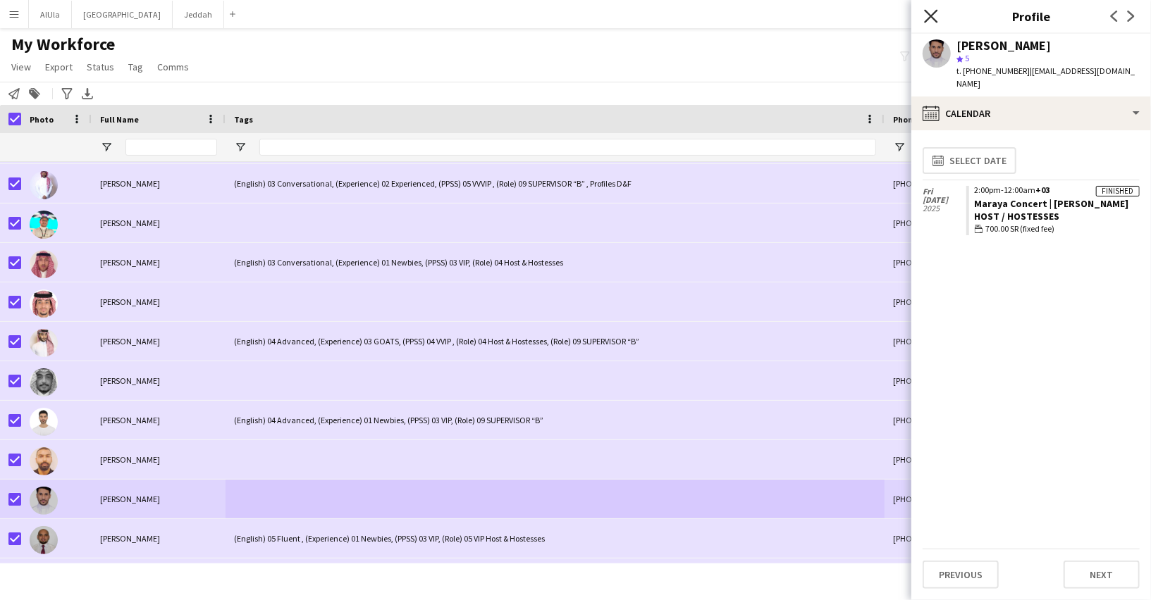
click at [930, 18] on icon "Close pop-in" at bounding box center [930, 15] width 13 height 13
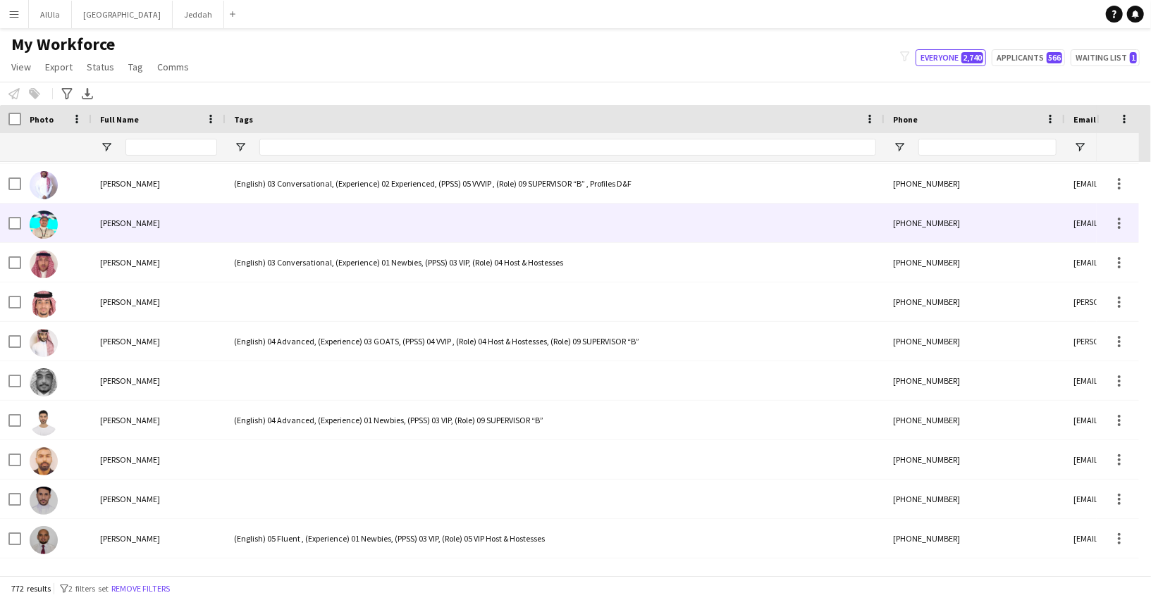
click at [254, 224] on div at bounding box center [554, 223] width 659 height 39
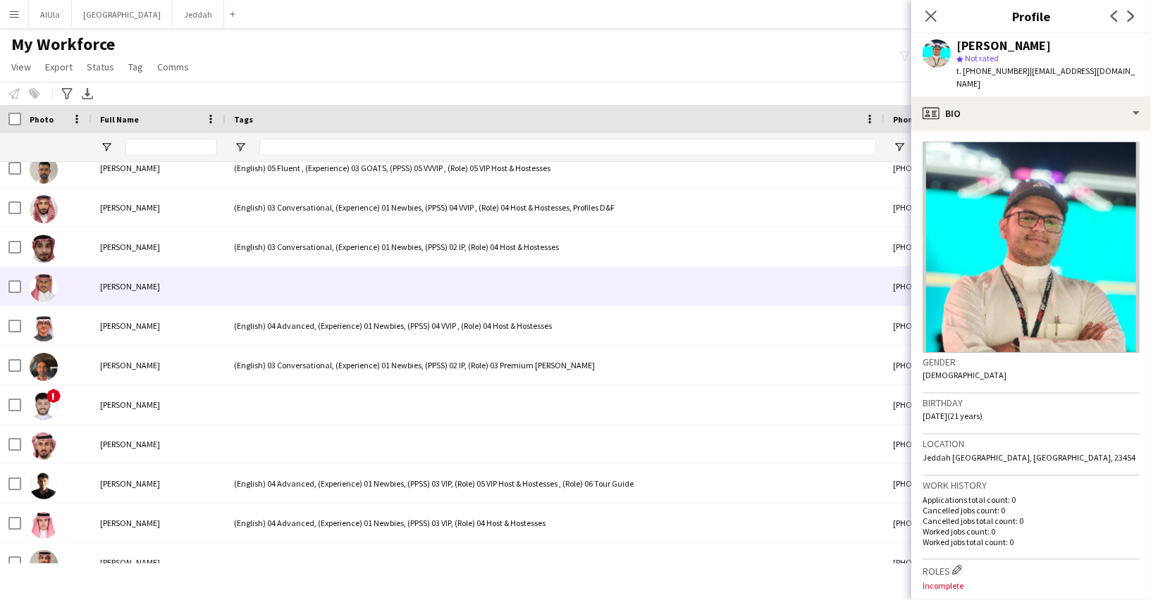
click at [256, 294] on div at bounding box center [554, 286] width 659 height 39
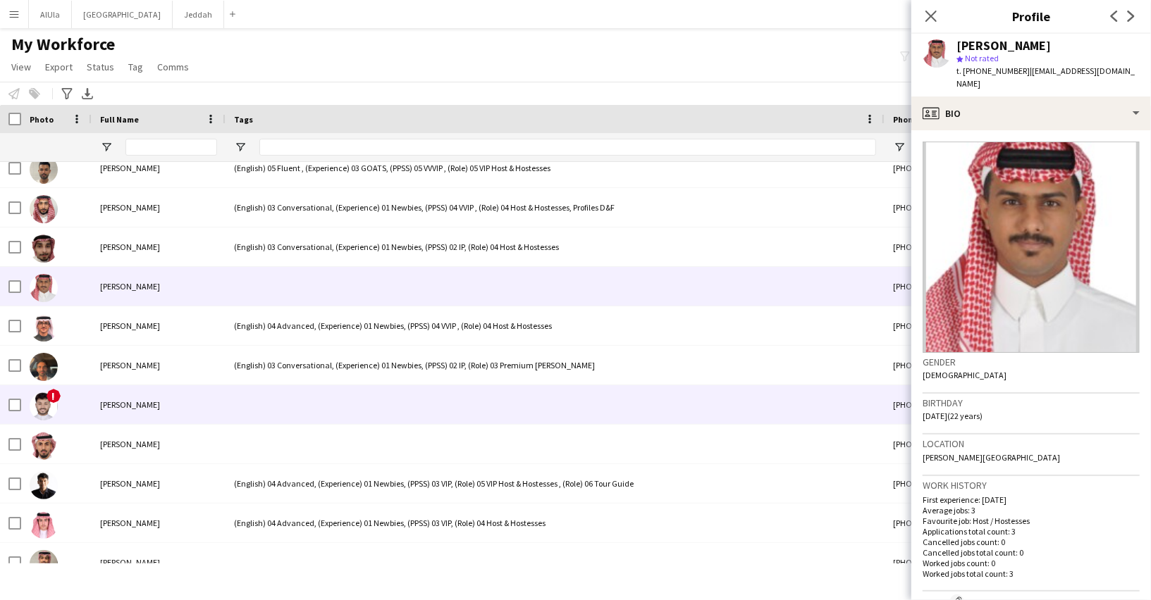
click at [280, 411] on div at bounding box center [554, 404] width 659 height 39
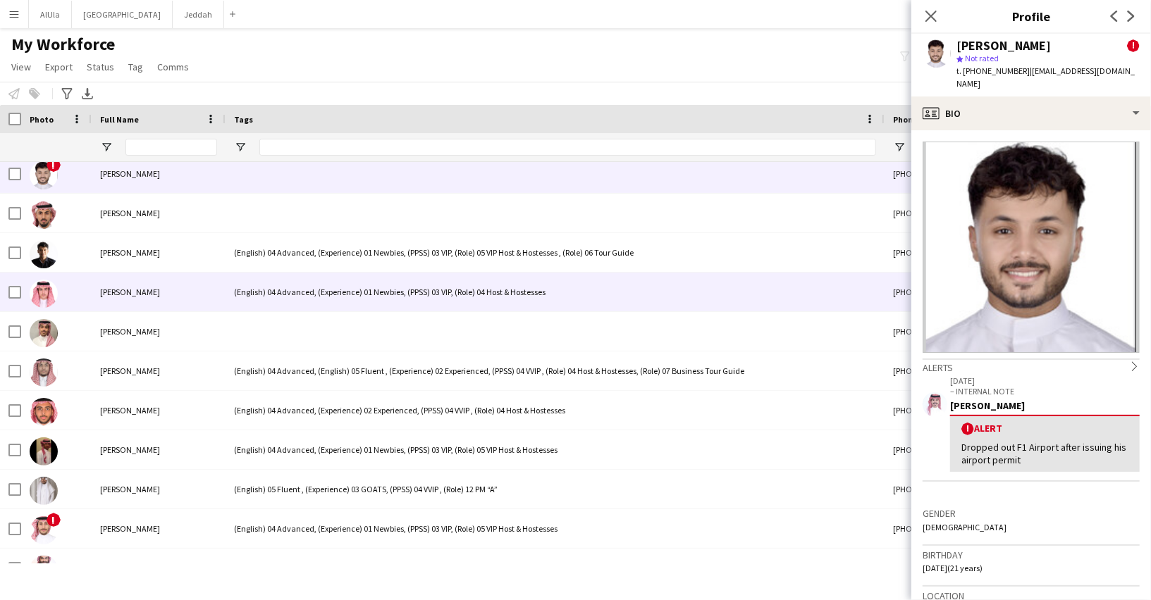
click at [245, 324] on div at bounding box center [554, 331] width 659 height 39
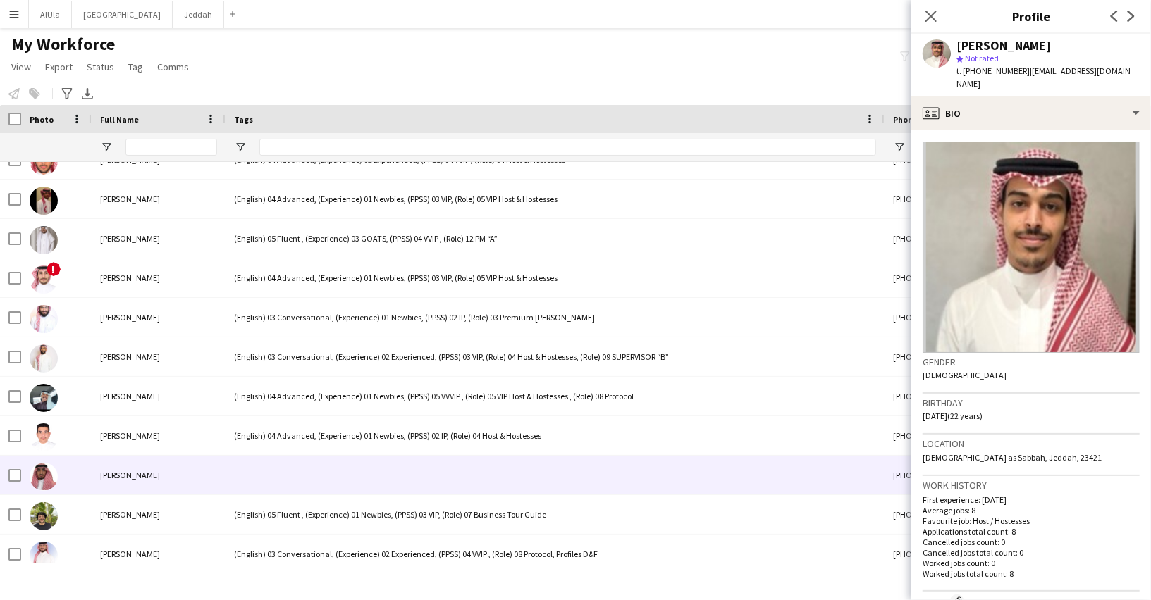
click at [283, 469] on div at bounding box center [554, 475] width 659 height 39
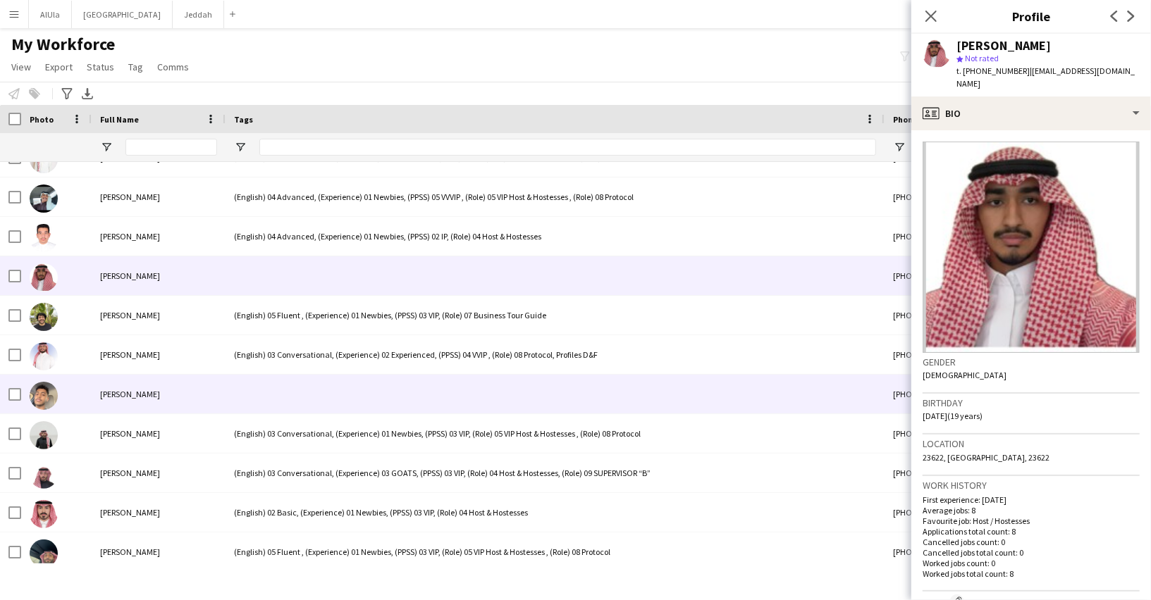
click at [266, 385] on div at bounding box center [554, 394] width 659 height 39
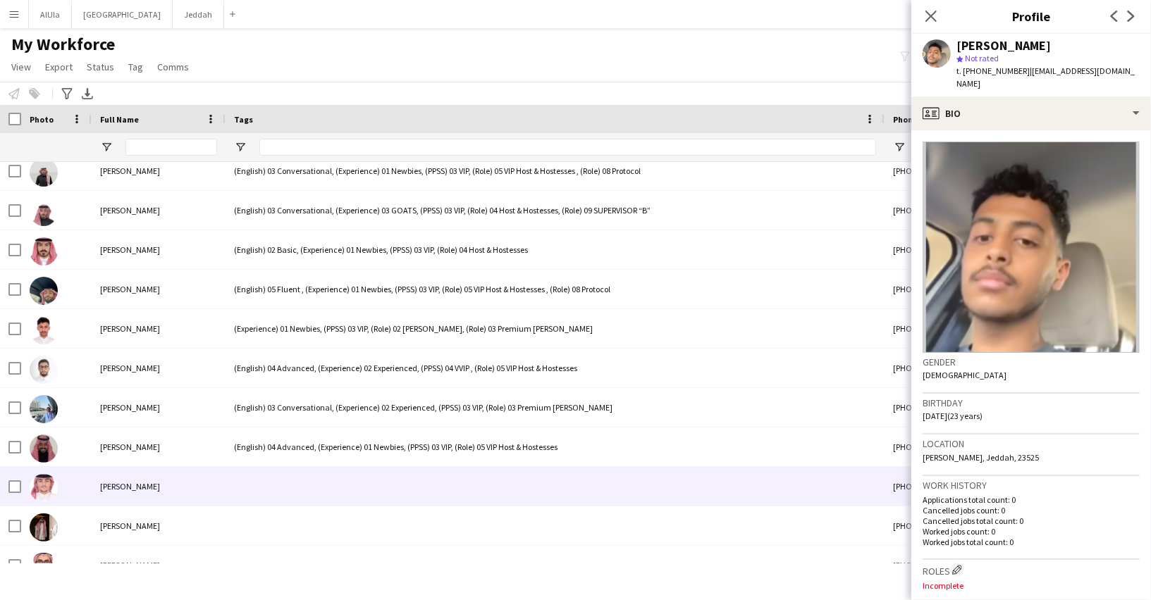
click at [266, 494] on div at bounding box center [554, 486] width 659 height 39
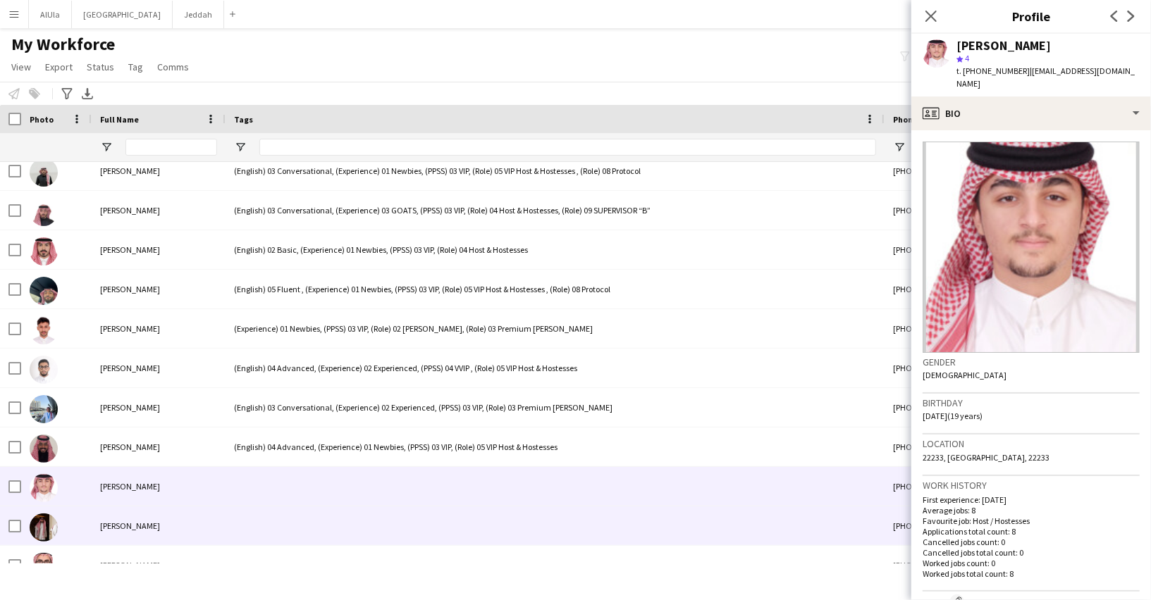
click at [263, 519] on div at bounding box center [554, 526] width 659 height 39
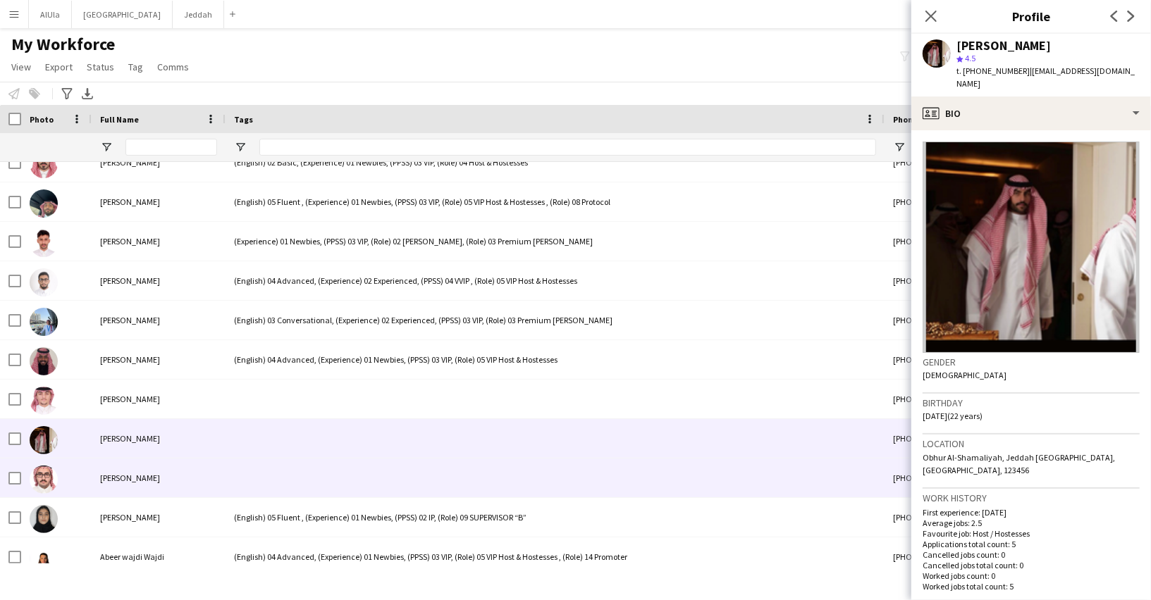
click at [254, 484] on div at bounding box center [554, 478] width 659 height 39
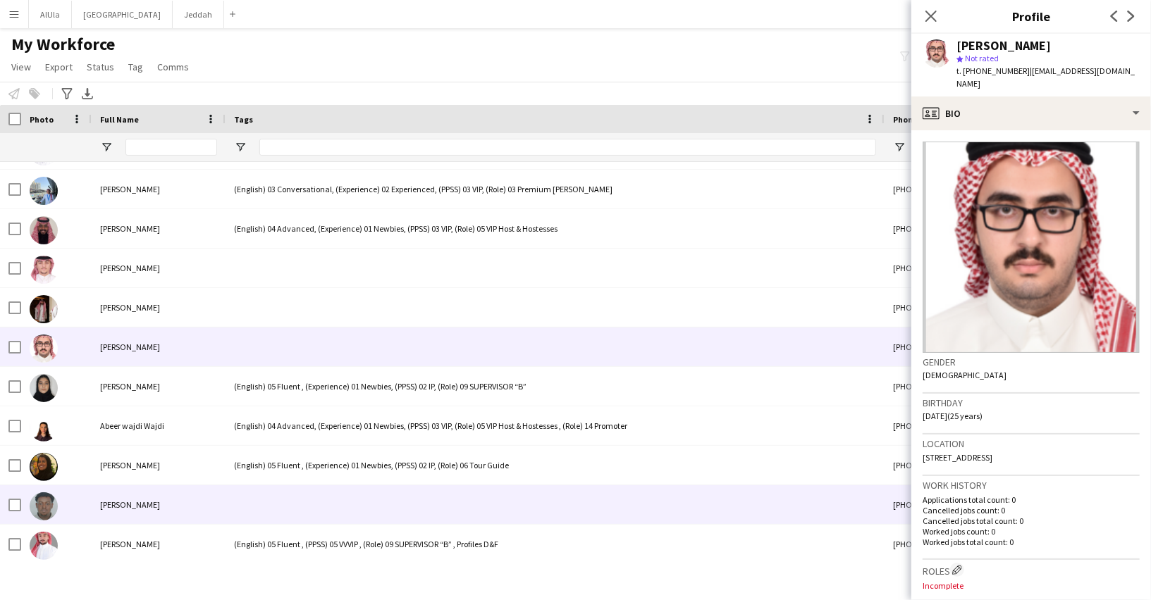
click at [251, 510] on div at bounding box center [554, 505] width 659 height 39
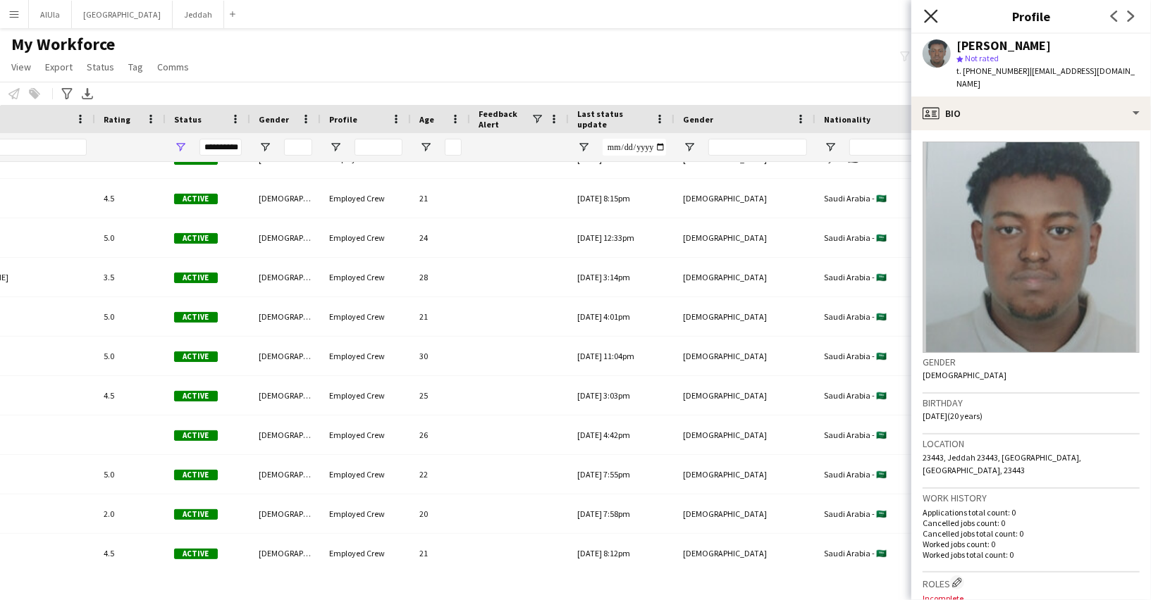
click at [932, 20] on icon "Close pop-in" at bounding box center [930, 15] width 13 height 13
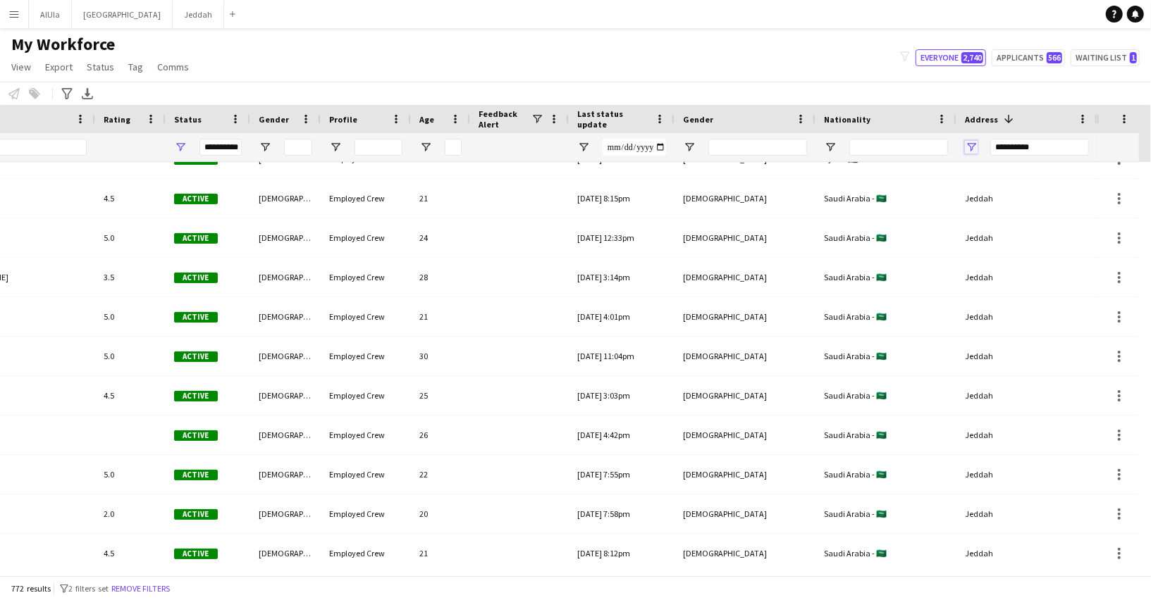
click at [968, 148] on span "Open Filter Menu" at bounding box center [971, 147] width 13 height 13
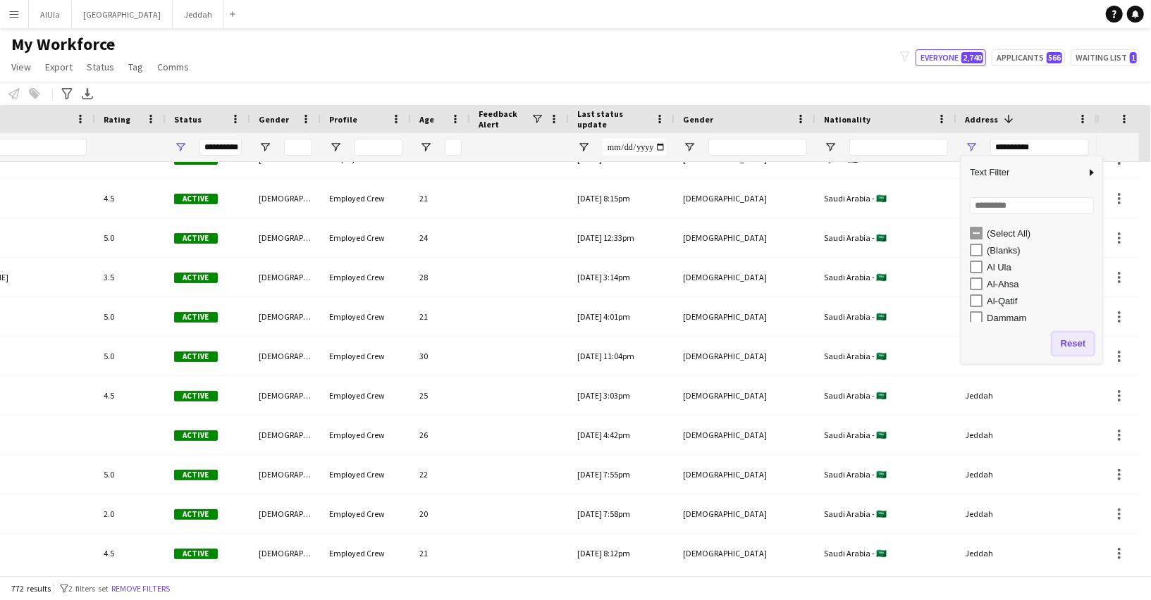
click at [1063, 342] on button "Reset" at bounding box center [1073, 344] width 42 height 23
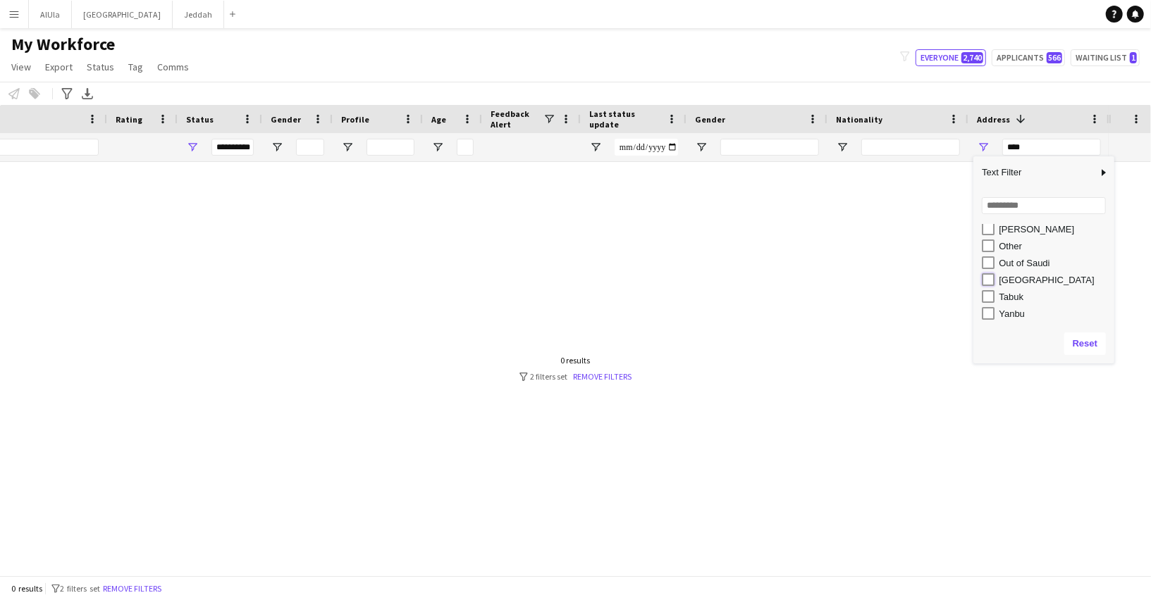
type input "**********"
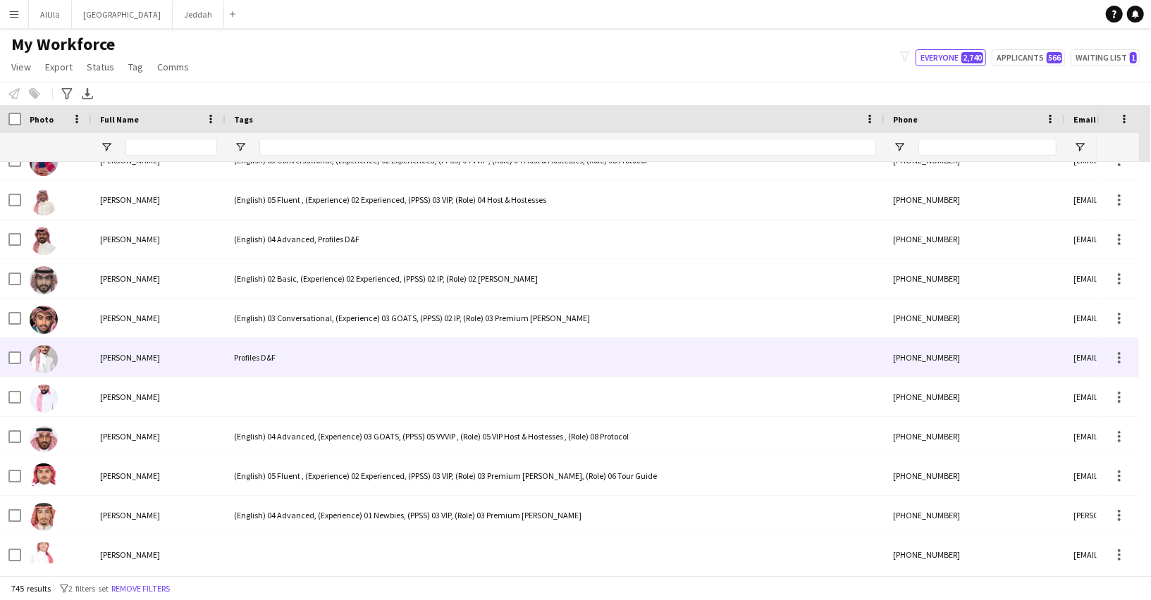
click at [284, 365] on div "Profiles D&F" at bounding box center [554, 357] width 659 height 39
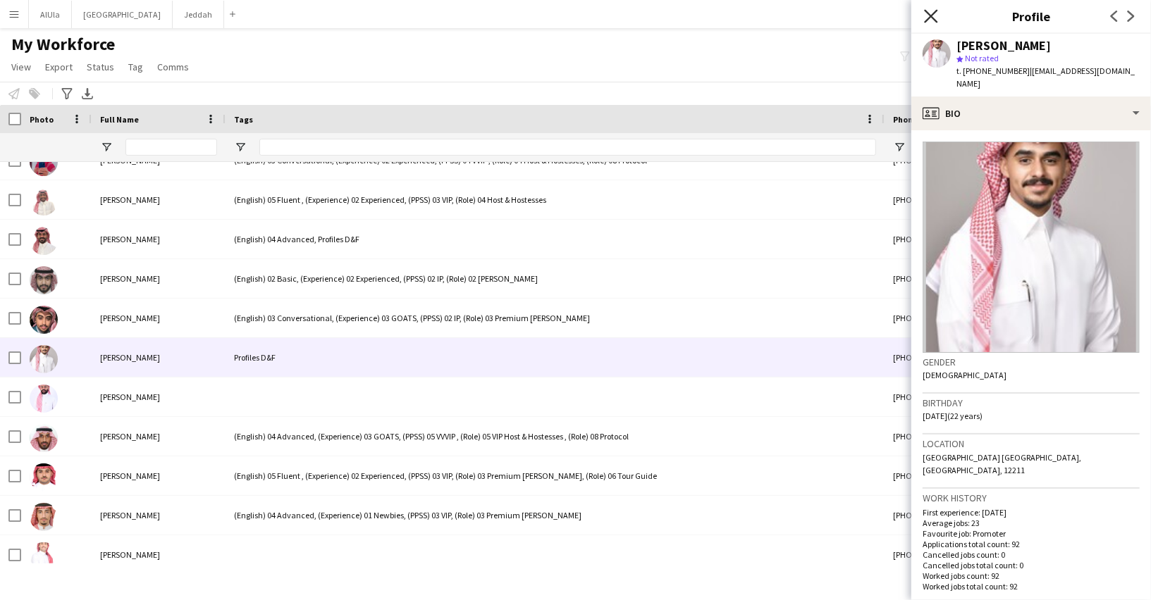
click at [930, 13] on icon "Close pop-in" at bounding box center [930, 15] width 13 height 13
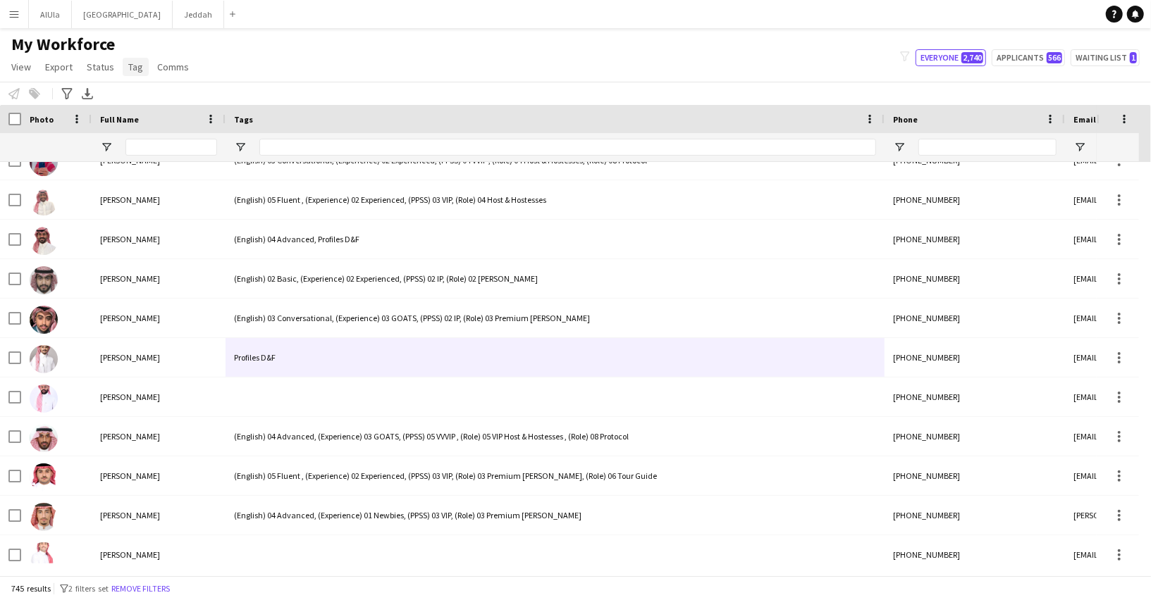
click at [128, 71] on span "Tag" at bounding box center [135, 67] width 15 height 13
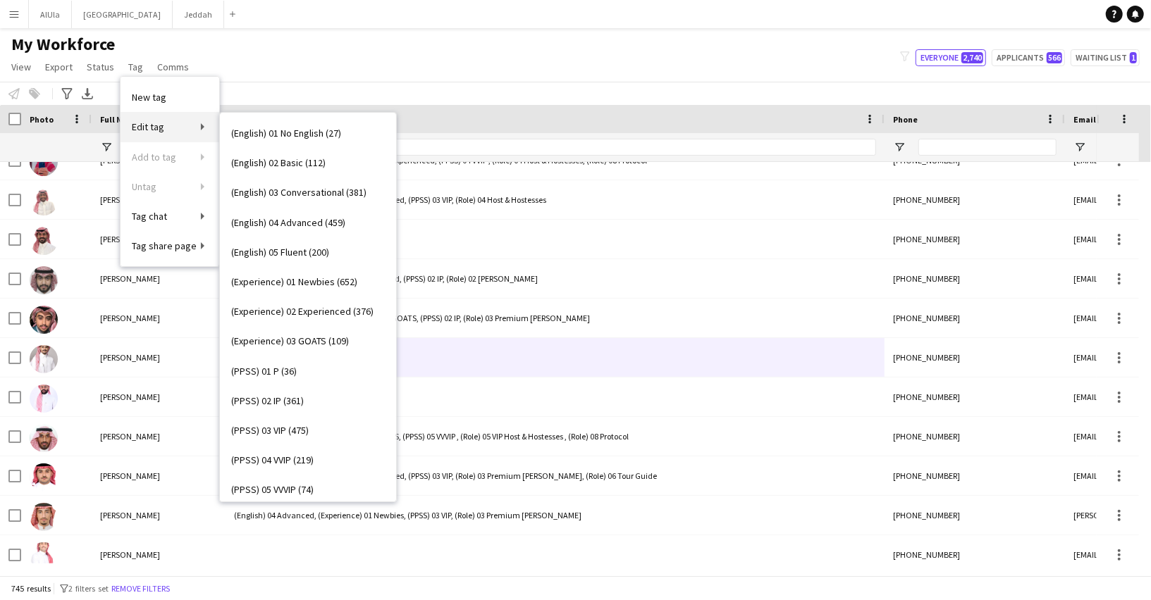
click at [163, 132] on link "Edit tag" at bounding box center [169, 127] width 99 height 30
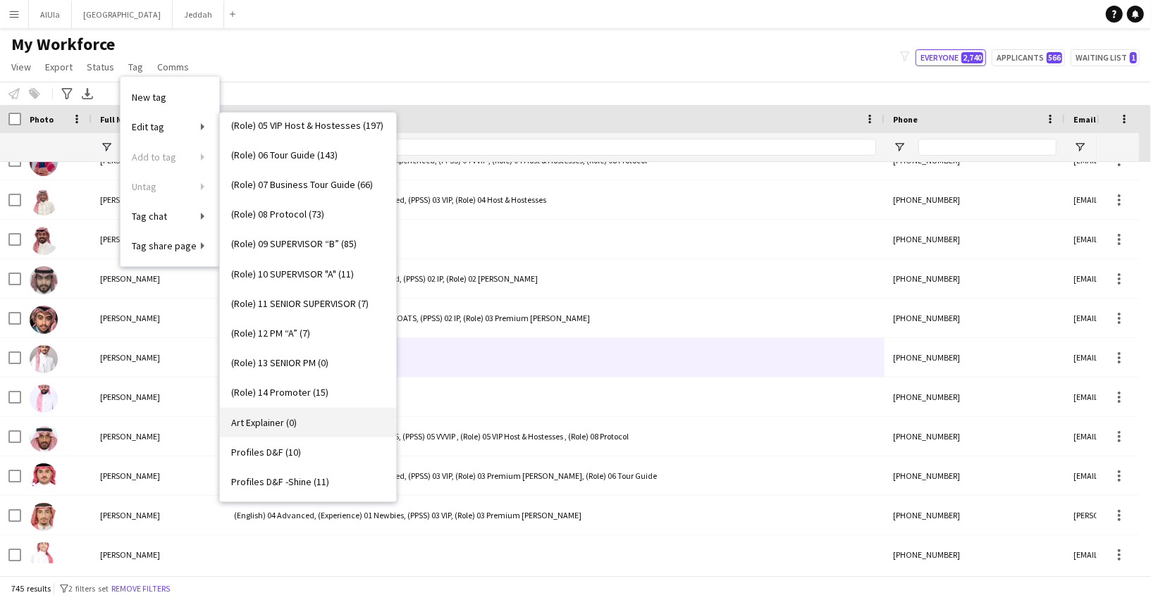
click at [292, 421] on span "Art Explainer (0)" at bounding box center [264, 422] width 66 height 13
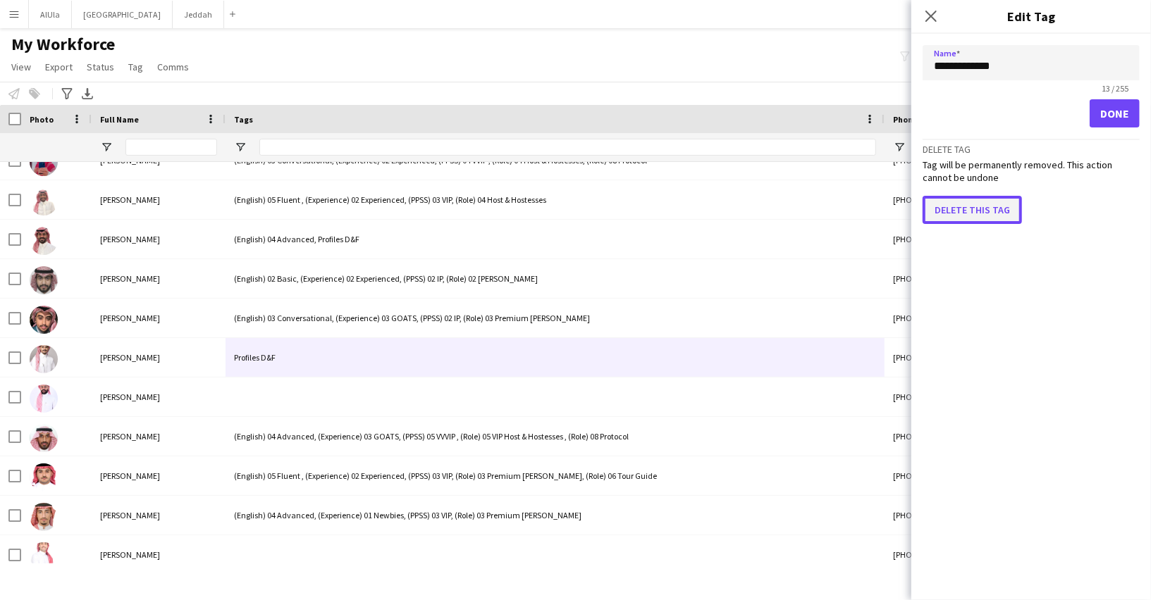
click at [975, 206] on button "Delete this tag" at bounding box center [971, 210] width 99 height 28
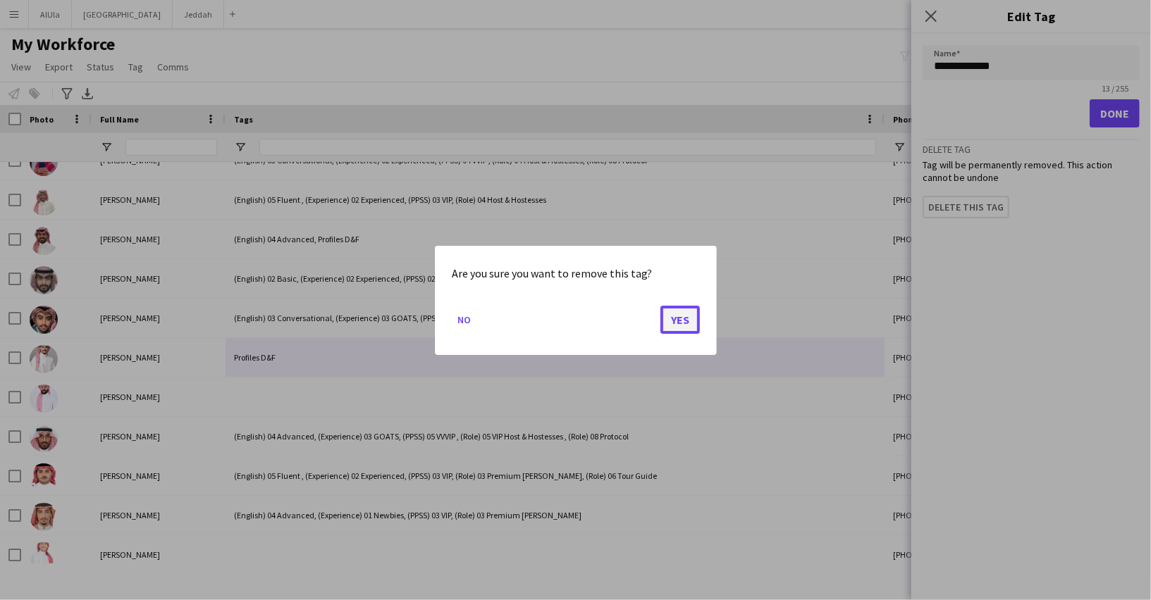
click at [679, 323] on button "Yes" at bounding box center [679, 319] width 39 height 28
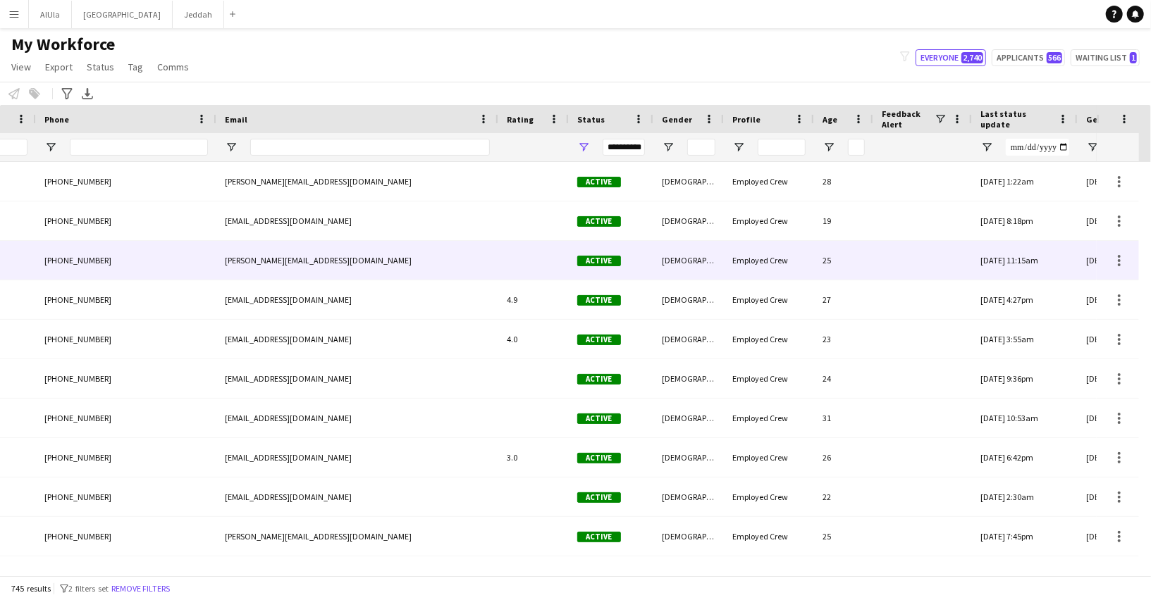
scroll to position [0, 183]
